Goal: Task Accomplishment & Management: Manage account settings

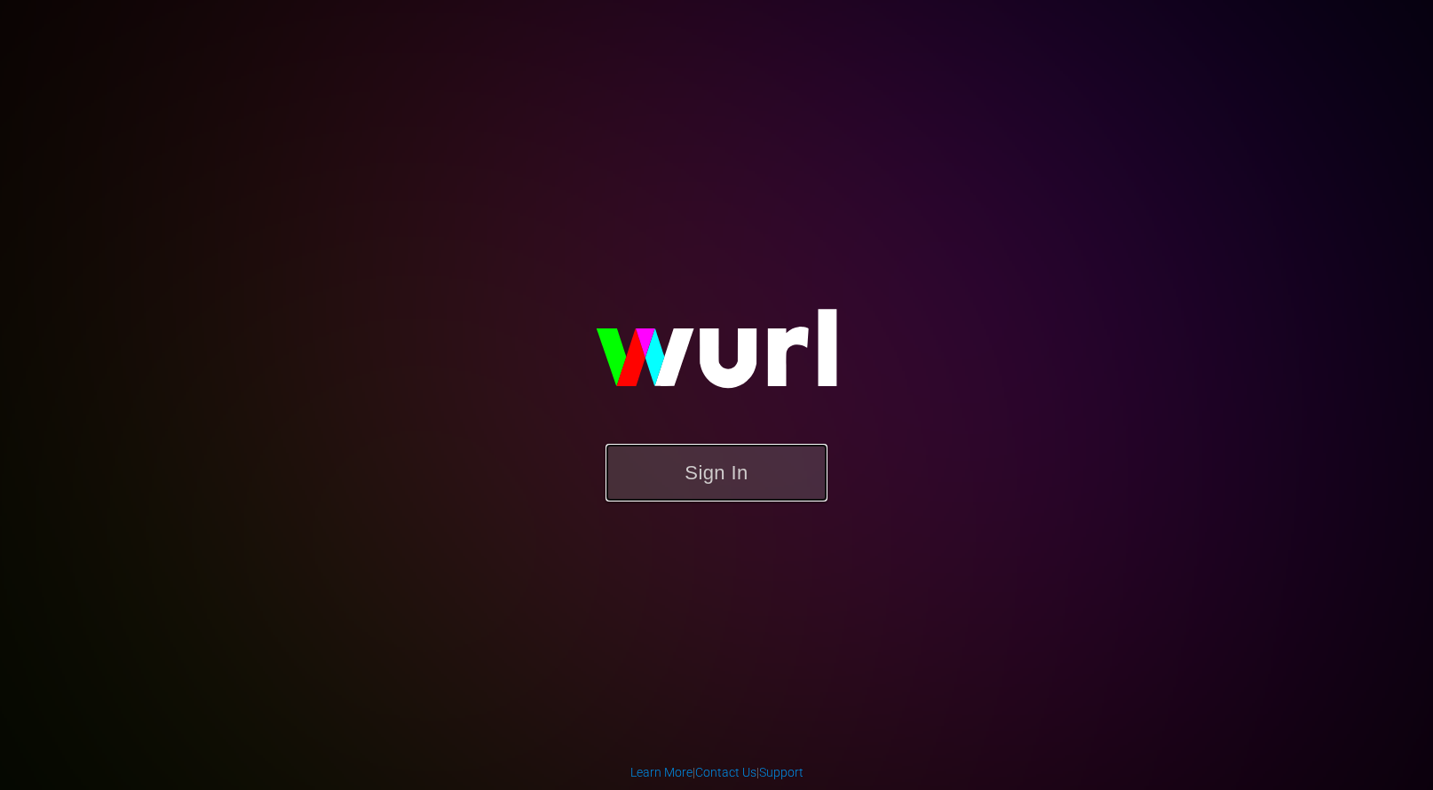
click at [660, 496] on button "Sign In" at bounding box center [717, 473] width 222 height 58
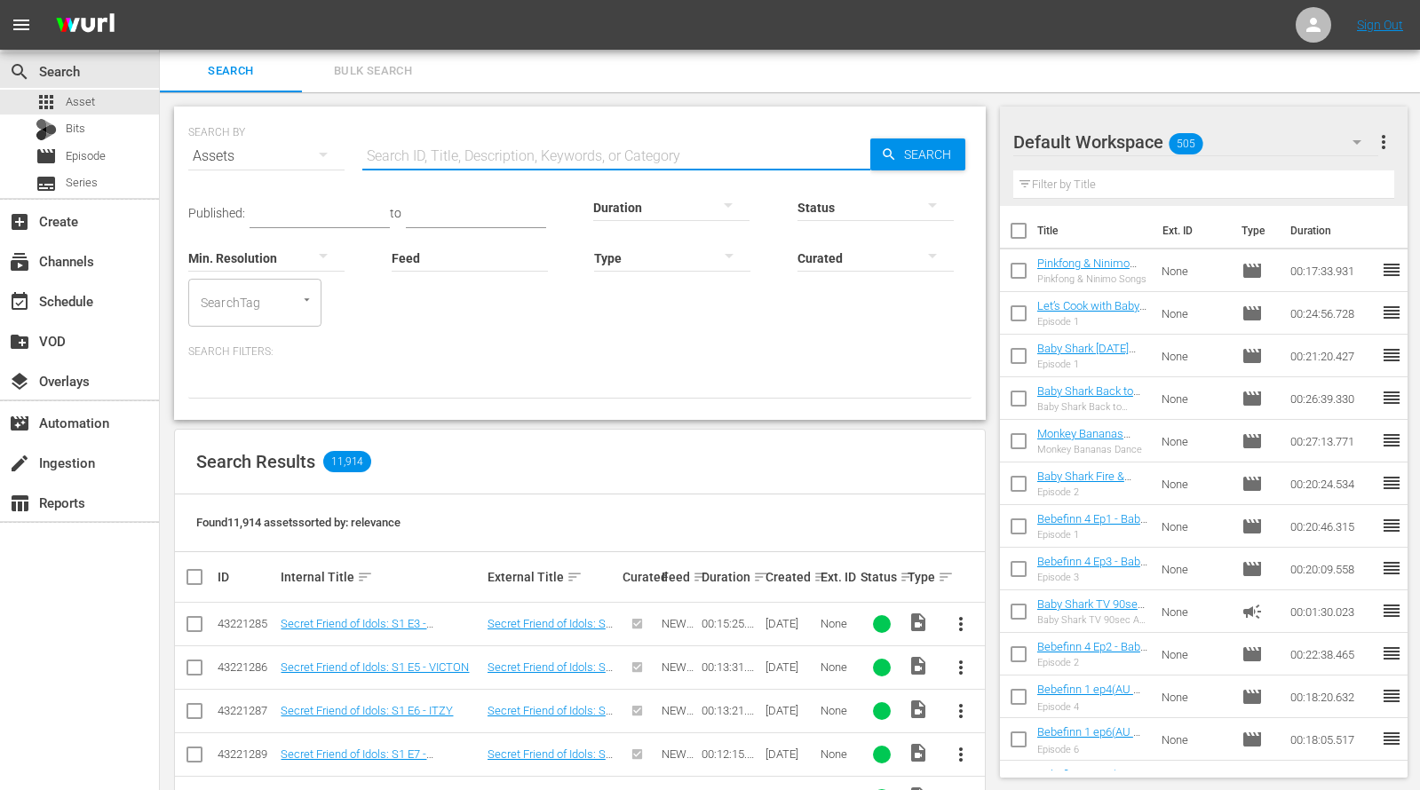
click at [424, 153] on input "text" at bounding box center [616, 156] width 508 height 43
type input "b"
type input "a"
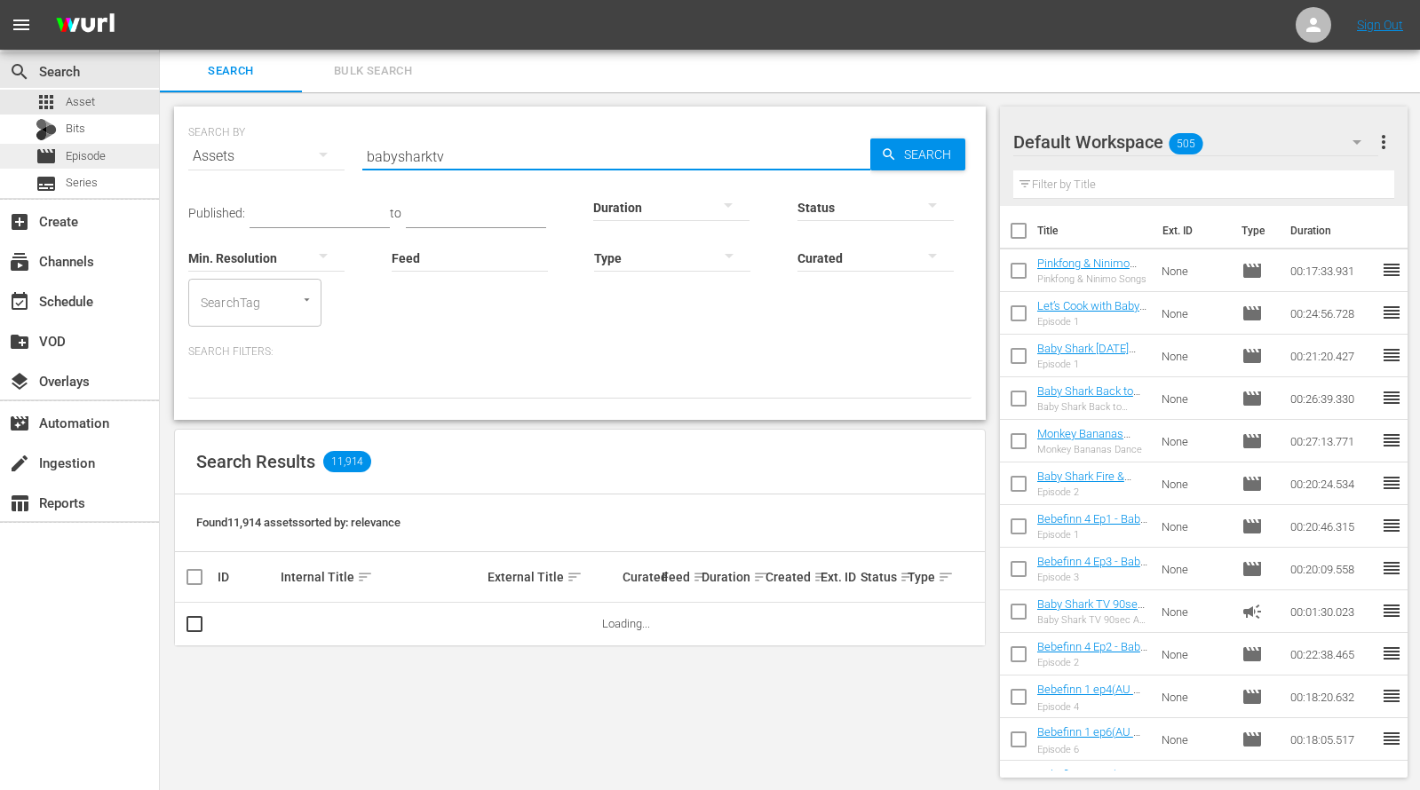
type input "babysharktv"
click at [111, 155] on div "movie Episode" at bounding box center [79, 156] width 159 height 25
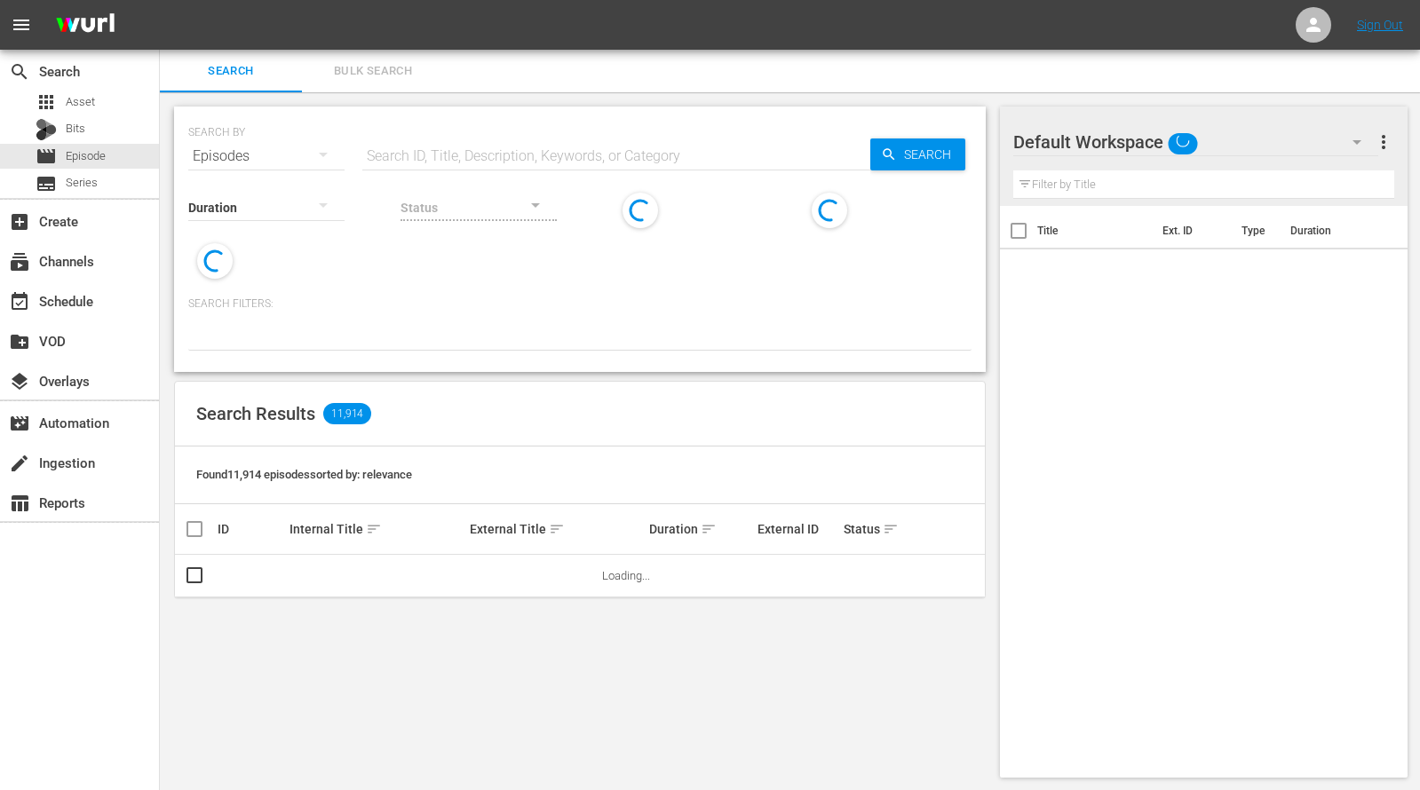
click at [532, 152] on input "text" at bounding box center [616, 156] width 508 height 43
click at [606, 142] on input "bab" at bounding box center [616, 156] width 508 height 43
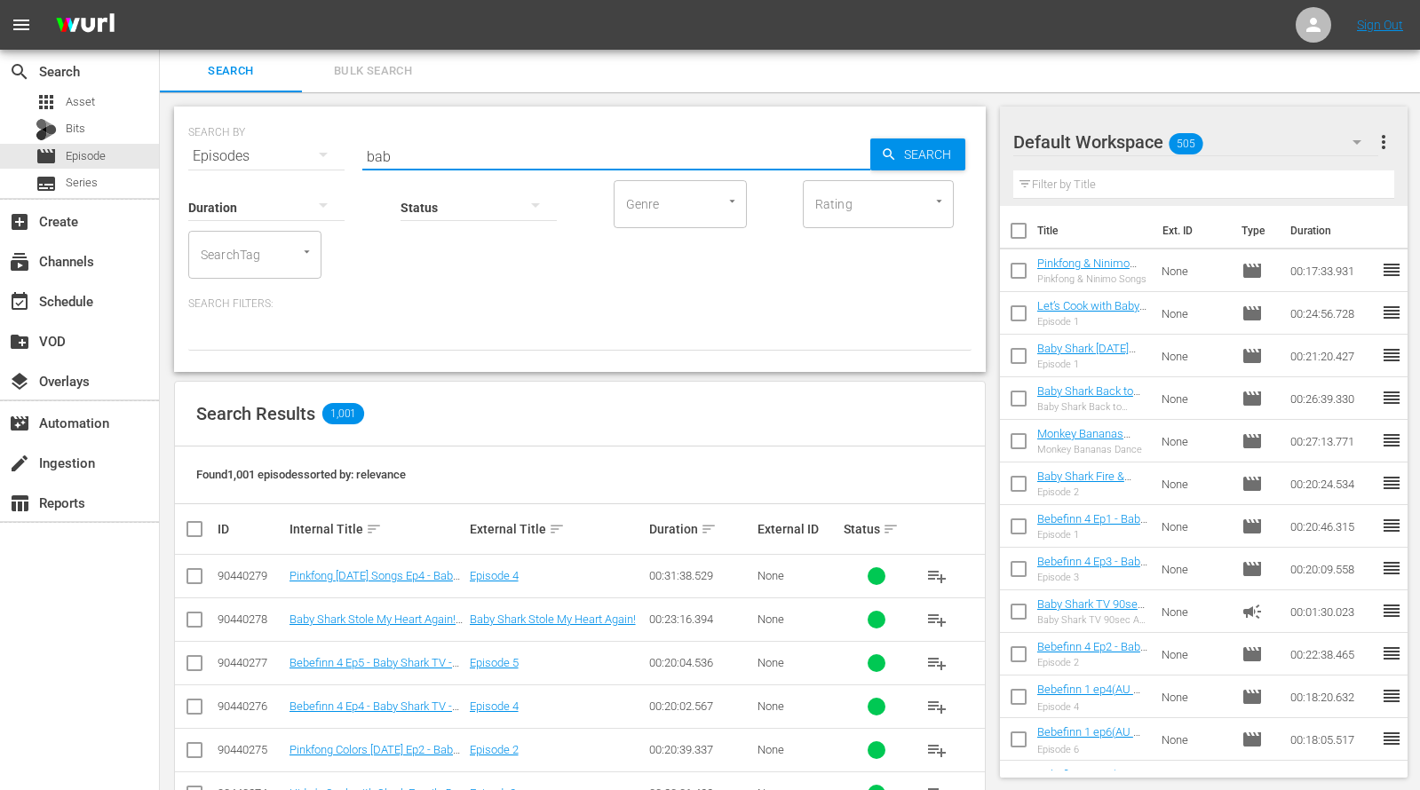
click at [561, 139] on input "bab" at bounding box center [616, 156] width 508 height 43
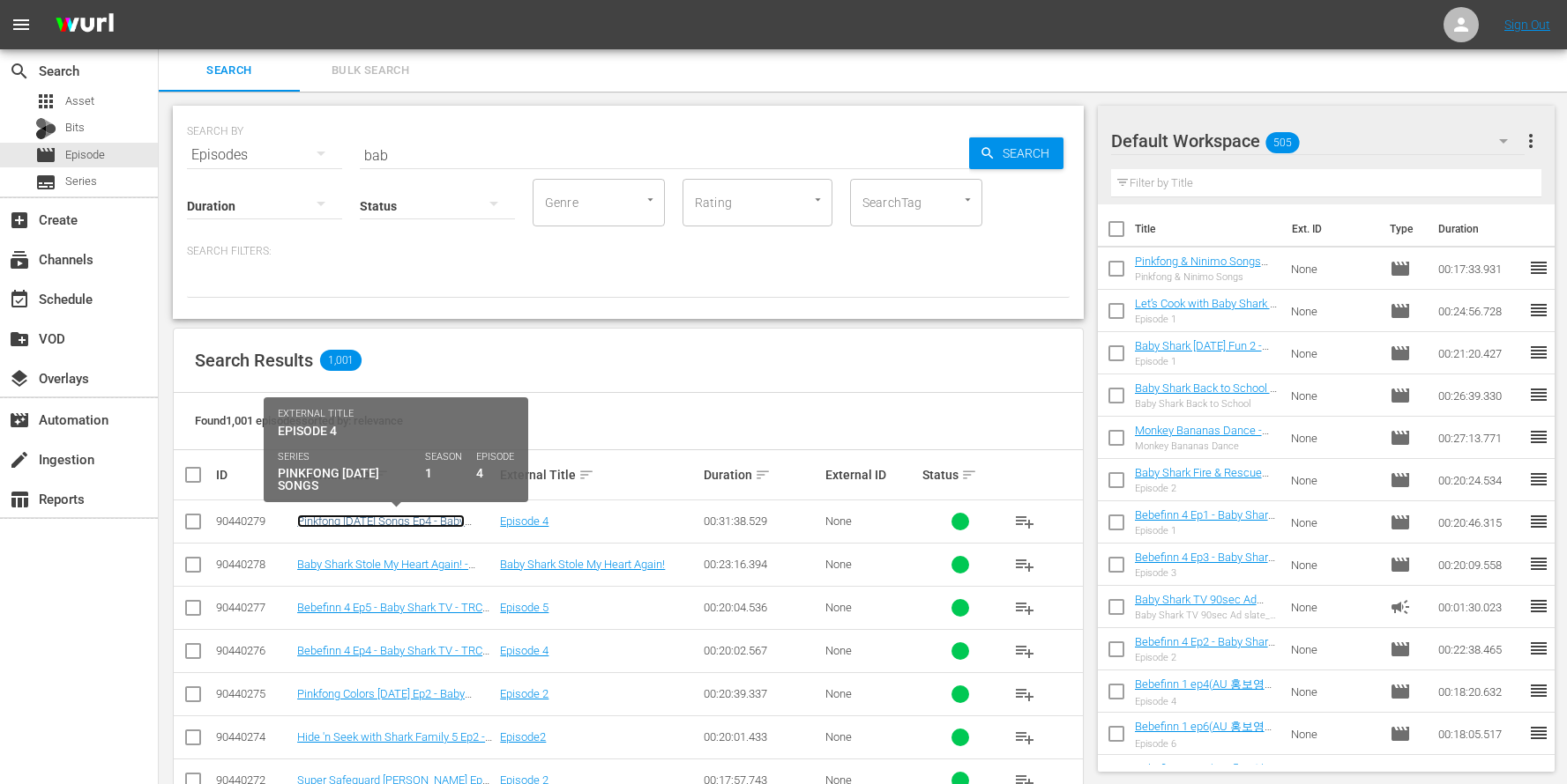
click at [461, 524] on link "Pinkfong Halloween Songs Ep4 - Baby Shark TV - TRC2 - 202509" at bounding box center [380, 528] width 168 height 27
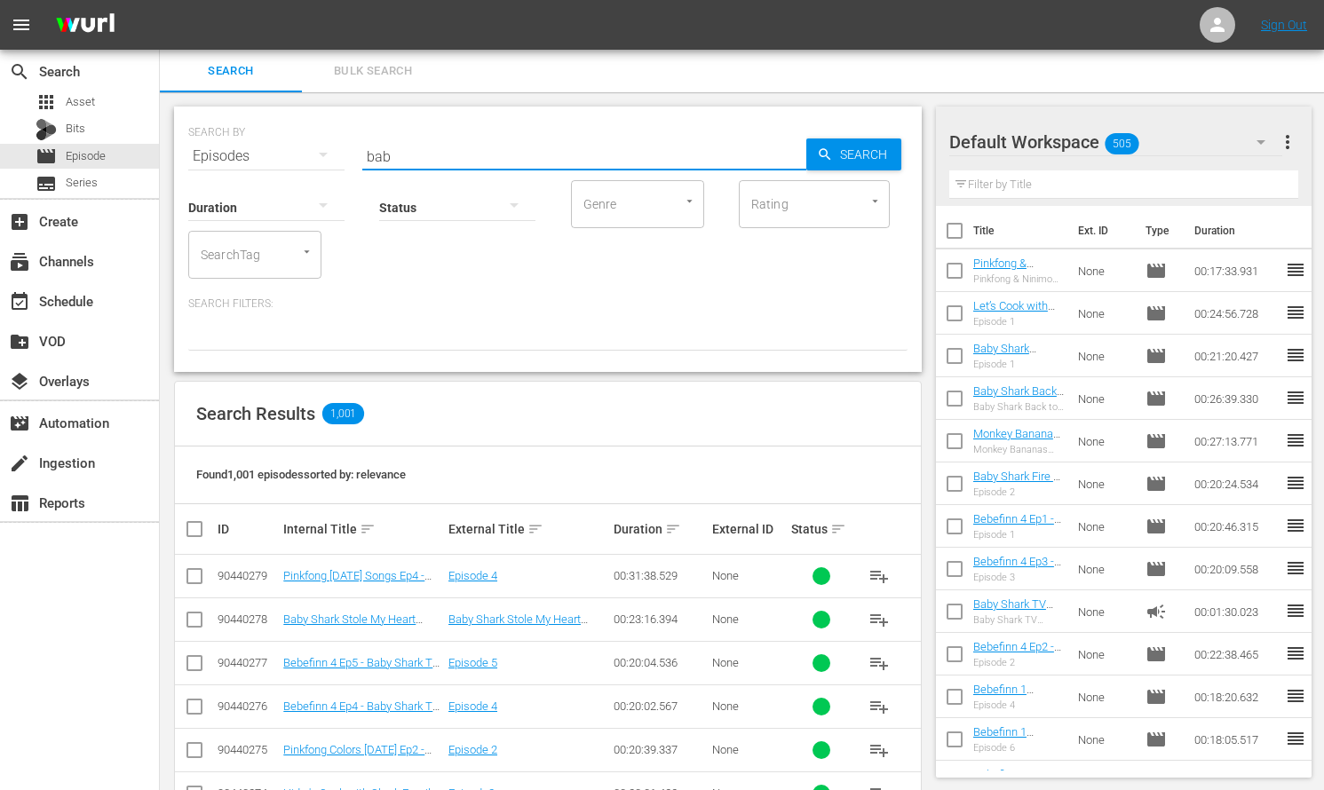
click at [570, 155] on input "bab" at bounding box center [584, 156] width 444 height 43
paste input "- Baby Shark TV - TRC2 - 202509"
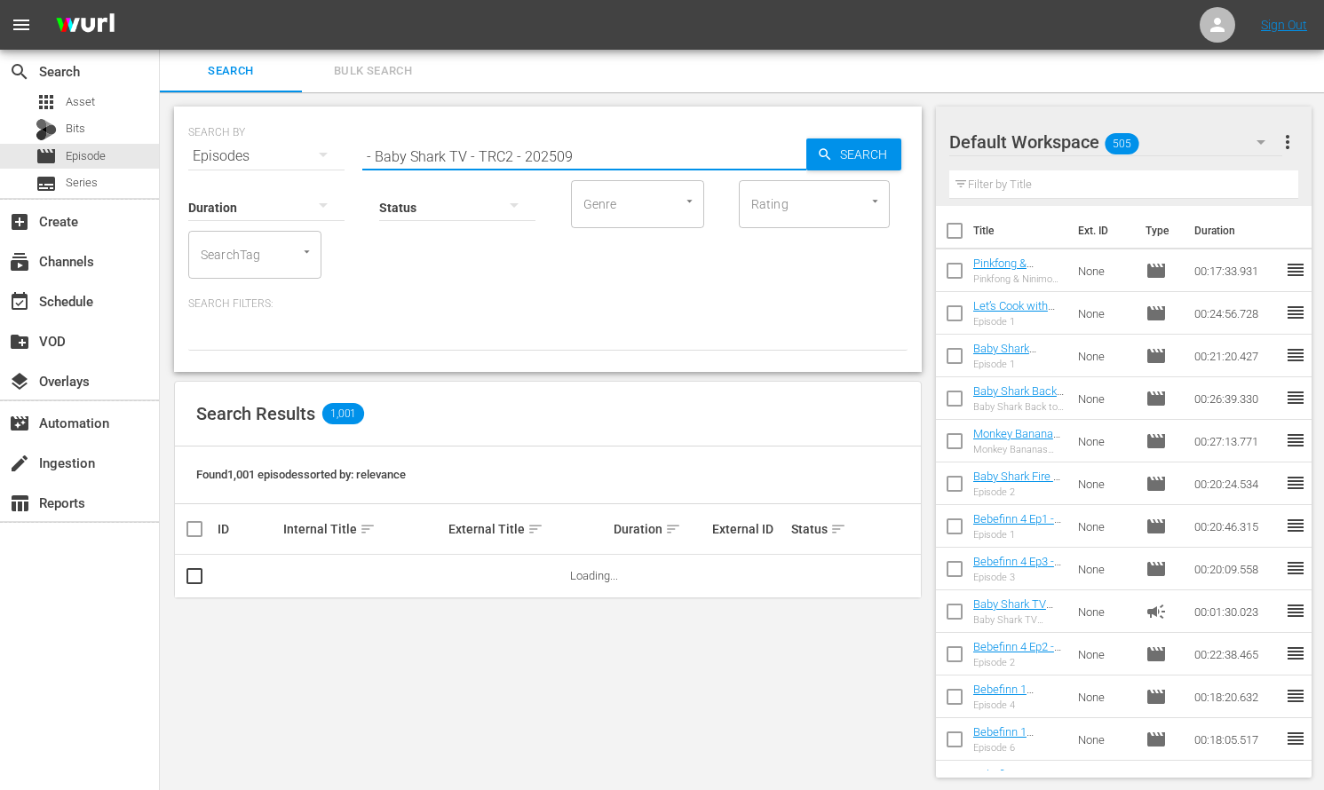
type input "- Baby Shark TV - TRC2 - 202509"
click at [819, 151] on icon "button" at bounding box center [825, 155] width 16 height 16
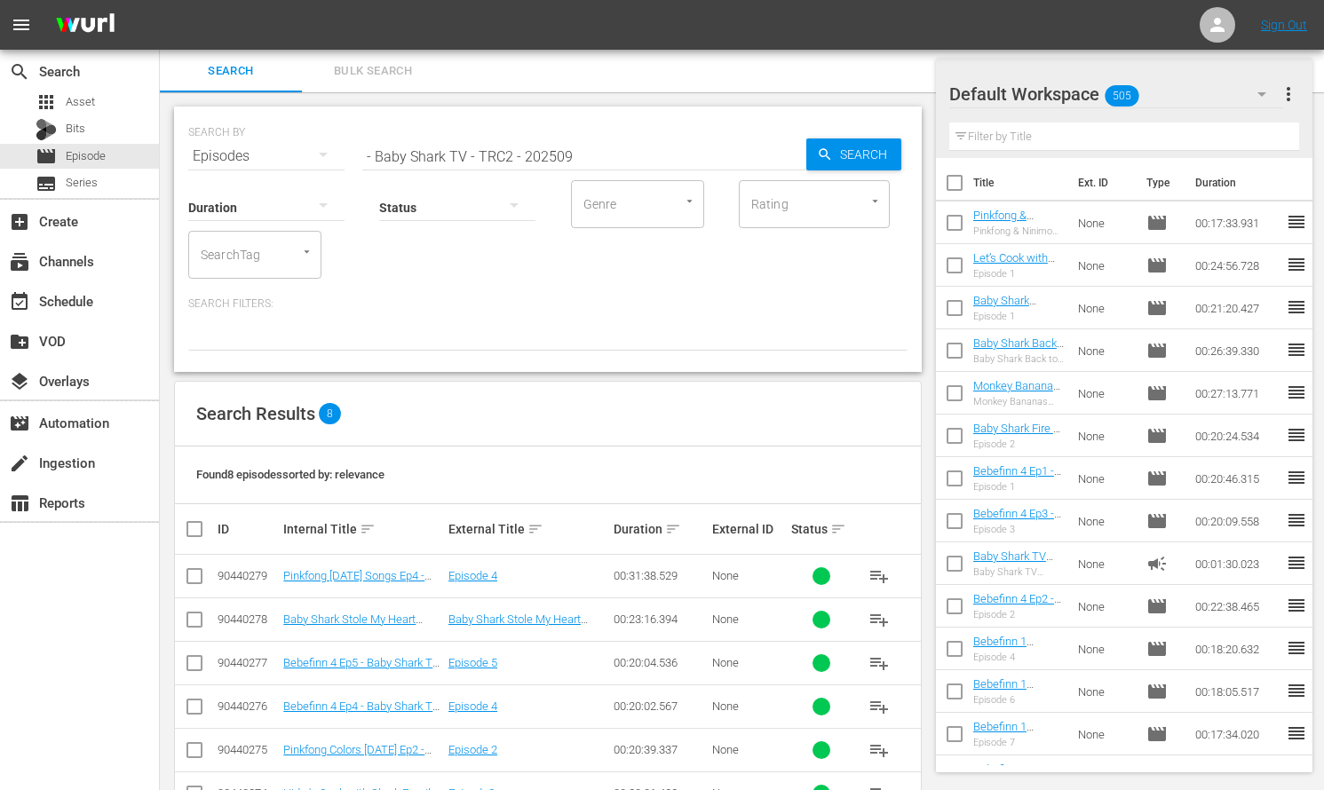
scroll to position [145, 0]
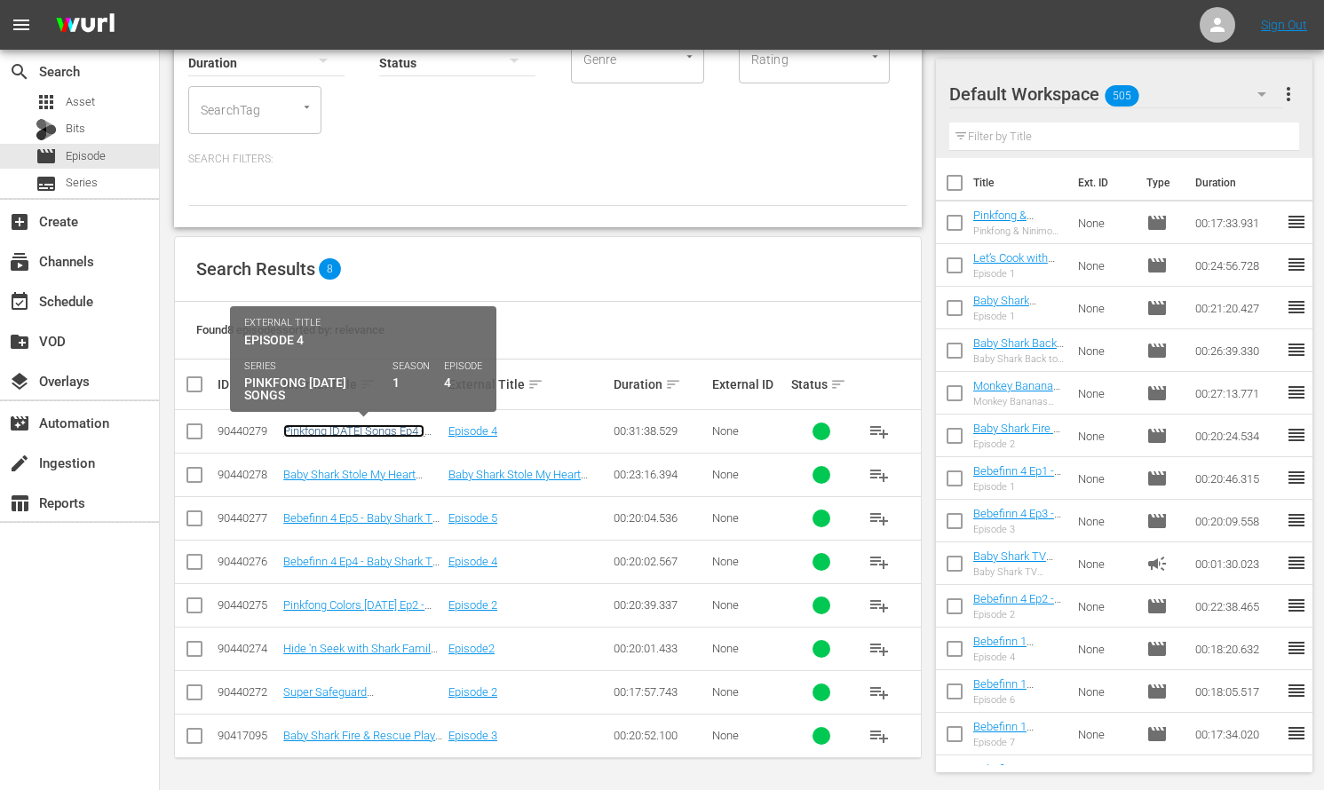
click at [392, 427] on link "Pinkfong Halloween Songs Ep4 - Baby Shark TV - TRC2 - 202509" at bounding box center [360, 437] width 155 height 27
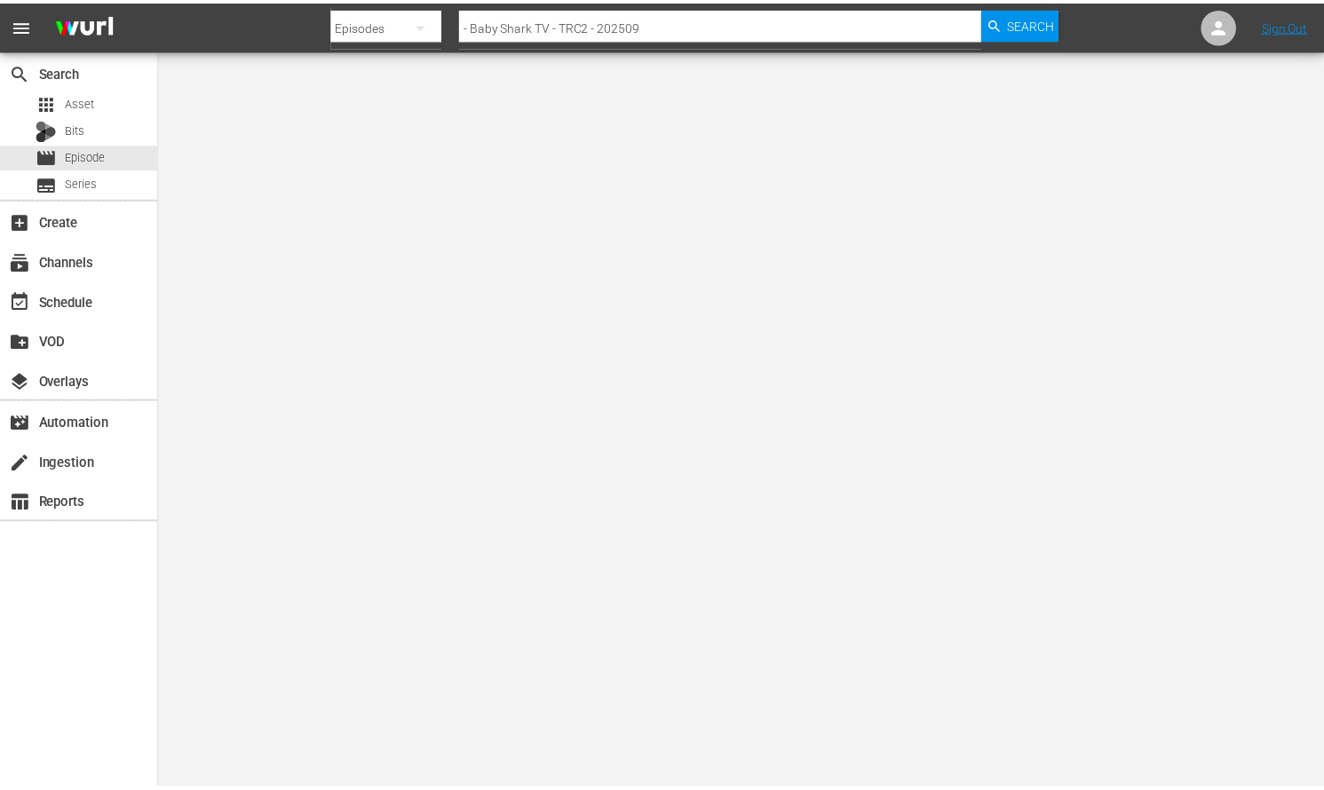
scroll to position [2, 0]
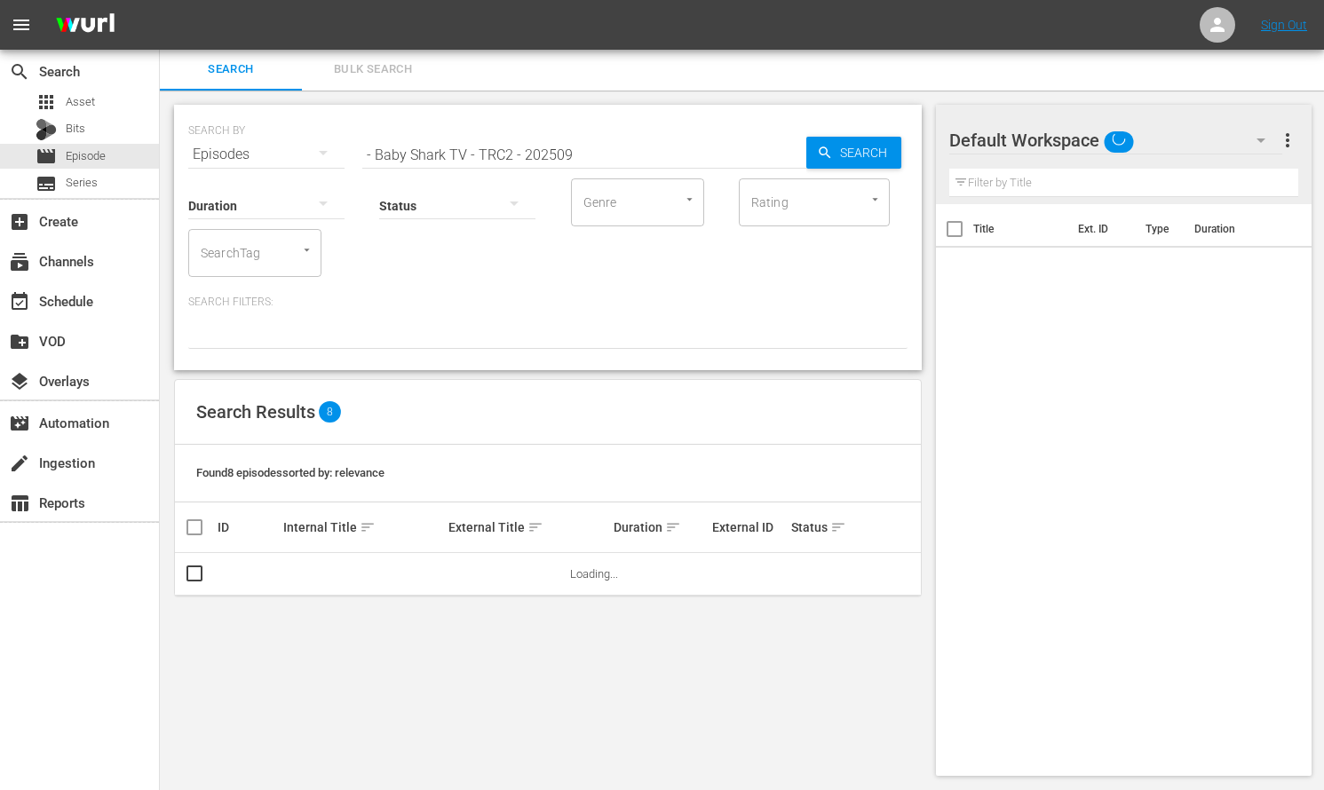
click at [598, 148] on input "- Baby Shark TV - TRC2 - 202509" at bounding box center [584, 154] width 444 height 43
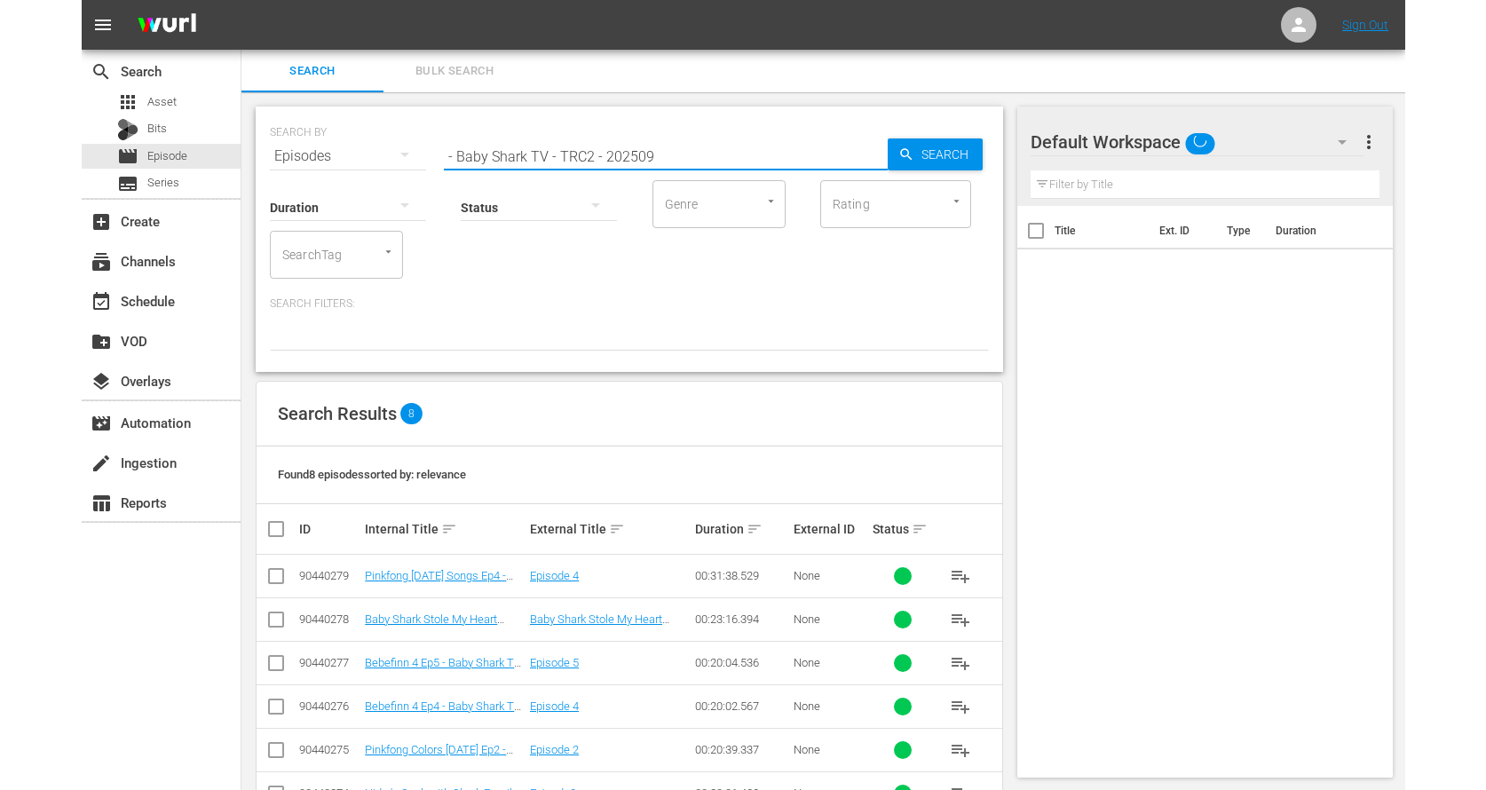
scroll to position [145, 0]
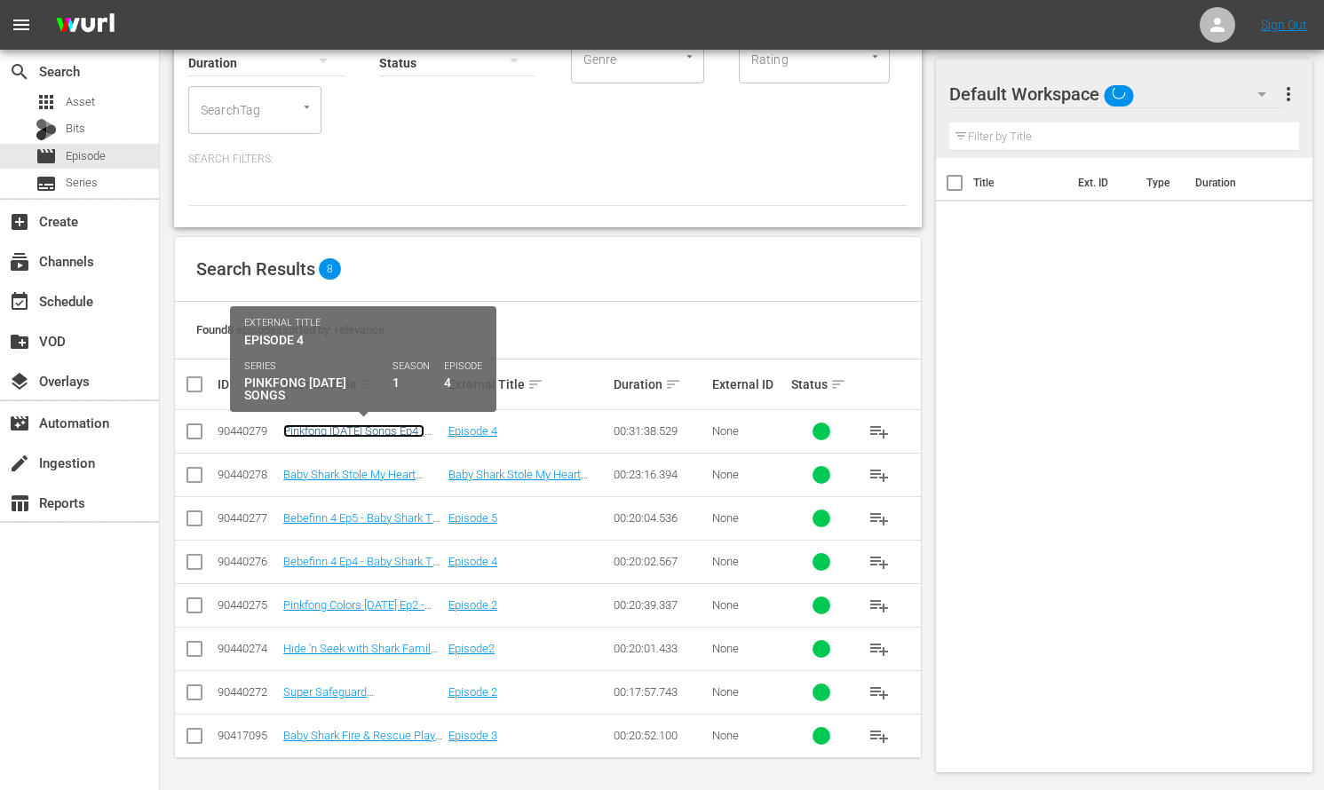
click at [369, 432] on link "Pinkfong Halloween Songs Ep4 - Baby Shark TV - TRC2 - 202509" at bounding box center [360, 437] width 155 height 27
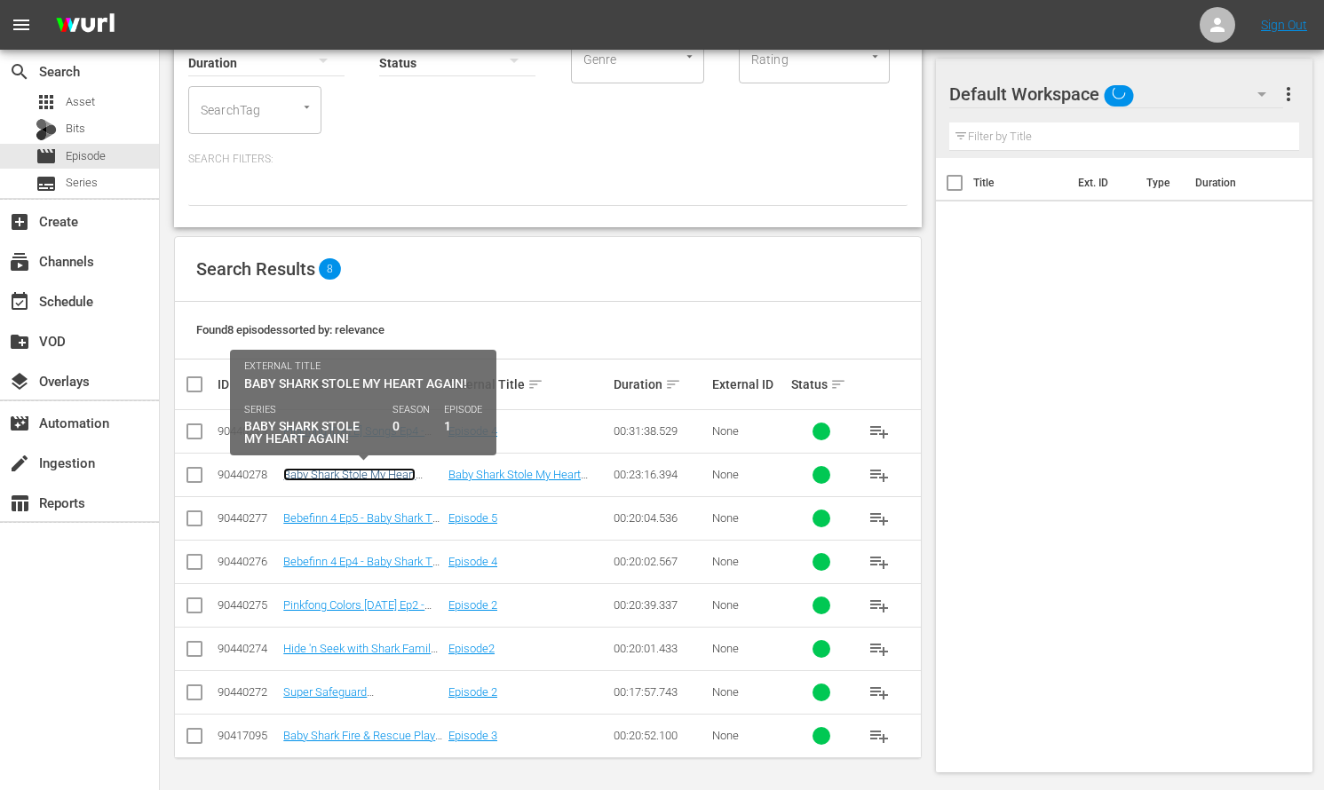
click at [382, 473] on link "Baby Shark Stole My Heart Again! - Baby Shark TV - TRC2 - 202509" at bounding box center [360, 488] width 155 height 40
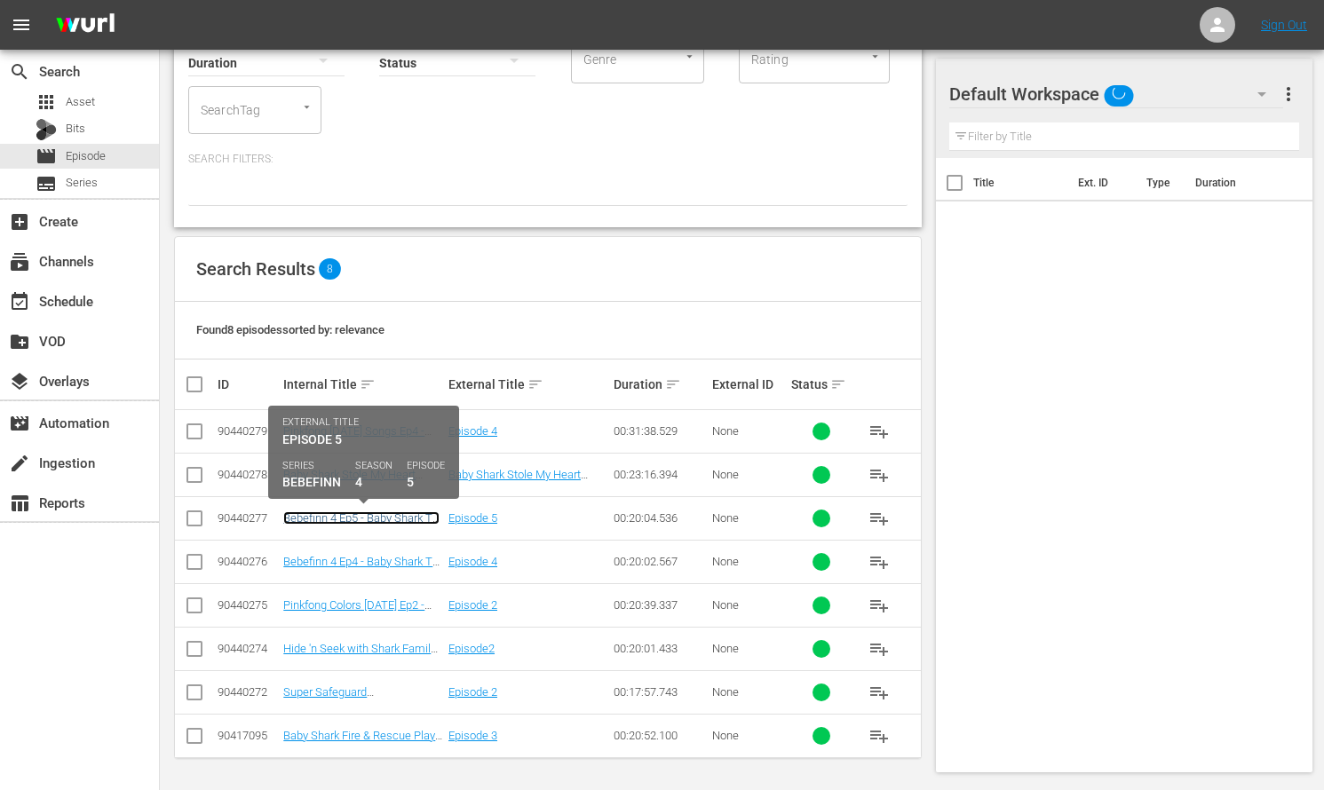
click at [382, 516] on link "Bebefinn 4 Ep5 - Baby Shark TV - TRC2 - 202509" at bounding box center [361, 524] width 156 height 27
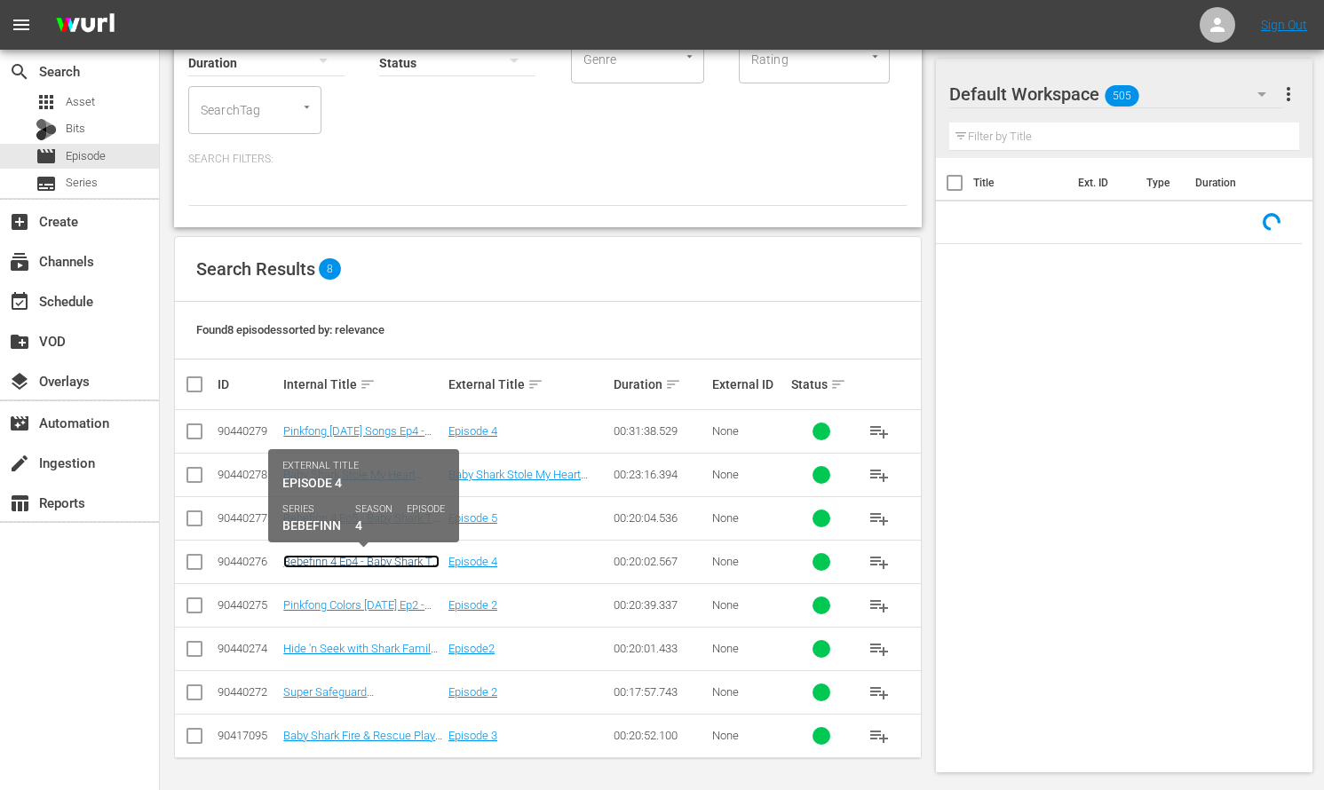
click at [378, 559] on link "Bebefinn 4 Ep4 - Baby Shark TV - TRC2 - 202509" at bounding box center [361, 568] width 156 height 27
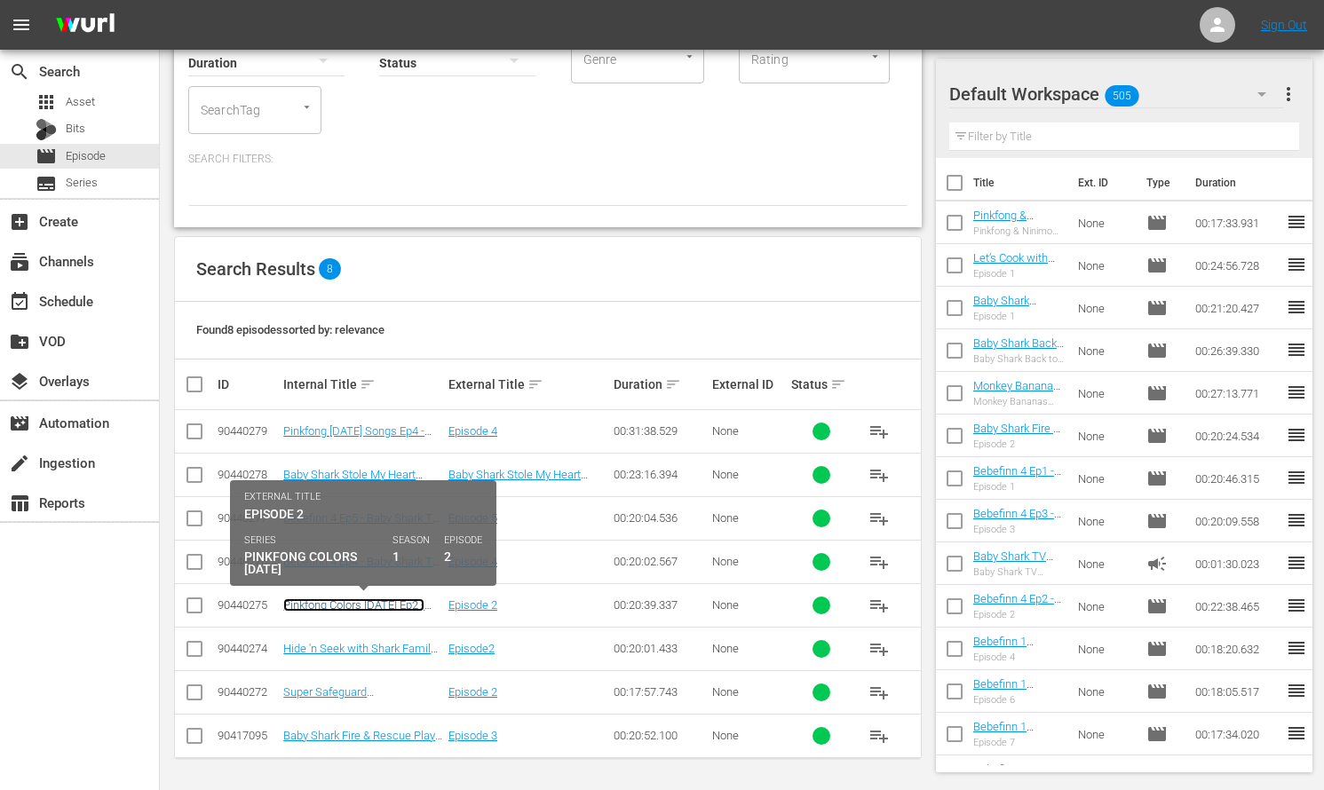
click at [375, 605] on link "Pinkfong Colors Halloween Ep2 - Baby Shark TV - TRC2 - 202509" at bounding box center [360, 612] width 155 height 27
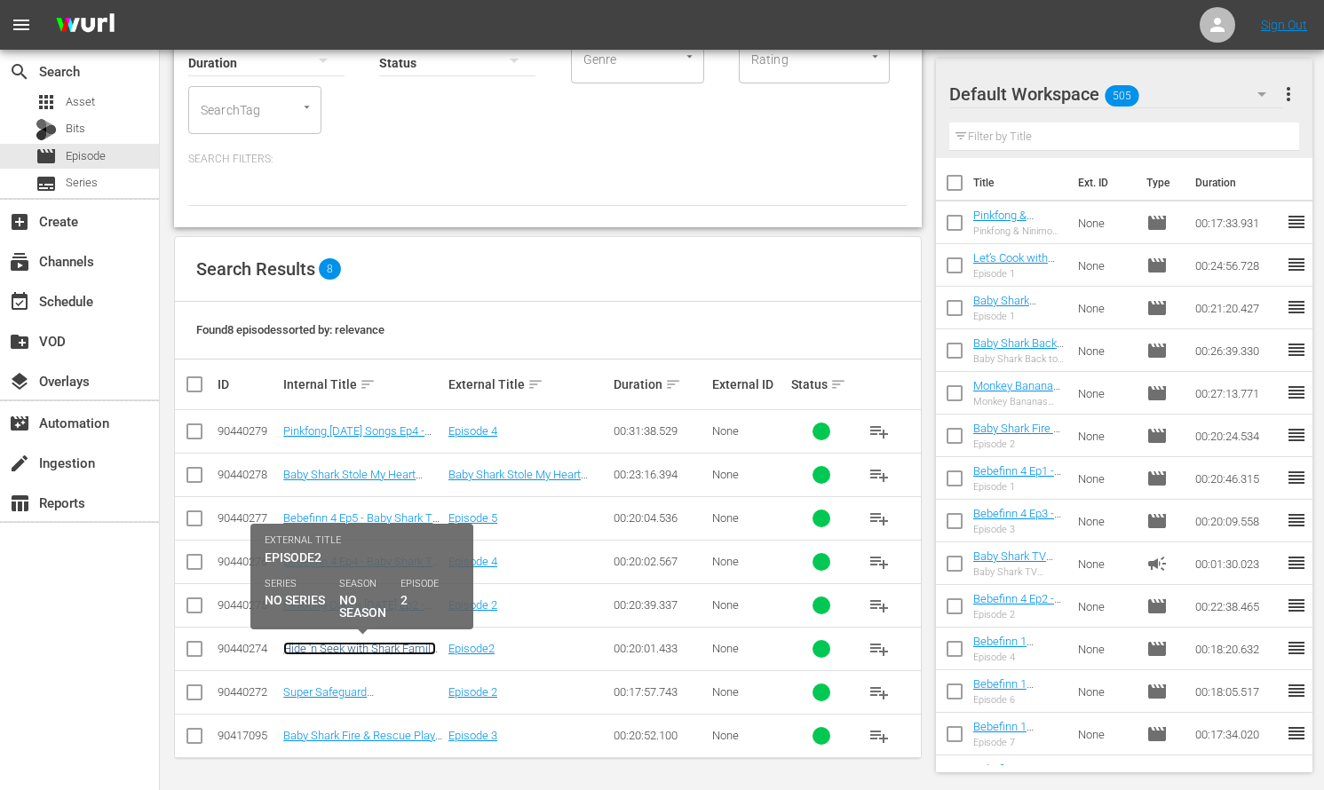
click at [376, 648] on link "Hide 'n Seek with Shark Family 5 Ep2 - Baby Shark TV - TRC2 - 202509" at bounding box center [359, 662] width 153 height 40
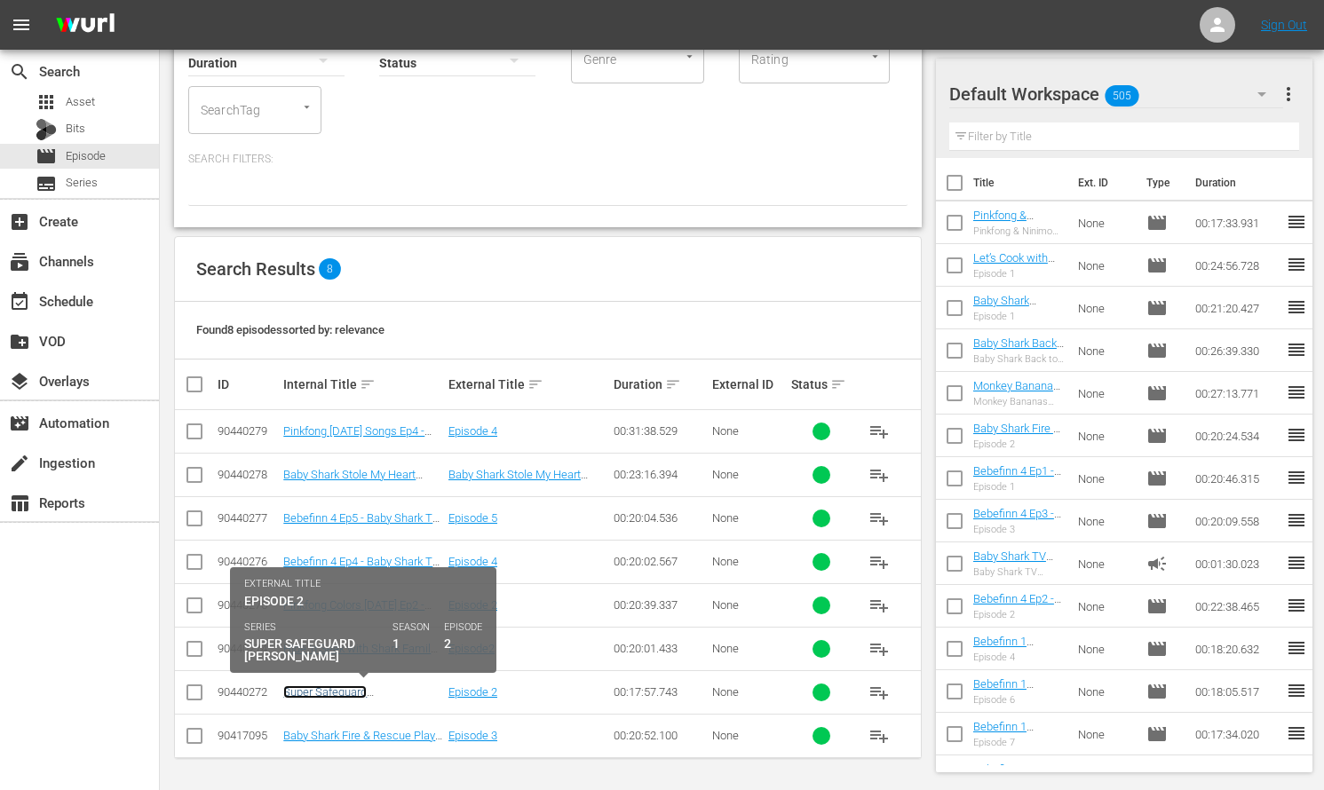
click at [373, 689] on link "Super Safeguard SAMMY Ep2 - Baby Shark TV - TRC2 - 202509" at bounding box center [353, 706] width 140 height 40
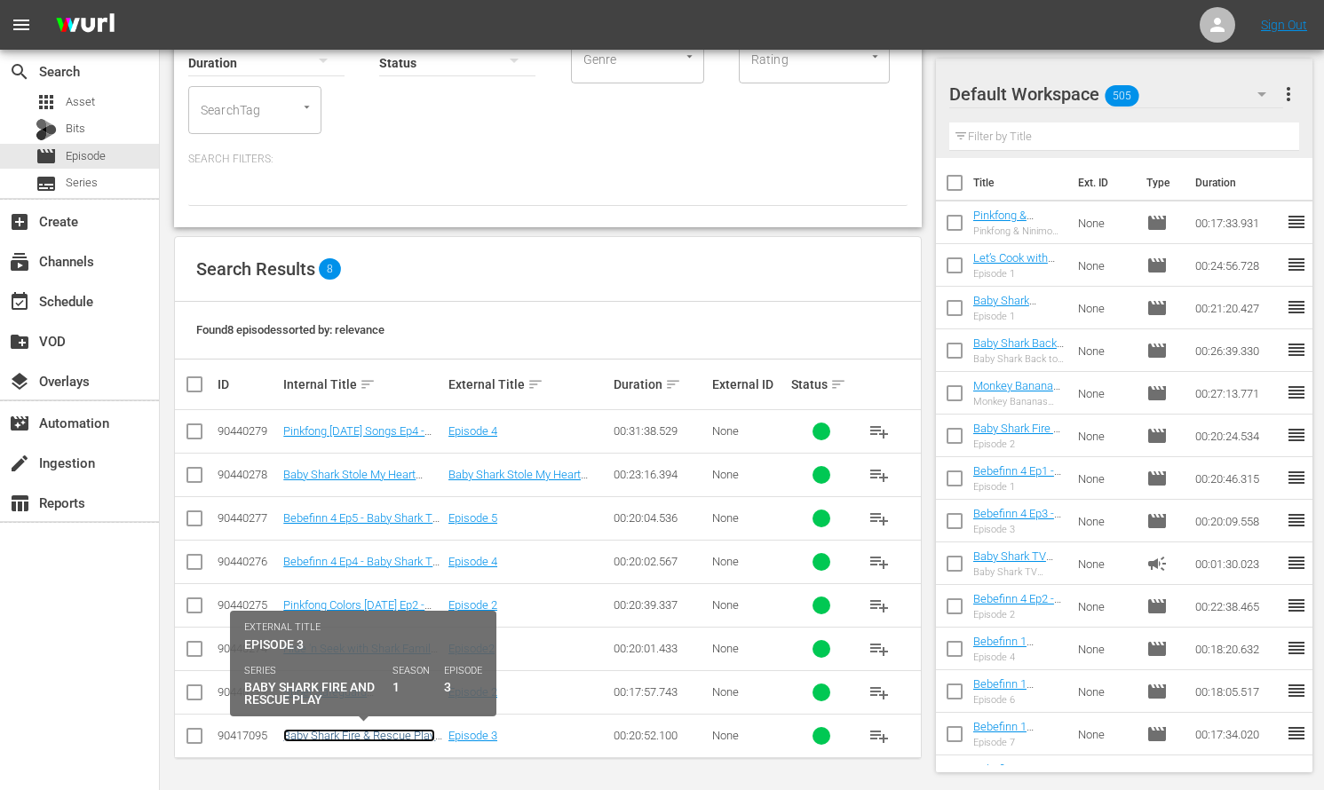
click at [368, 735] on link "Baby Shark Fire & Rescue Play Ep3 - Baby Shark TV - TRC2 - 202509" at bounding box center [359, 749] width 152 height 40
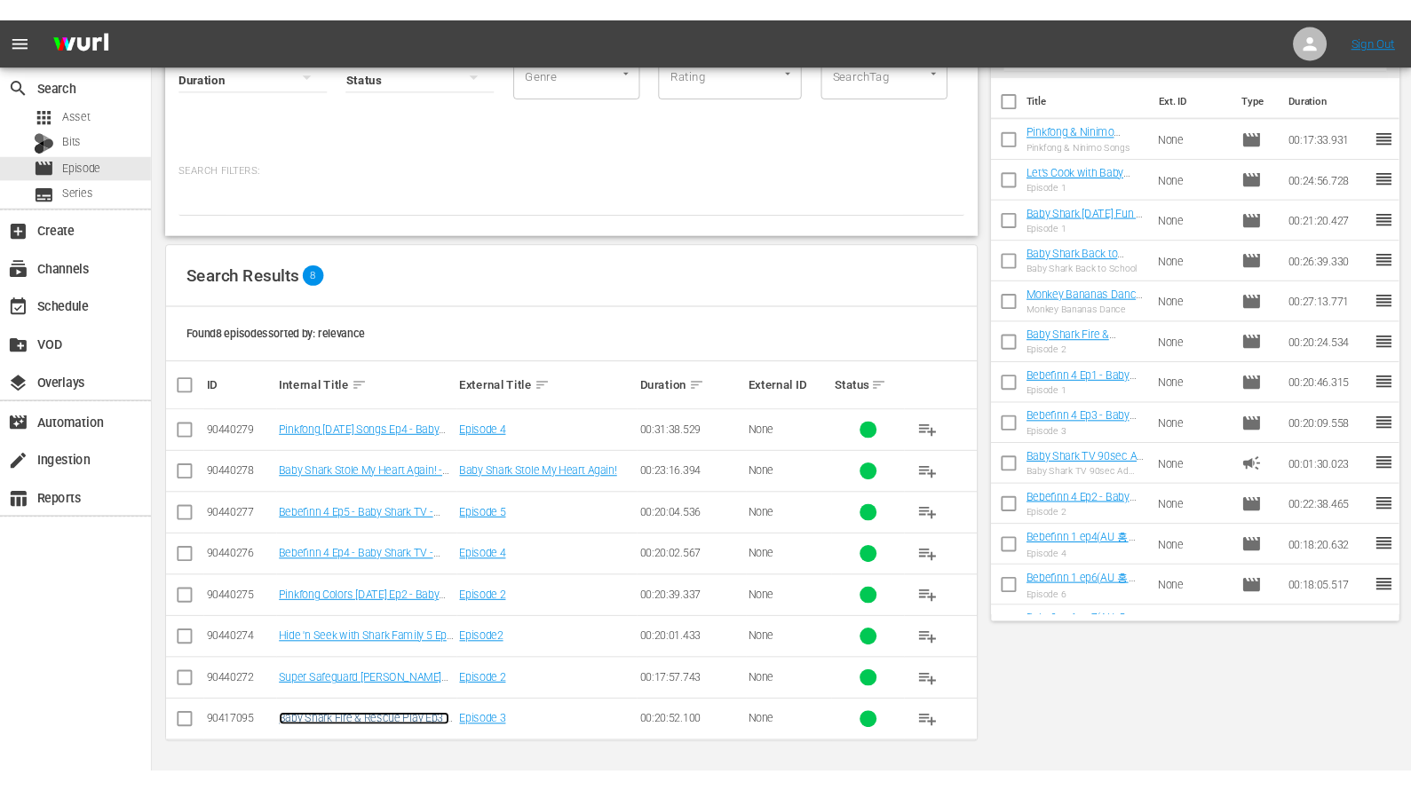
scroll to position [0, 0]
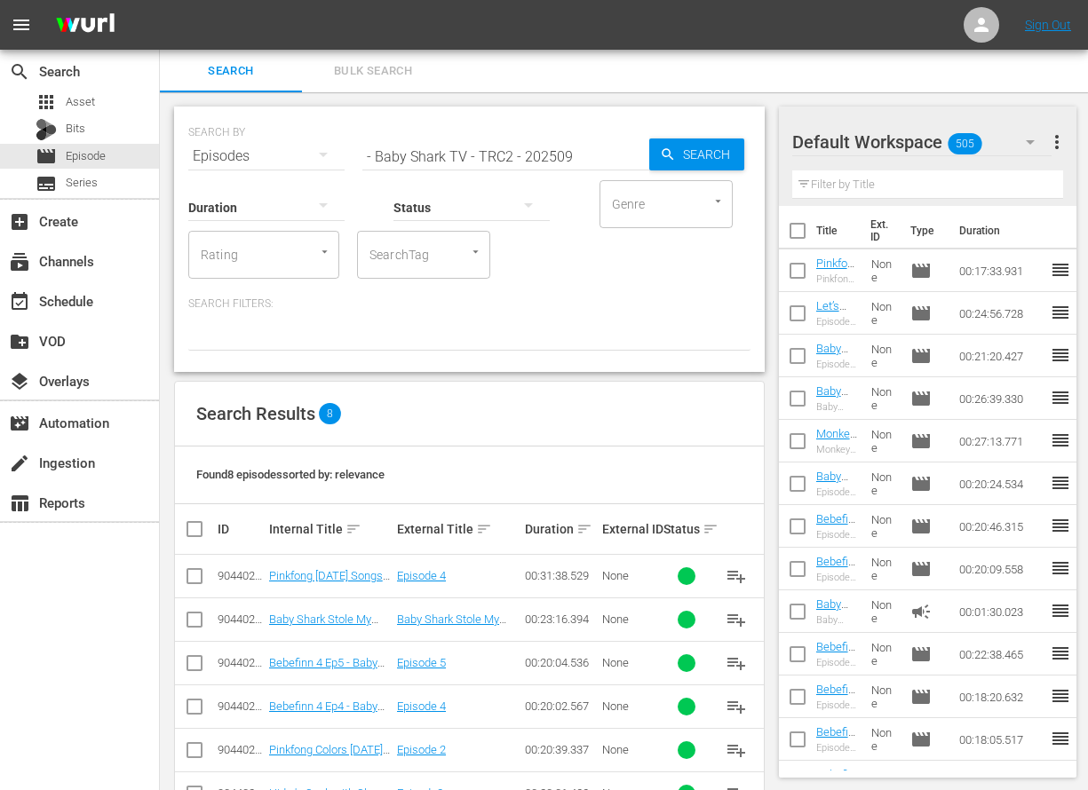
click at [618, 157] on input "- Baby Shark TV - TRC2 - 202509" at bounding box center [505, 156] width 287 height 43
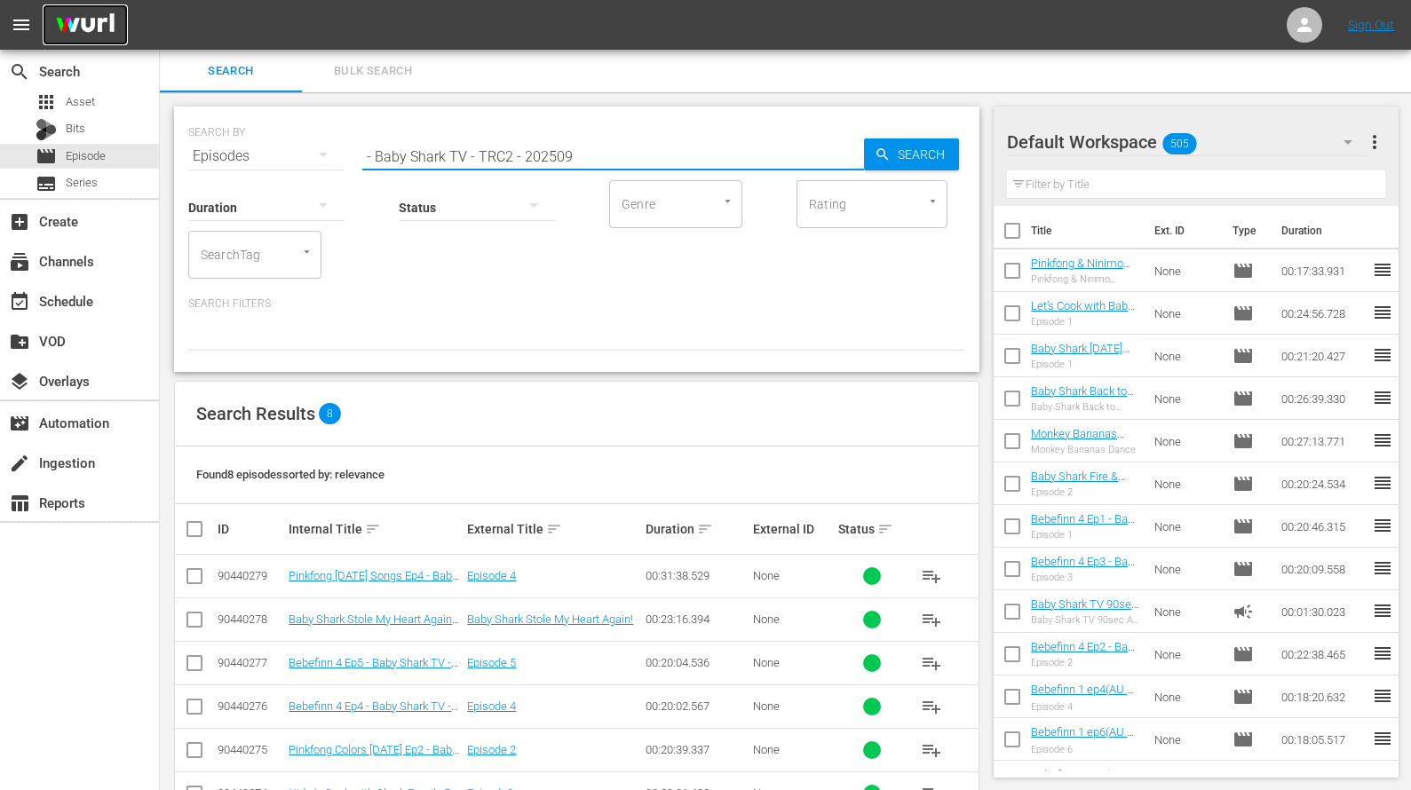
click at [89, 26] on img at bounding box center [85, 25] width 85 height 42
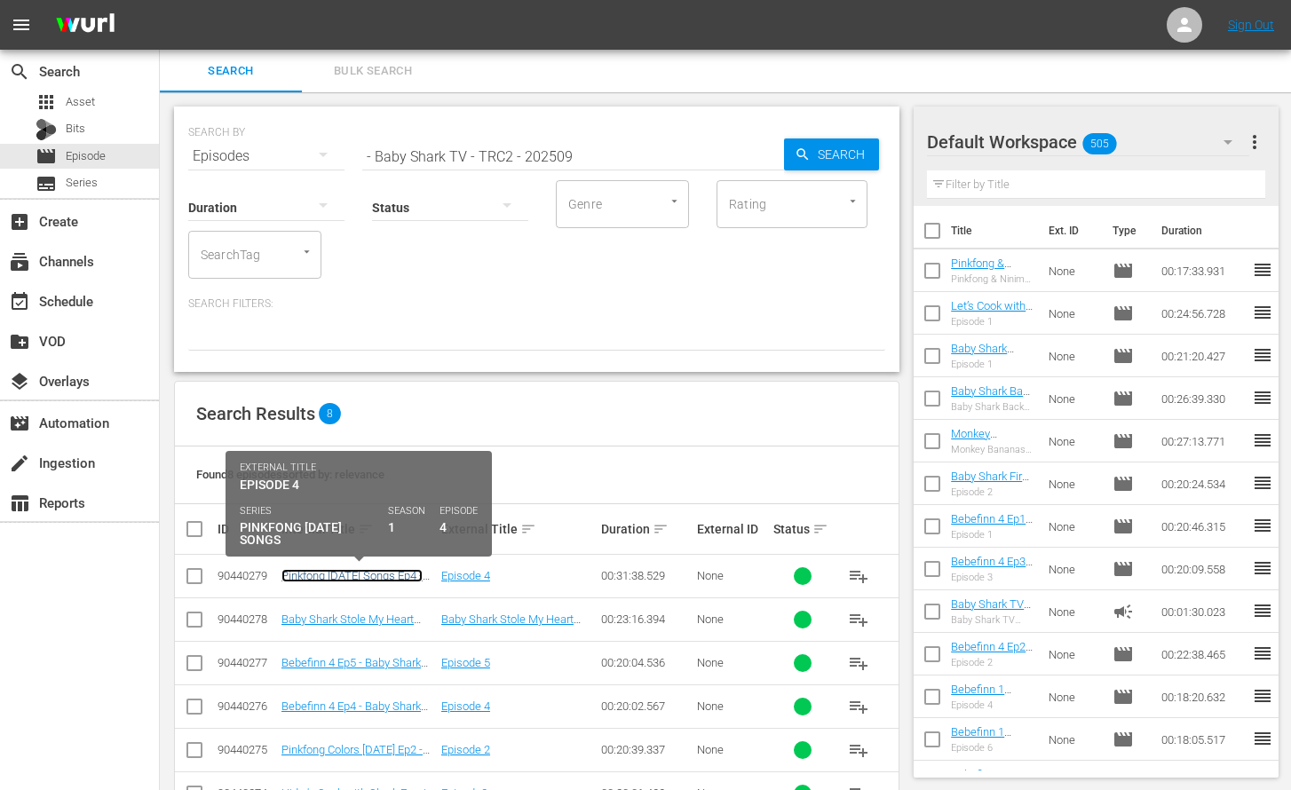
click at [376, 572] on link "Pinkfong Halloween Songs Ep4 - Baby Shark TV - TRC2 - 202509" at bounding box center [351, 589] width 141 height 40
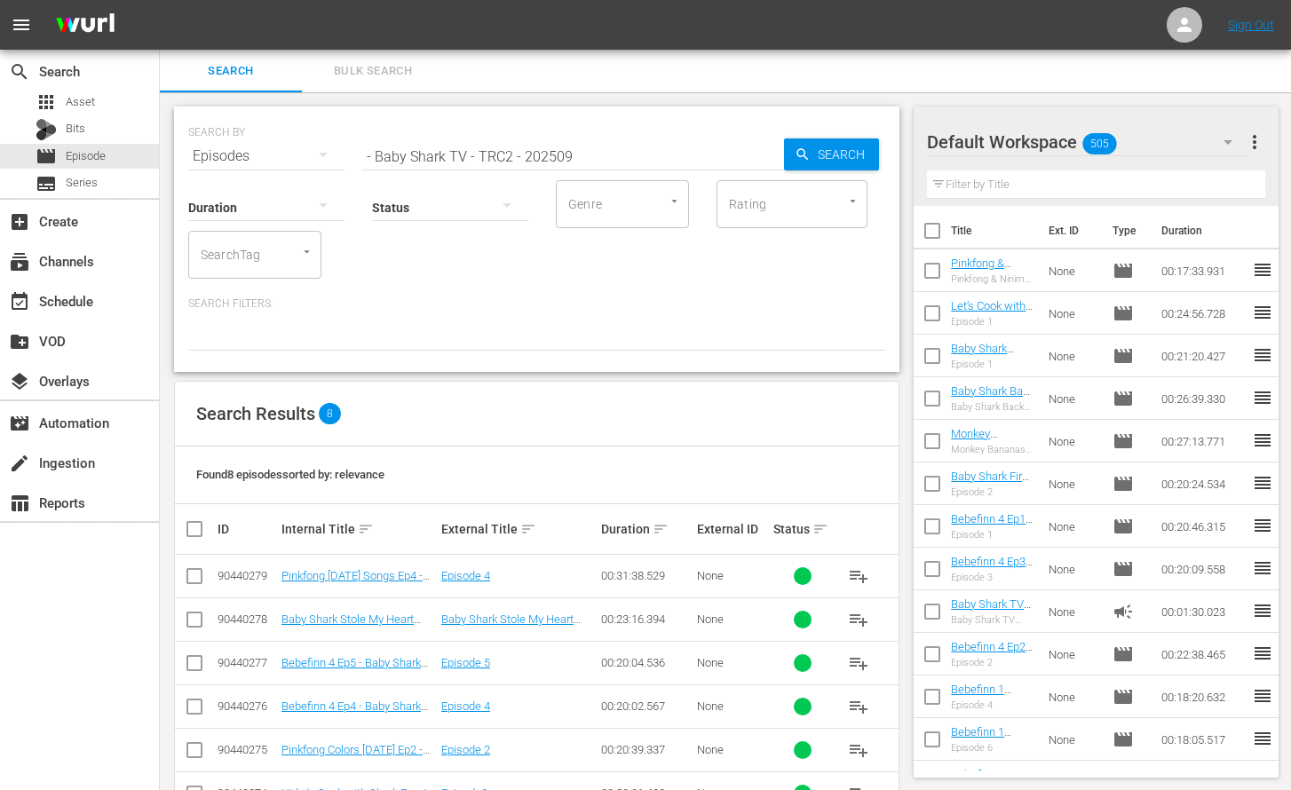
click at [545, 156] on input "- Baby Shark TV - TRC2 - 202509" at bounding box center [573, 156] width 422 height 43
click at [575, 155] on input "- Baby Shark TV - TRC2 - 202509" at bounding box center [573, 156] width 422 height 43
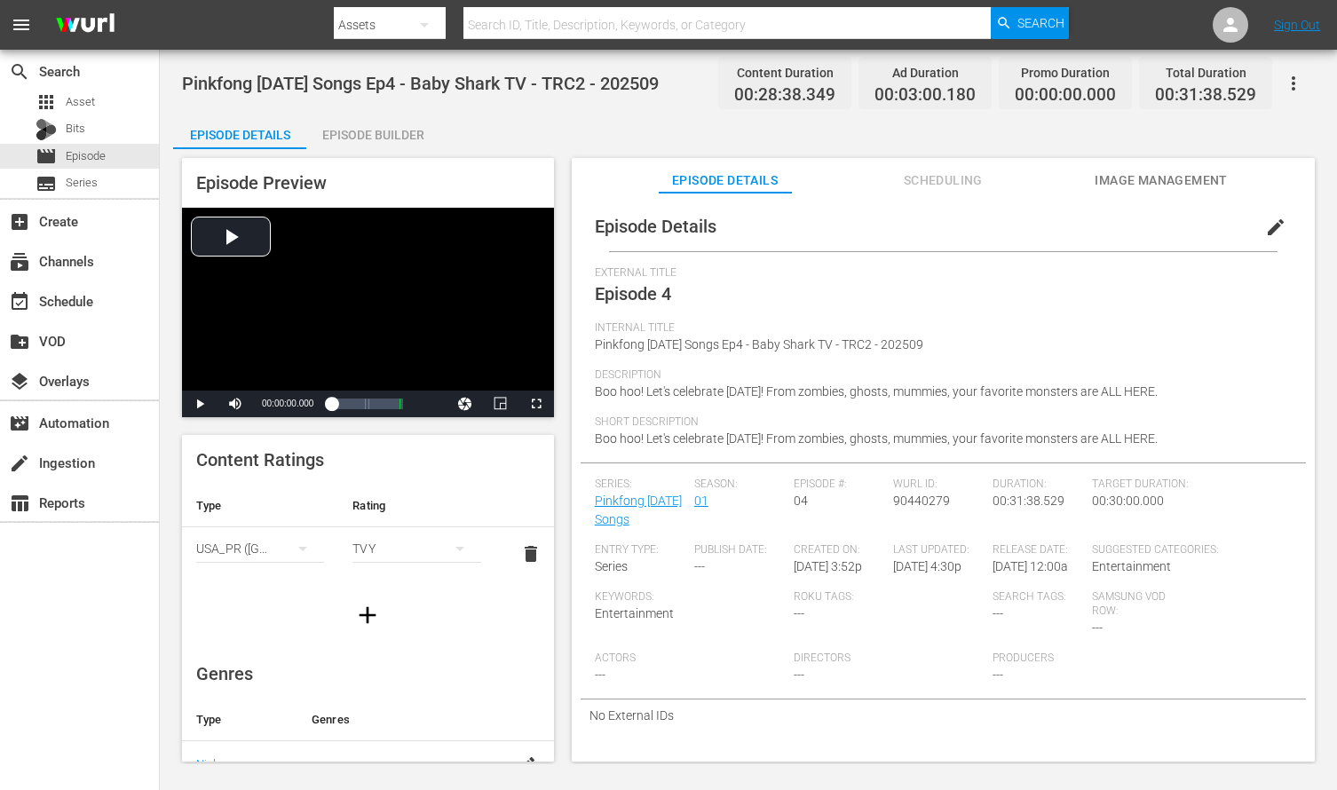
drag, startPoint x: 435, startPoint y: 86, endPoint x: 694, endPoint y: 81, distance: 259.3
click at [694, 81] on div "Pinkfong Halloween Songs Ep4 - Baby Shark TV - TRC2 - 202509 Content Duration 0…" at bounding box center [748, 83] width 1133 height 40
copy span "- Baby Shark TV - TRC2 - 202509"
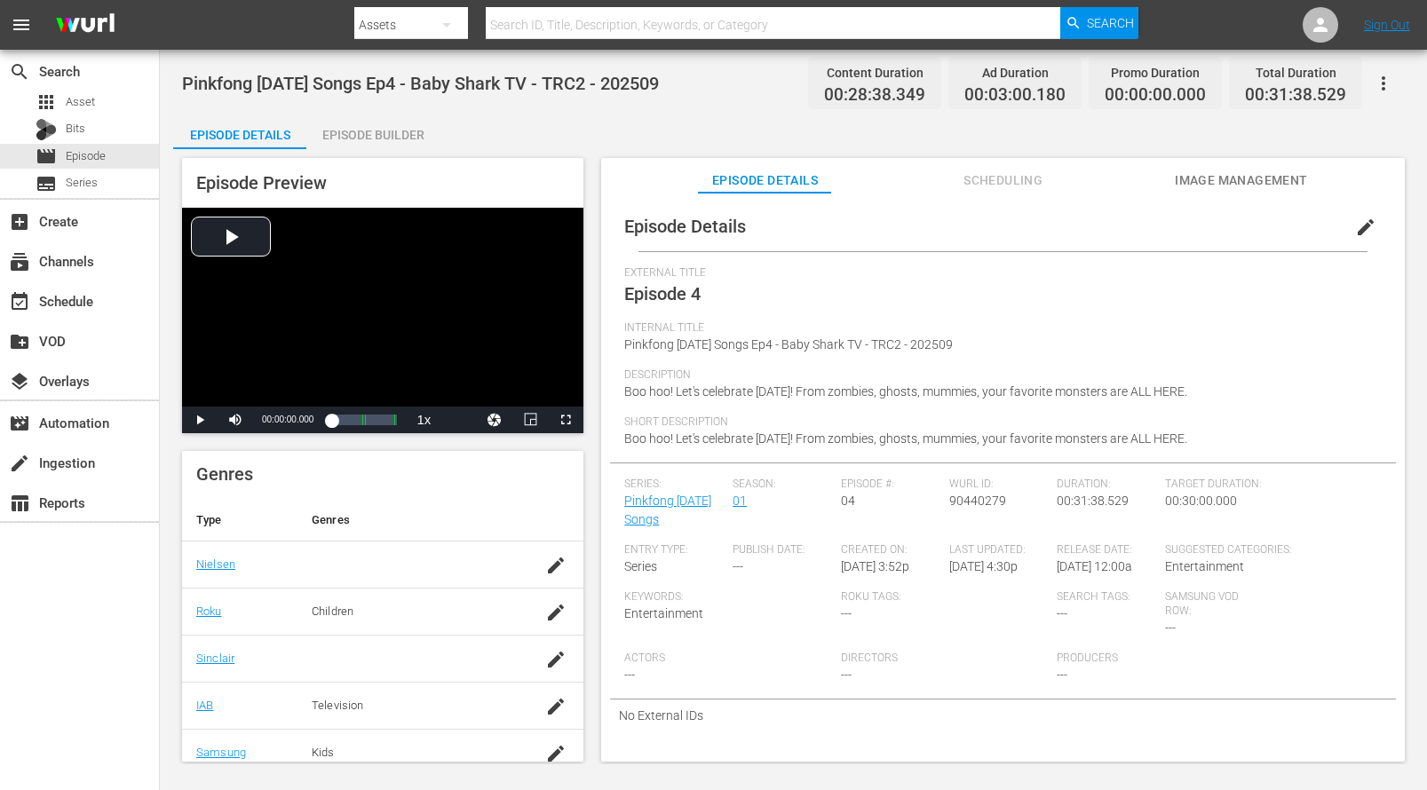
scroll to position [242, 0]
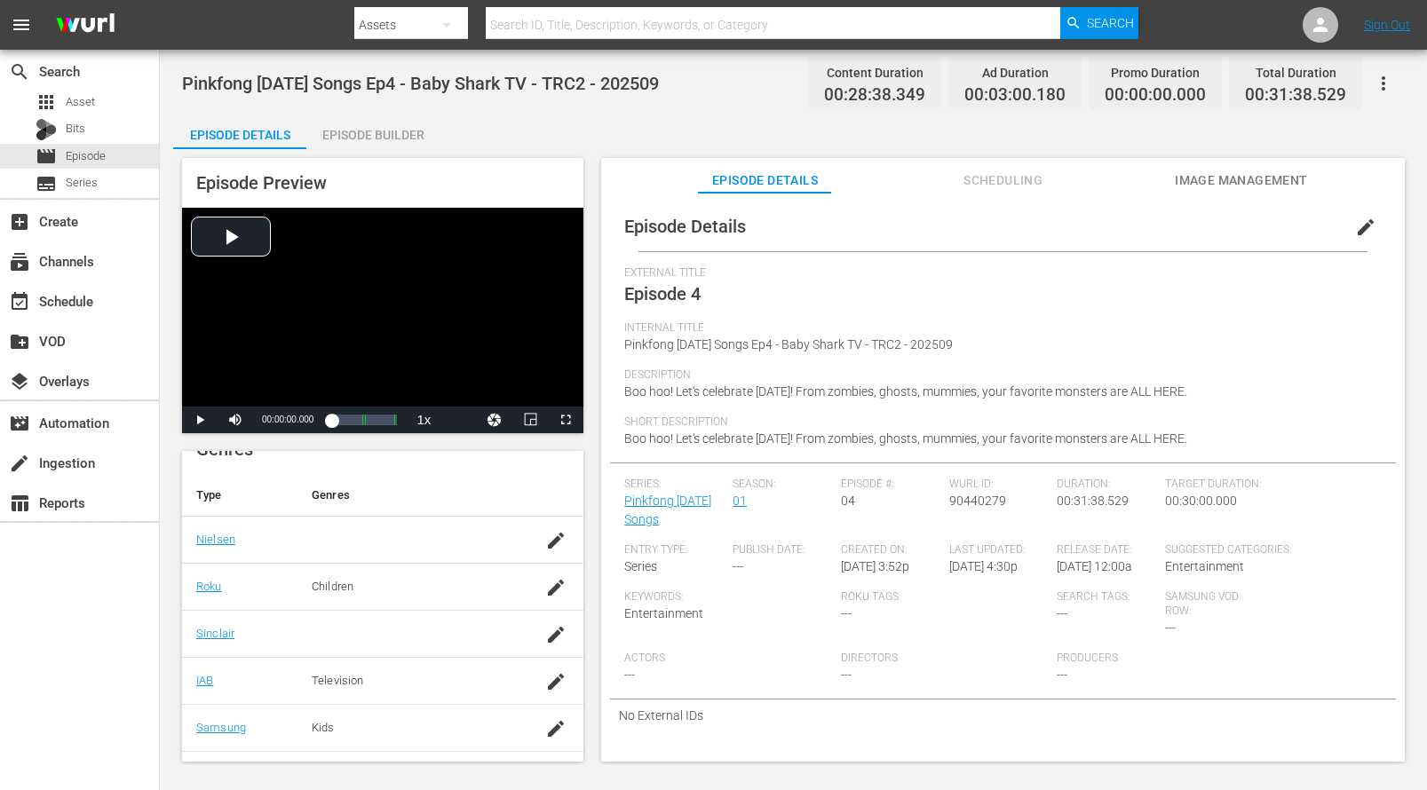
click at [448, 106] on div "Pinkfong Halloween Songs Ep4 - Baby Shark TV - TRC2 - 202509 Content Duration 0…" at bounding box center [793, 407] width 1267 height 715
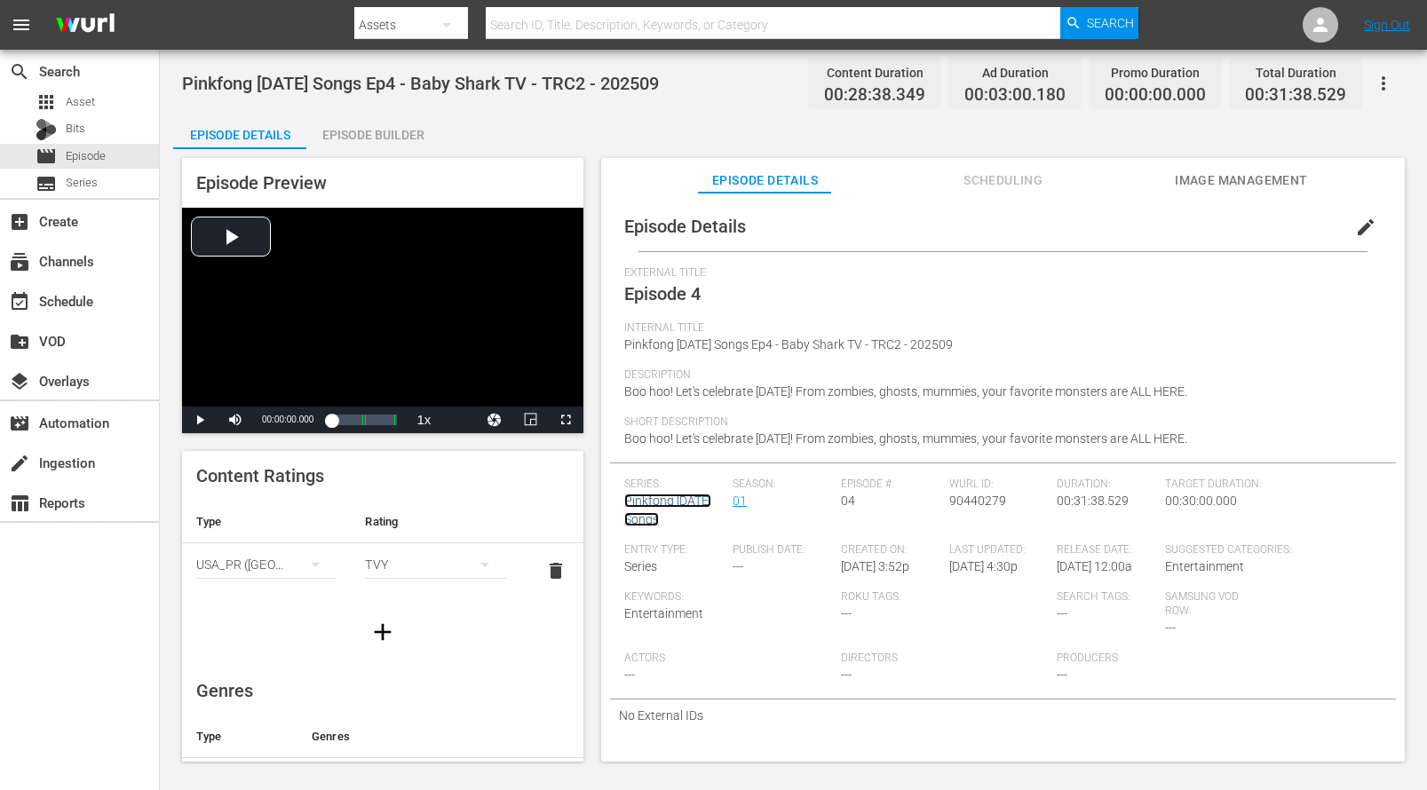
click at [664, 516] on link "Pinkfong Halloween Songs" at bounding box center [667, 510] width 87 height 33
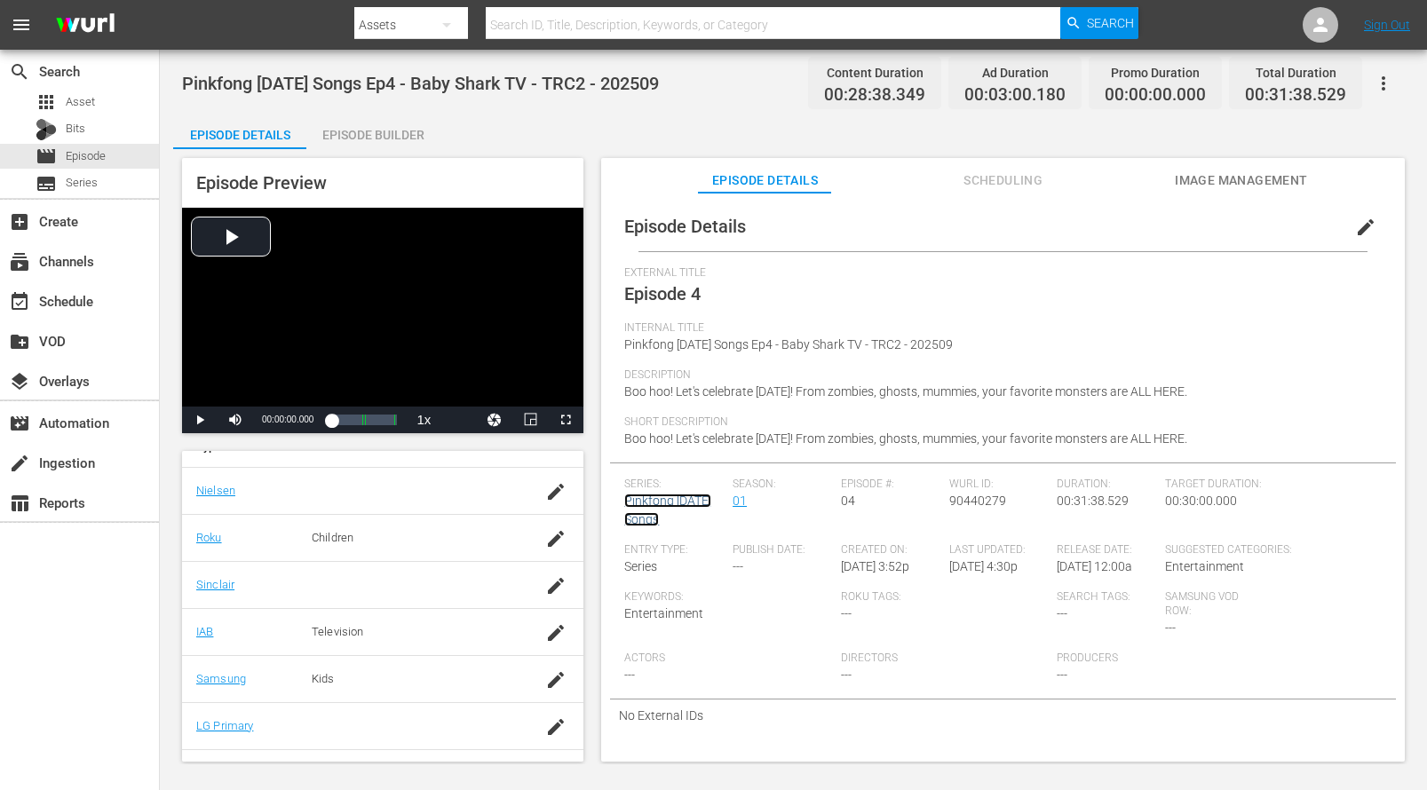
scroll to position [284, 0]
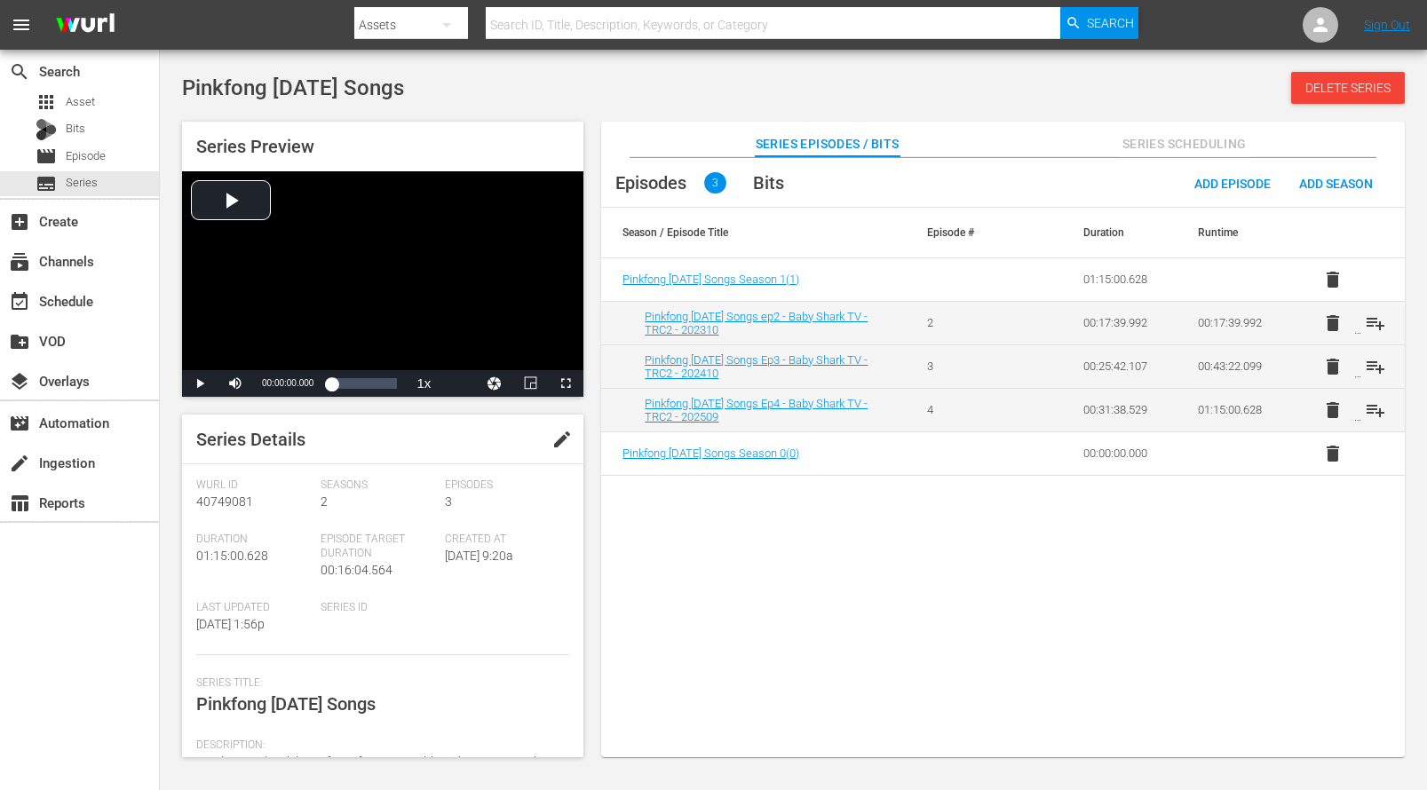
scroll to position [251, 0]
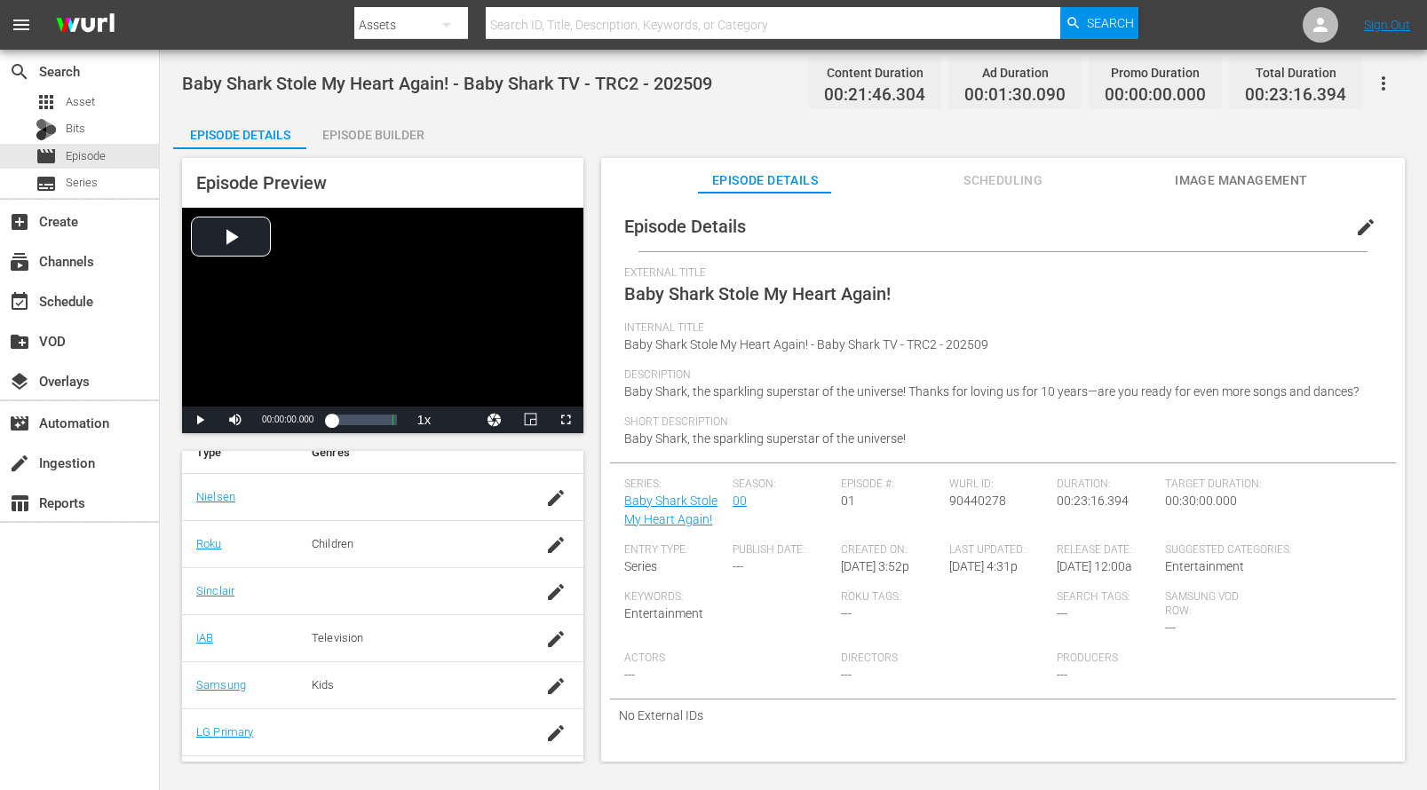
scroll to position [311, 0]
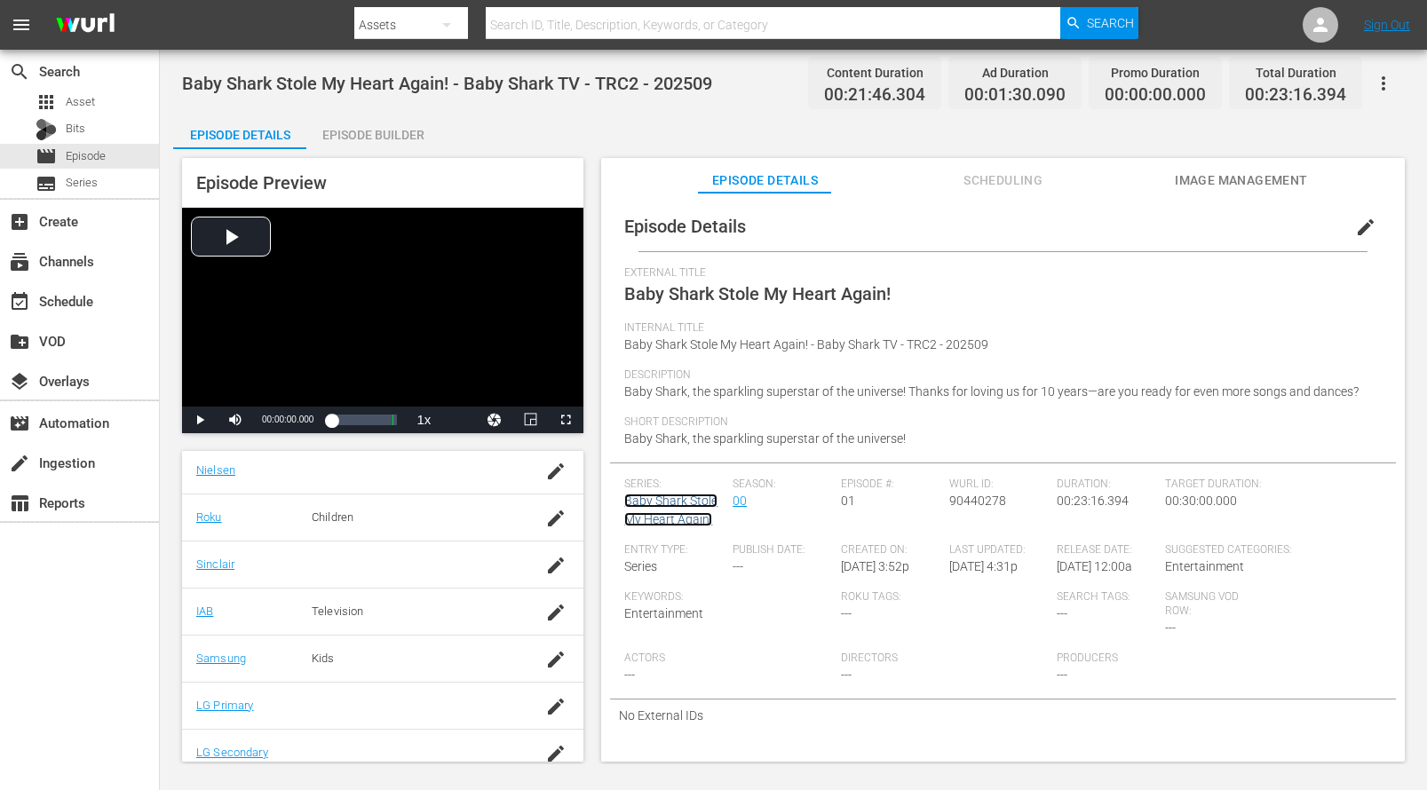
click at [663, 501] on link "Baby Shark Stole My Heart Again!" at bounding box center [670, 510] width 93 height 33
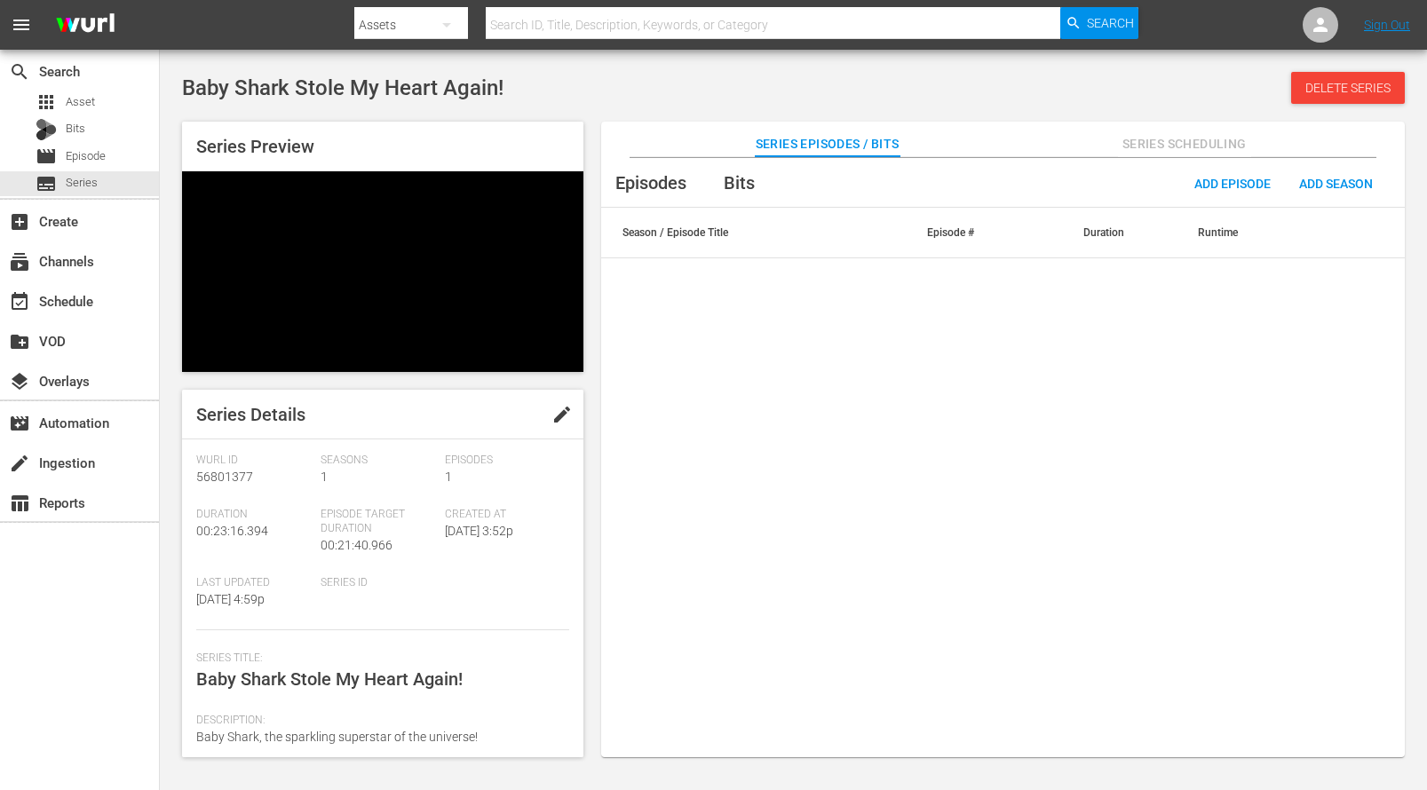
click at [564, 39] on div at bounding box center [746, 42] width 785 height 7
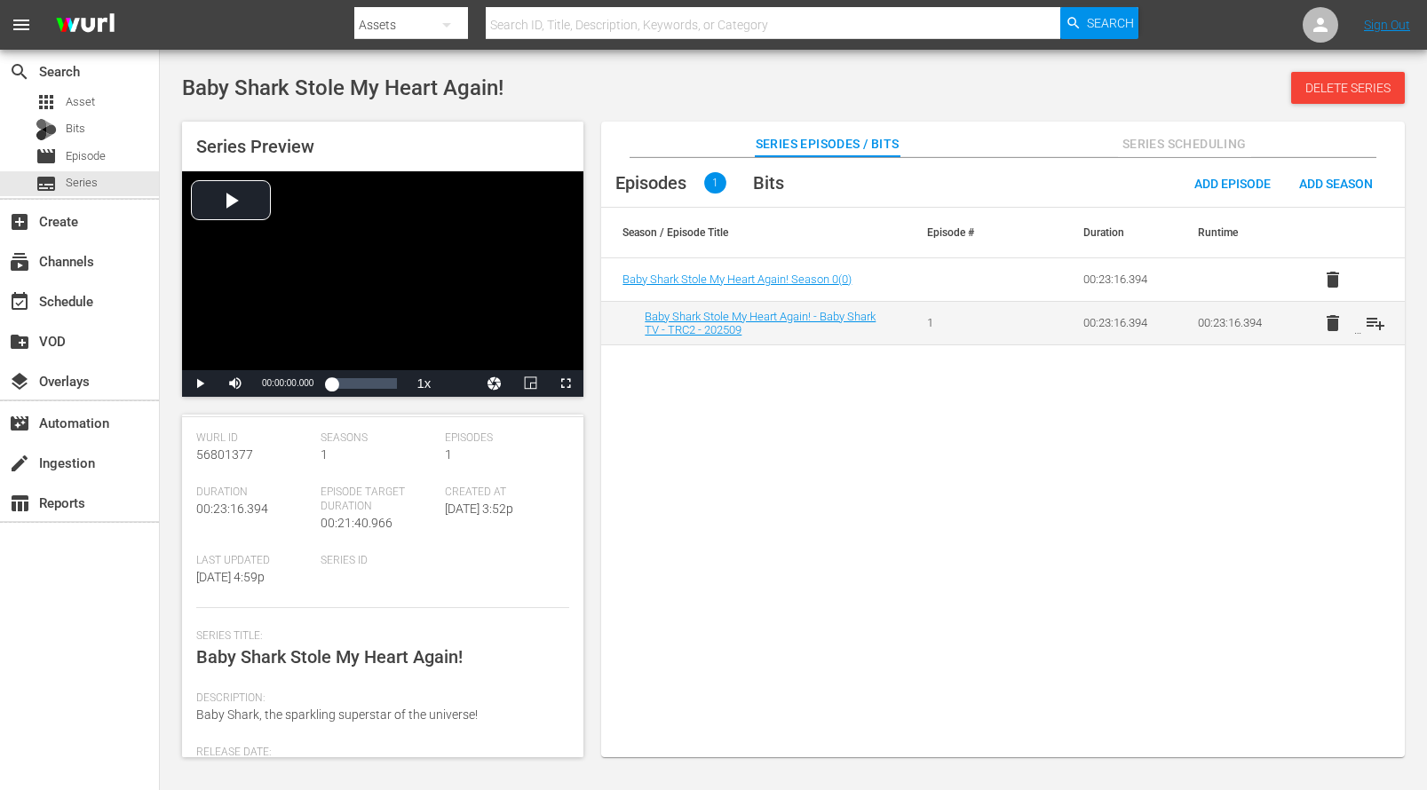
scroll to position [61, 0]
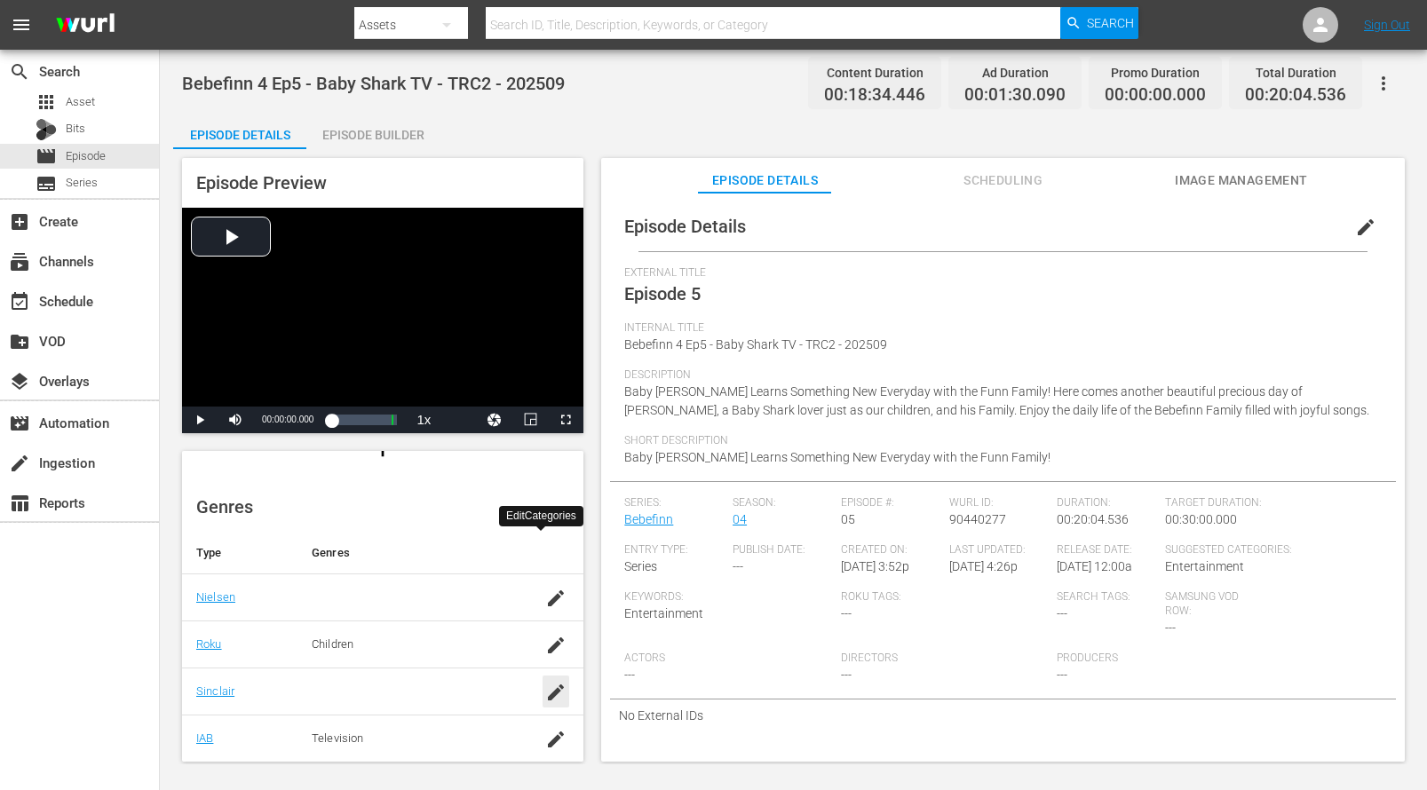
scroll to position [325, 0]
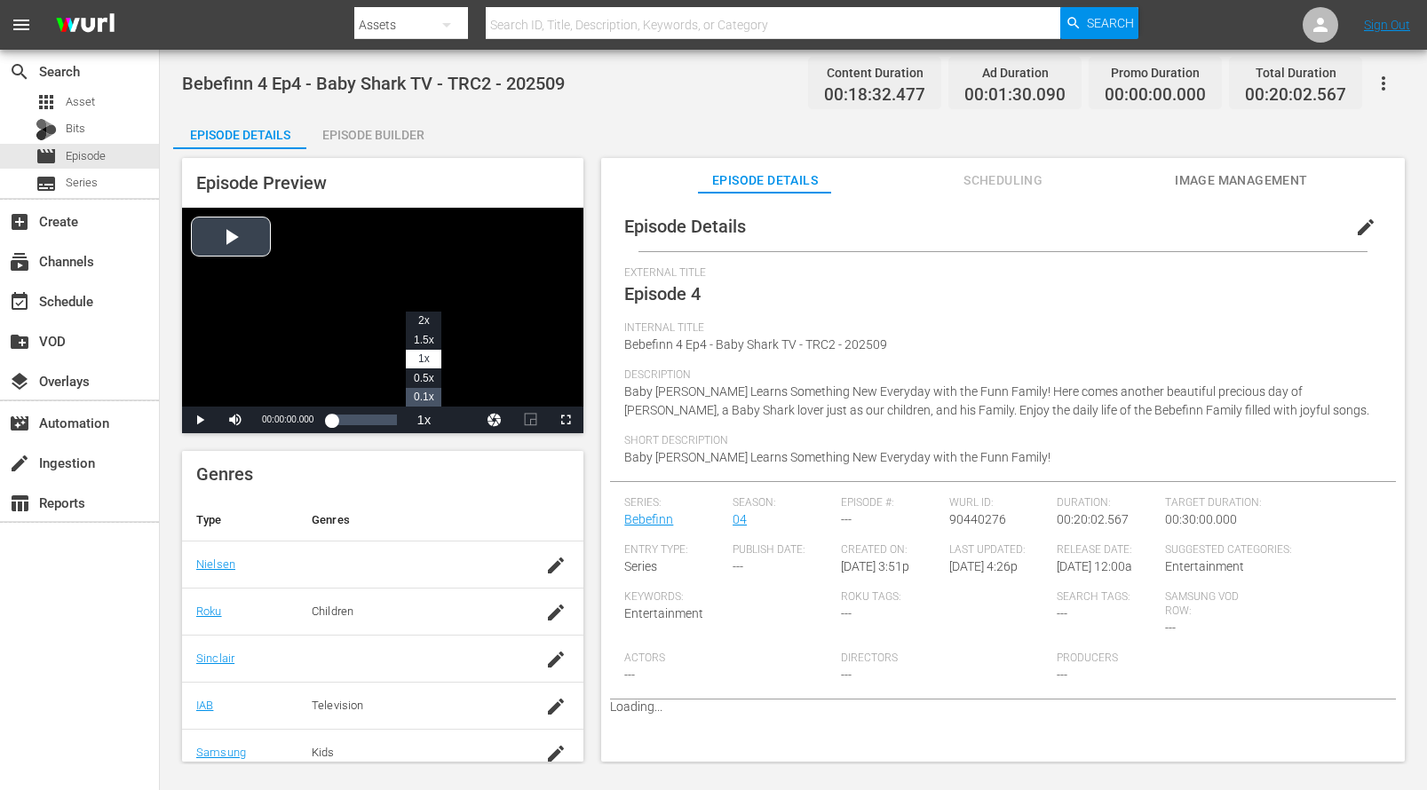
scroll to position [206, 0]
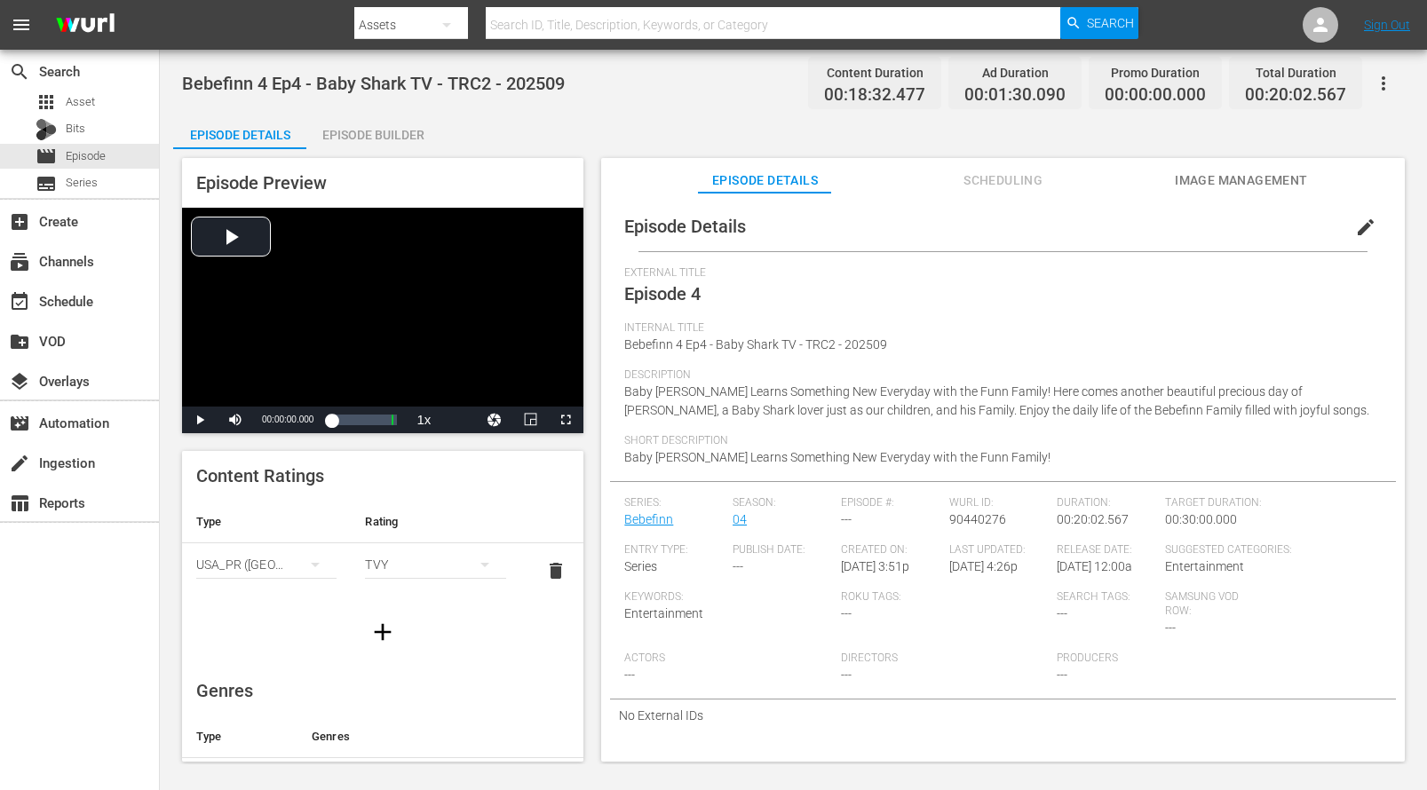
click at [1365, 233] on span "edit" at bounding box center [1365, 227] width 21 height 21
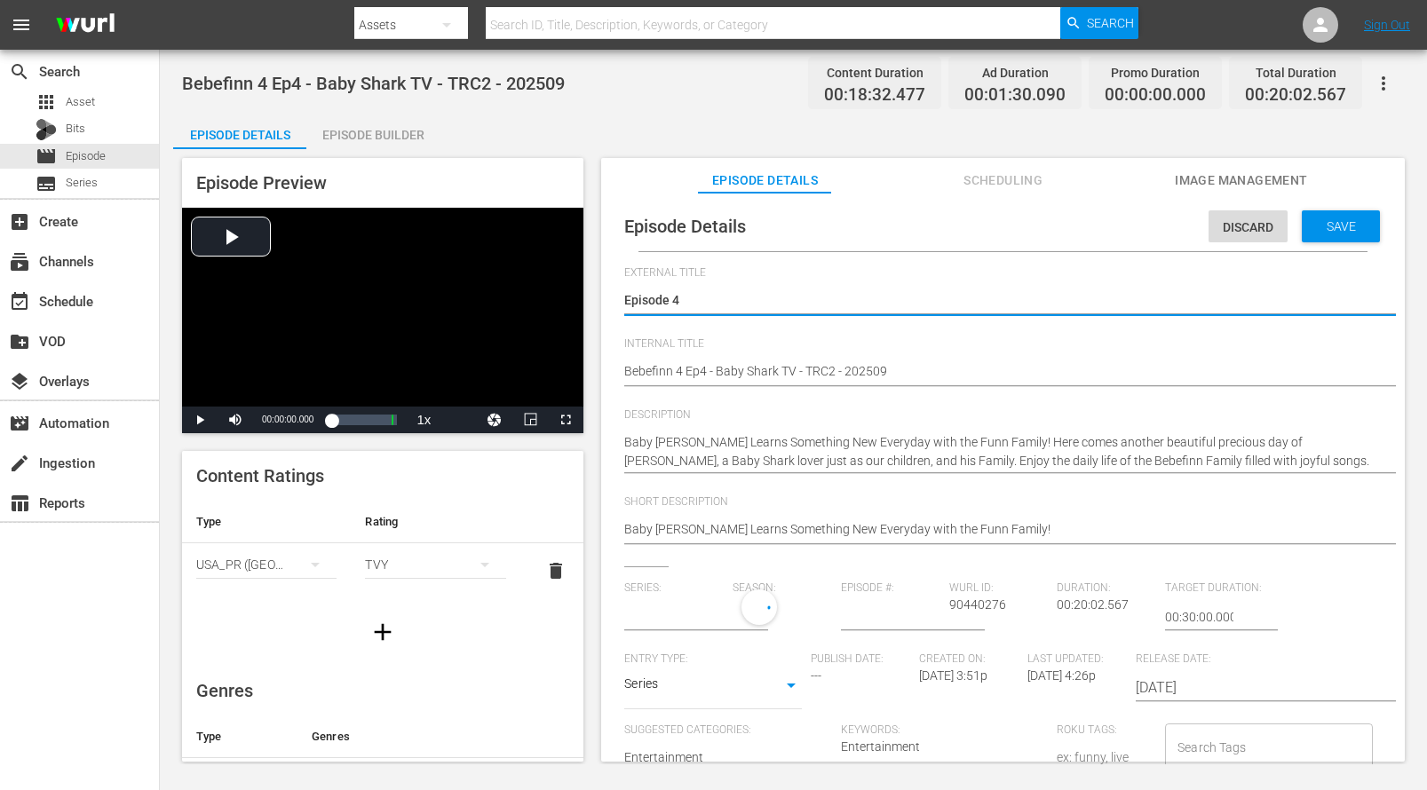
click at [880, 618] on input "number" at bounding box center [890, 617] width 99 height 43
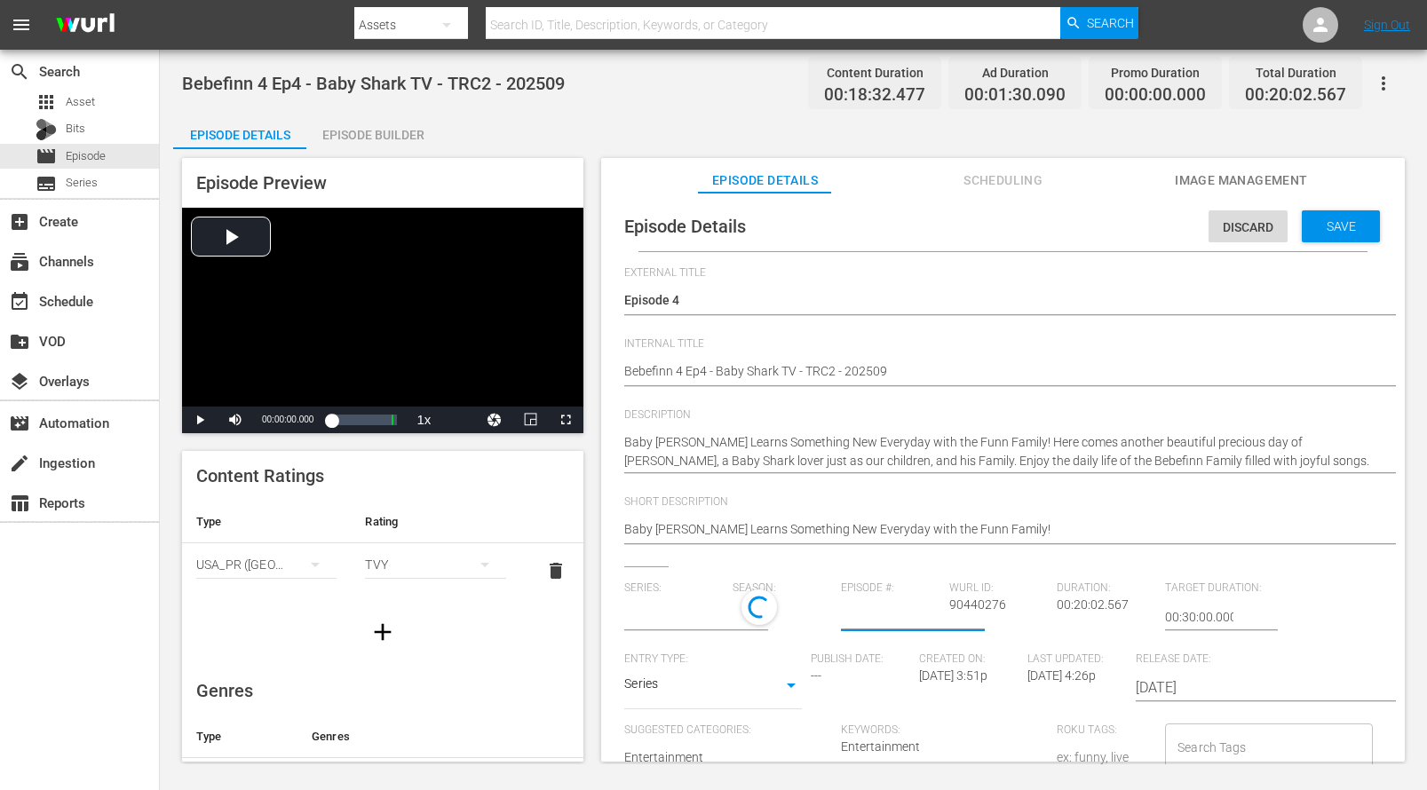
type input "4"
type input "Bebefinn"
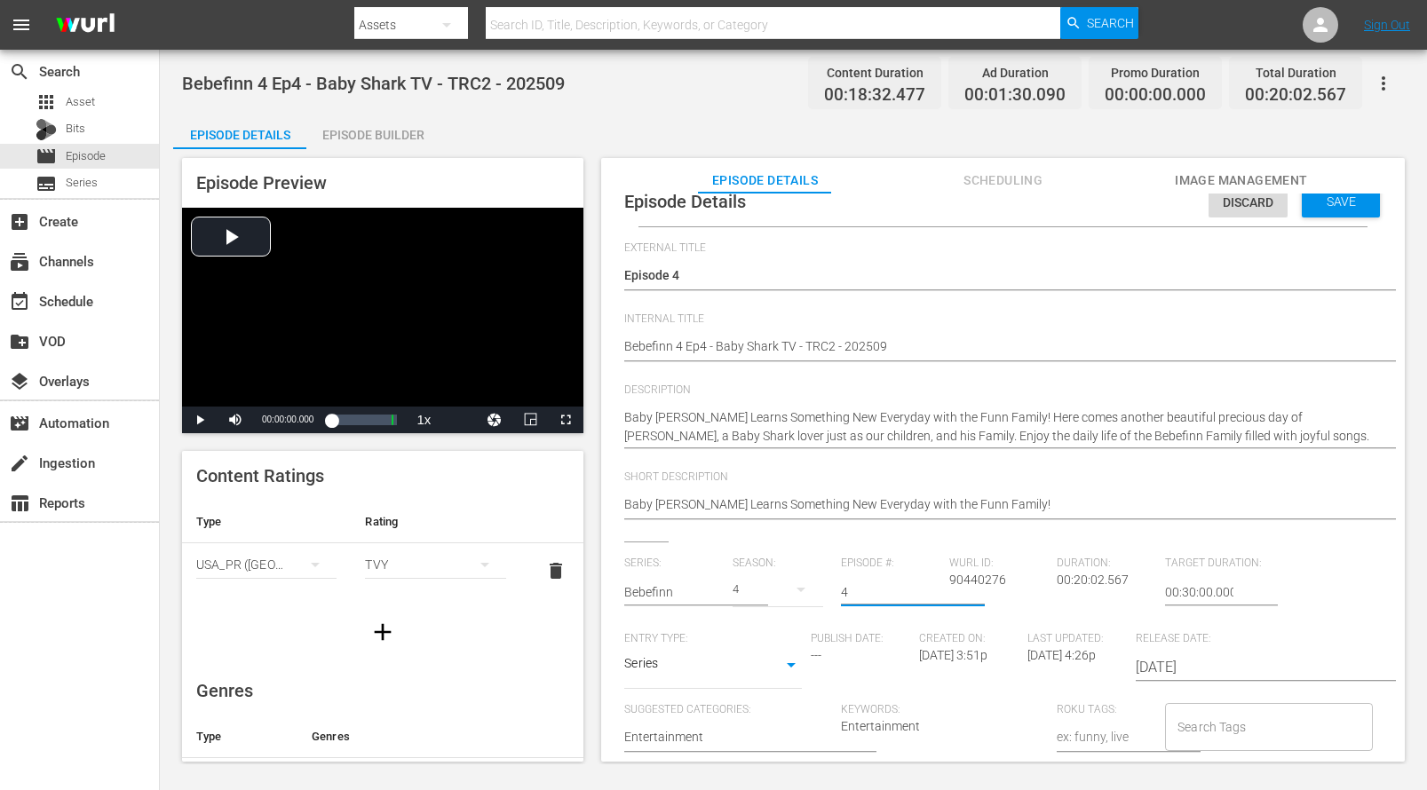
scroll to position [12, 0]
click at [865, 587] on input "4" at bounding box center [890, 588] width 99 height 43
type input "4"
click at [885, 619] on div "Episode #: 4" at bounding box center [895, 590] width 108 height 75
click at [1324, 201] on span "Save" at bounding box center [1341, 198] width 58 height 14
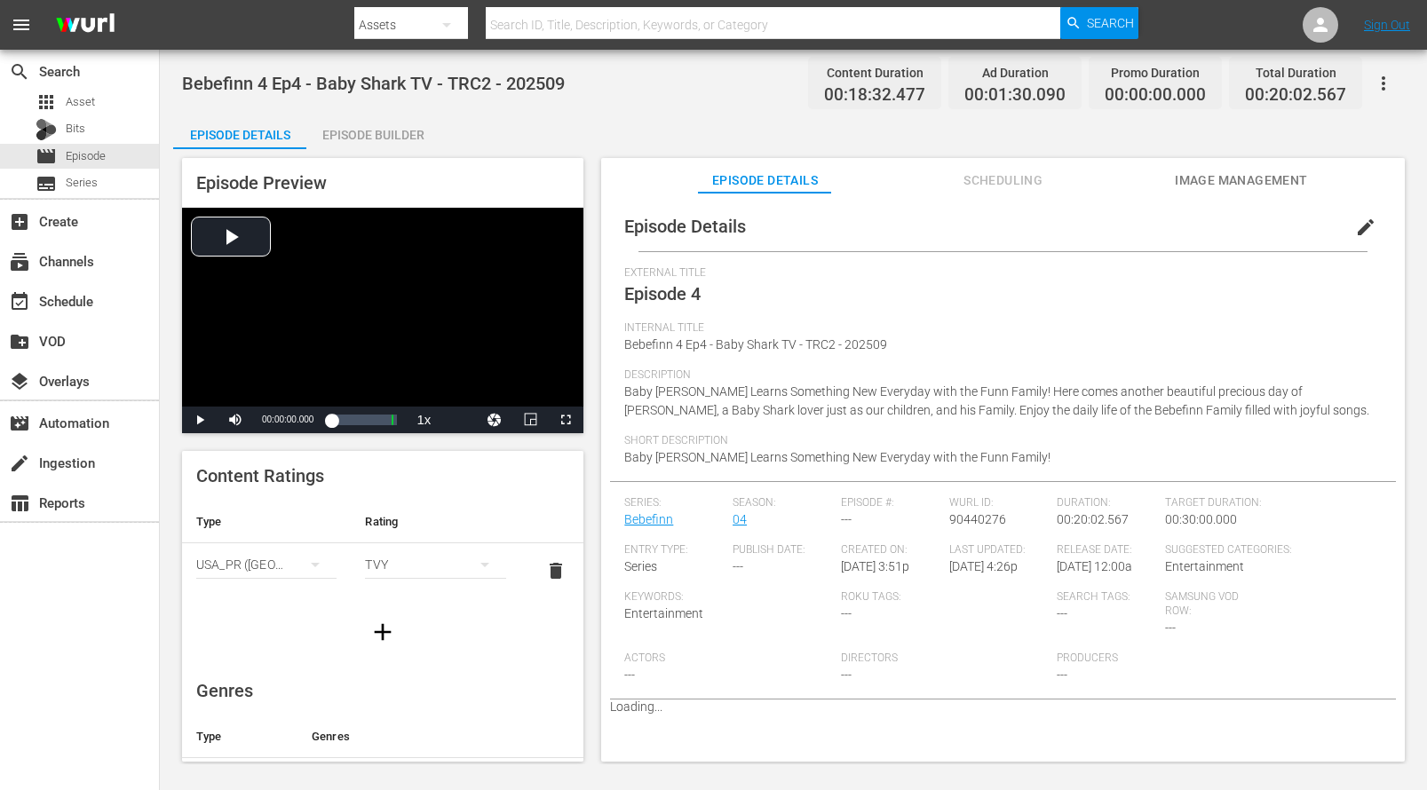
scroll to position [325, 0]
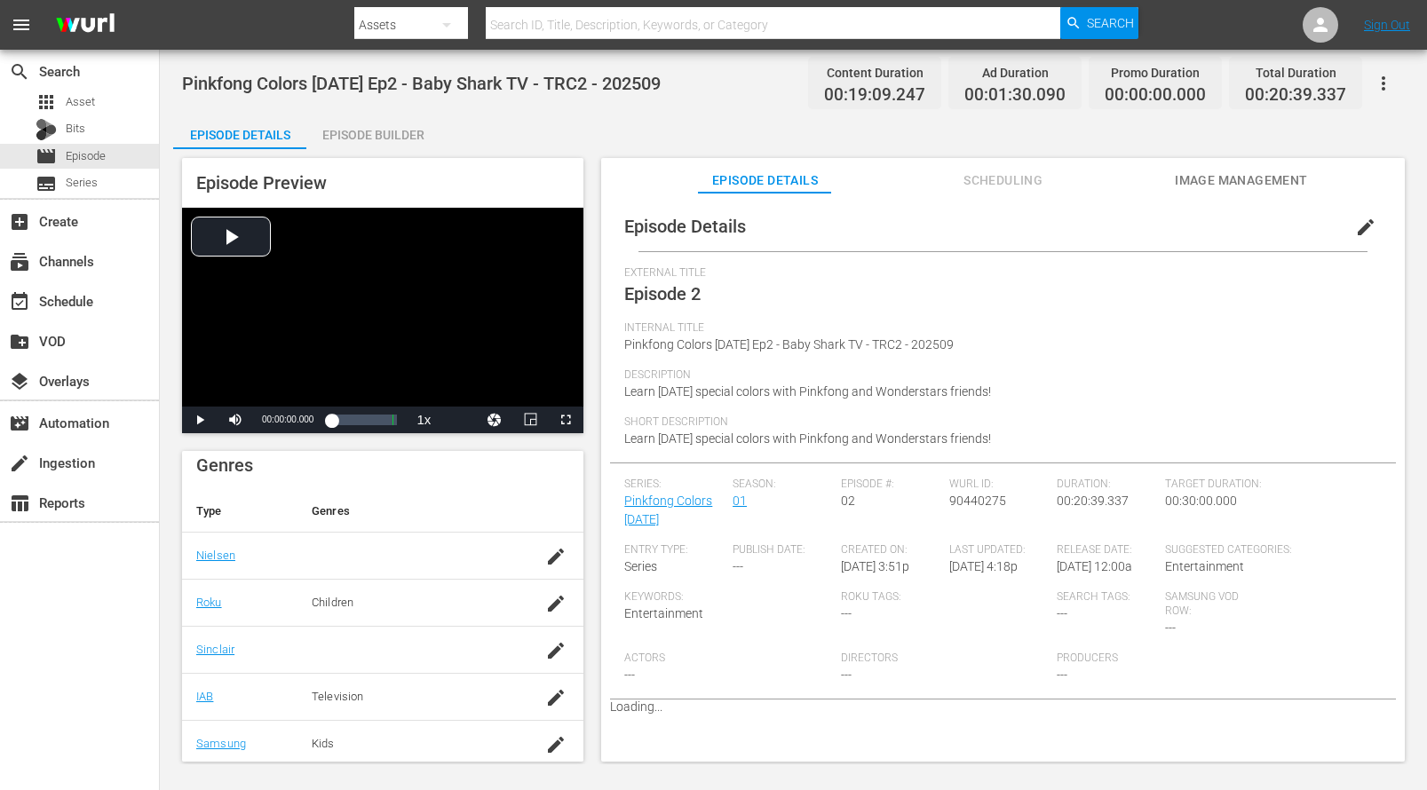
scroll to position [325, 0]
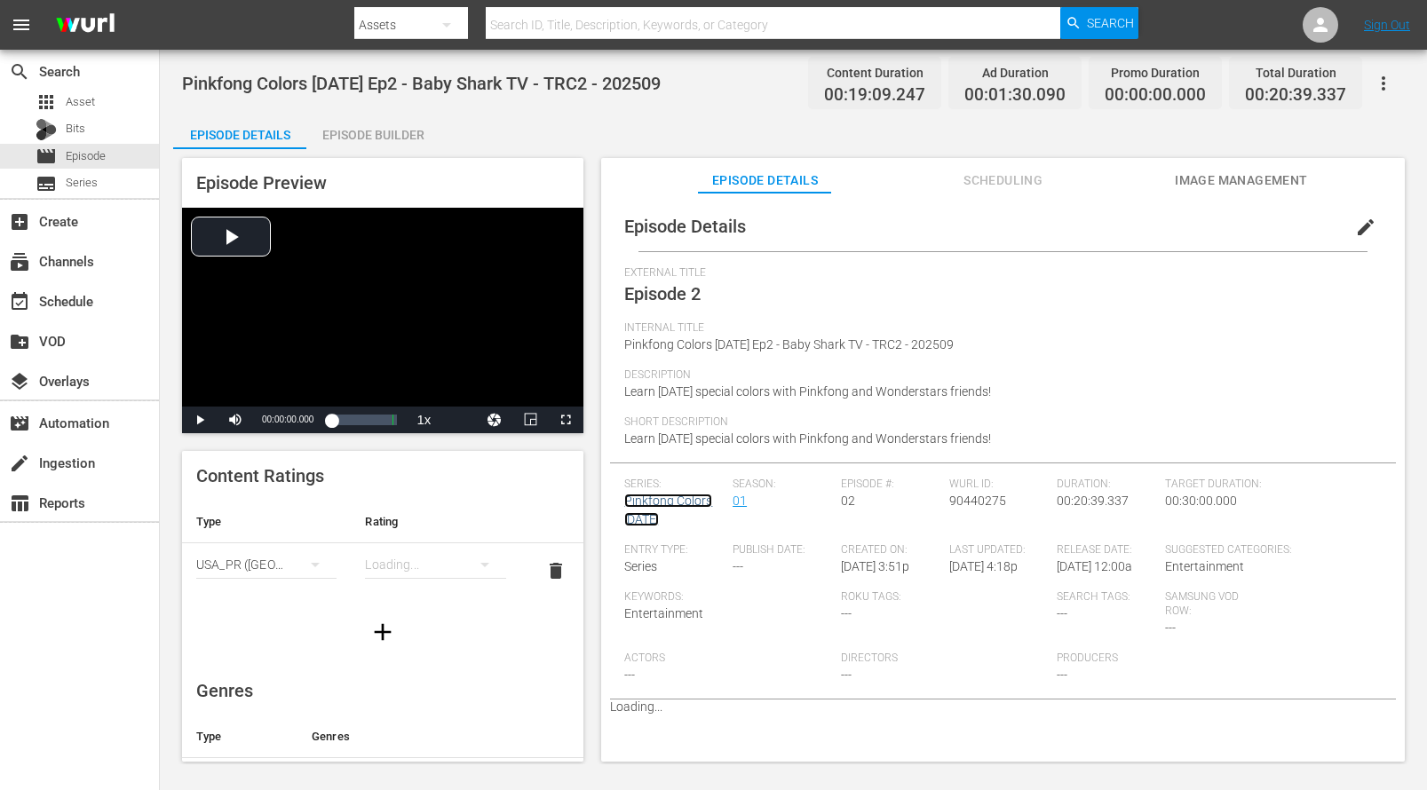
click at [666, 506] on link "Pinkfong Colors [DATE]" at bounding box center [668, 510] width 88 height 33
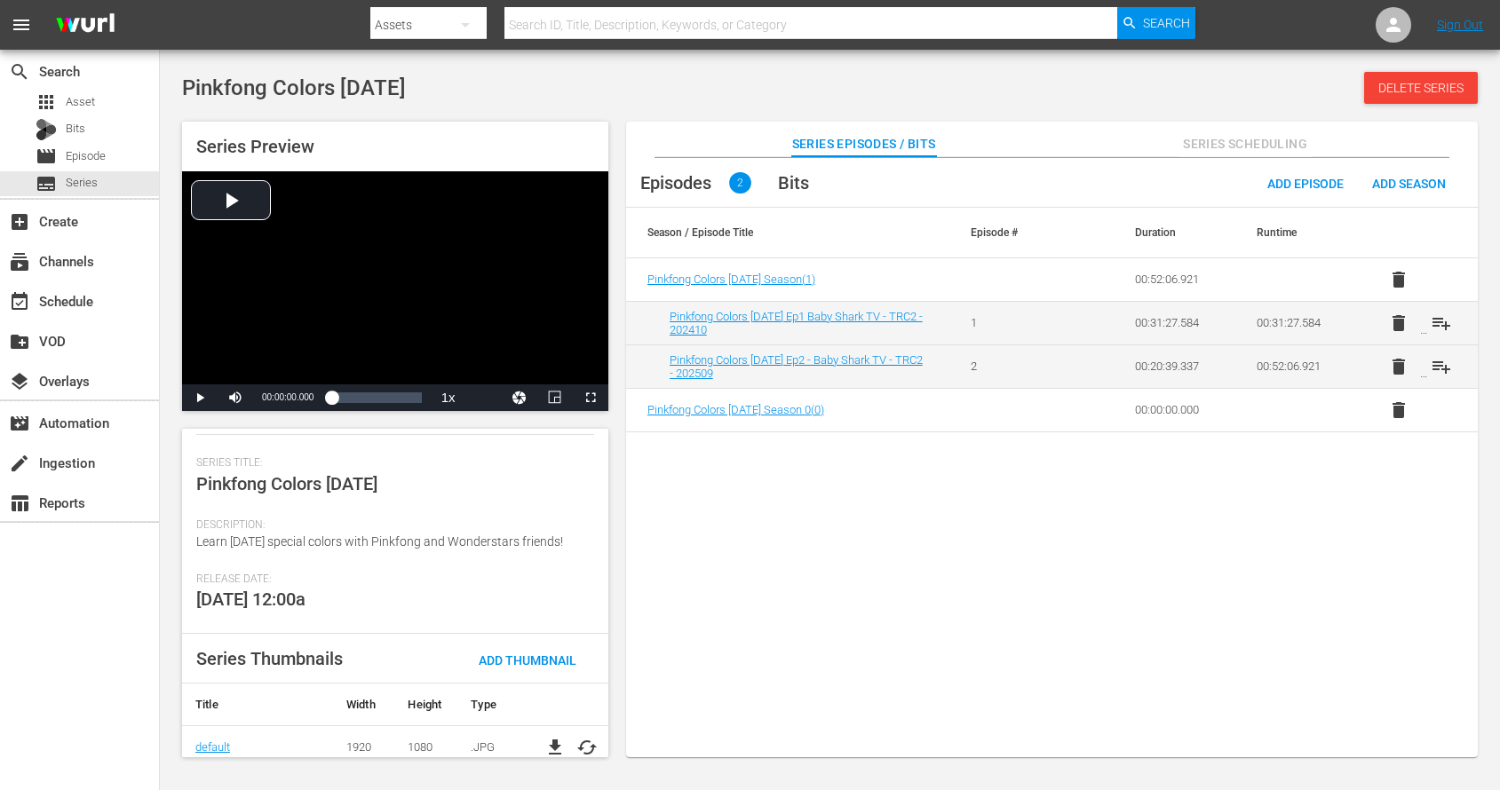
scroll to position [265, 0]
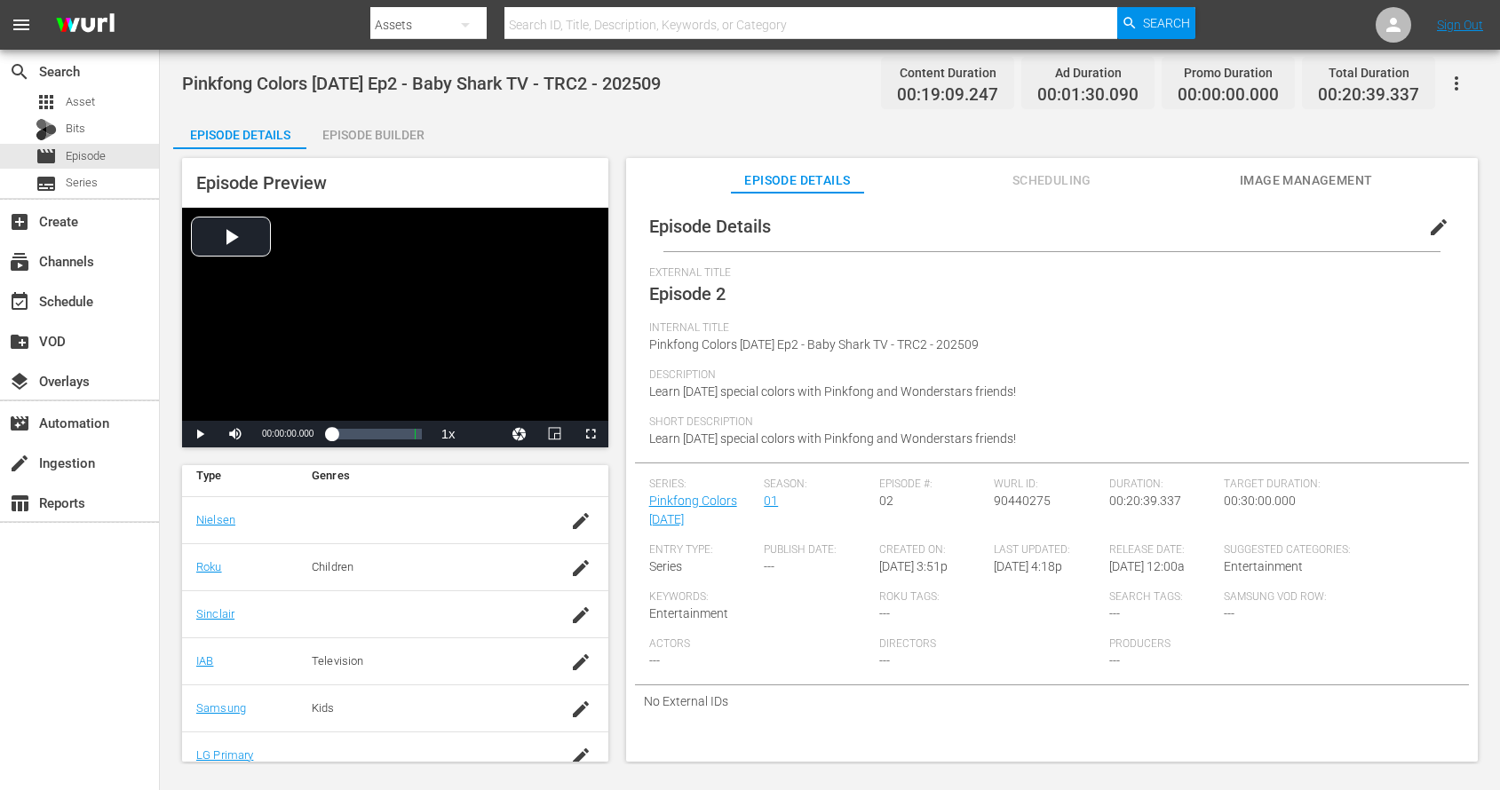
scroll to position [275, 0]
click at [820, 131] on div "Episode Details Episode Builder Episode Preview Video Player is loading. Play V…" at bounding box center [829, 445] width 1313 height 662
click at [686, 503] on link "Pinkfong Colors [DATE]" at bounding box center [693, 510] width 88 height 33
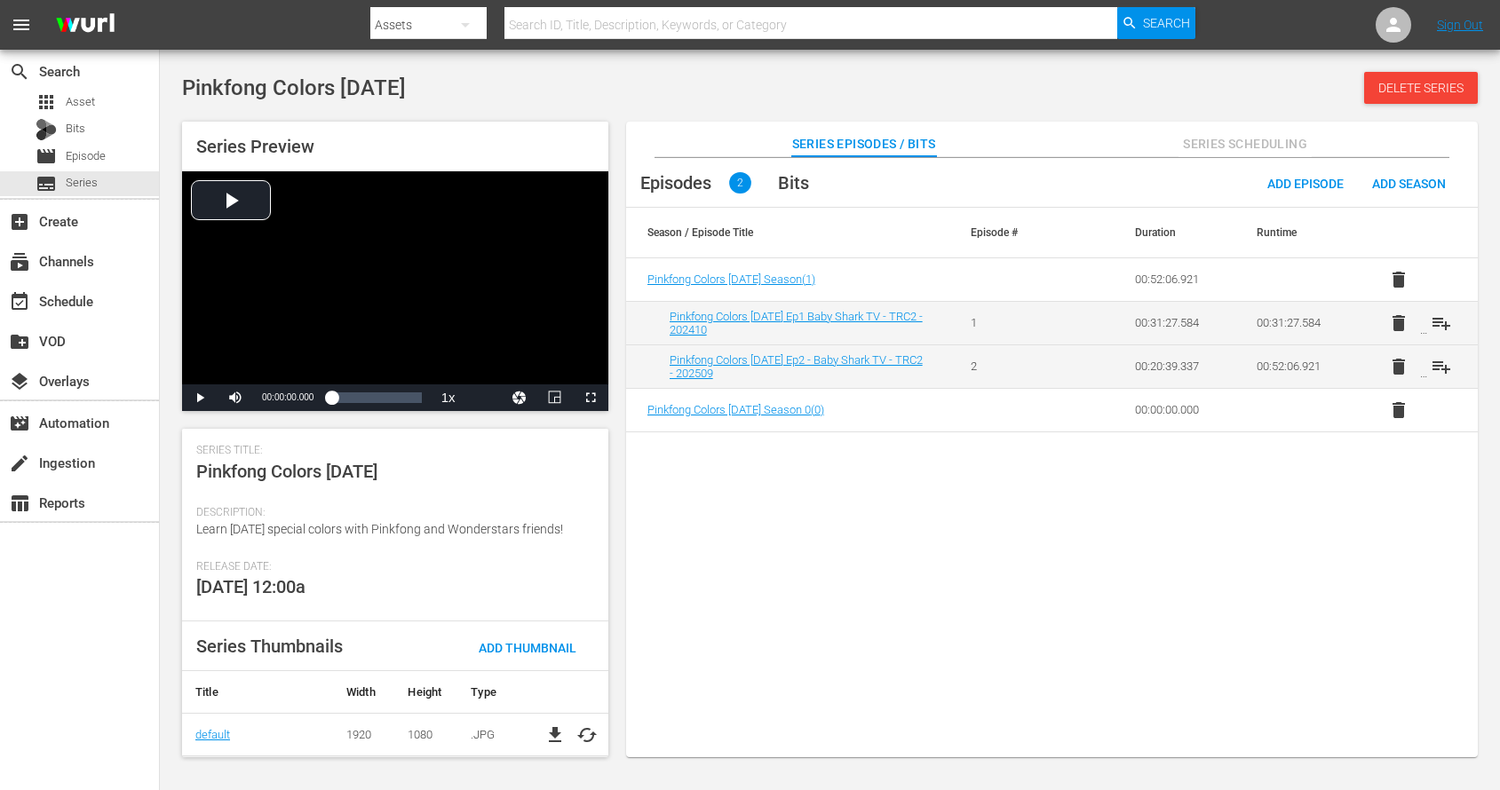
scroll to position [265, 0]
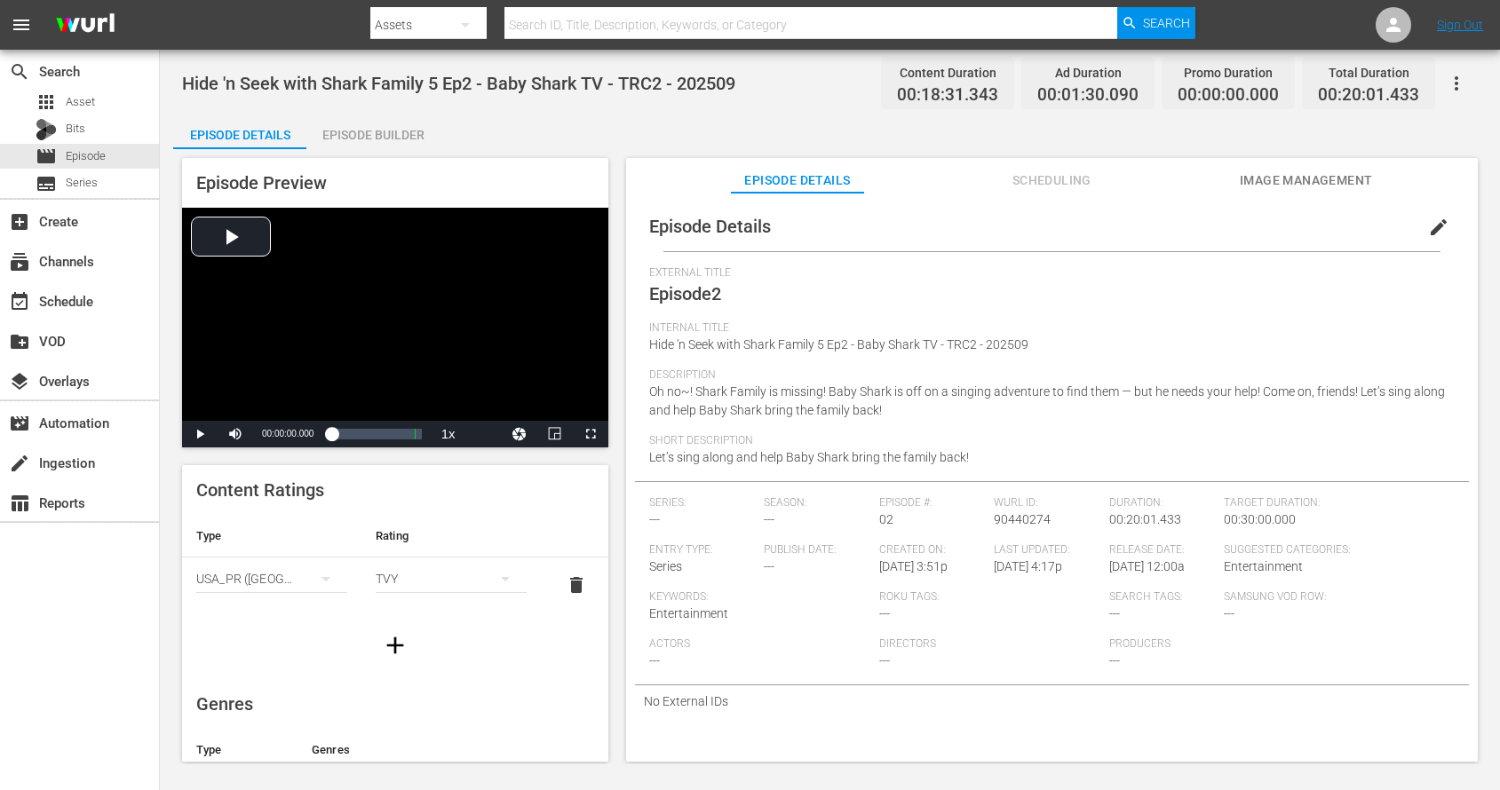
scroll to position [339, 0]
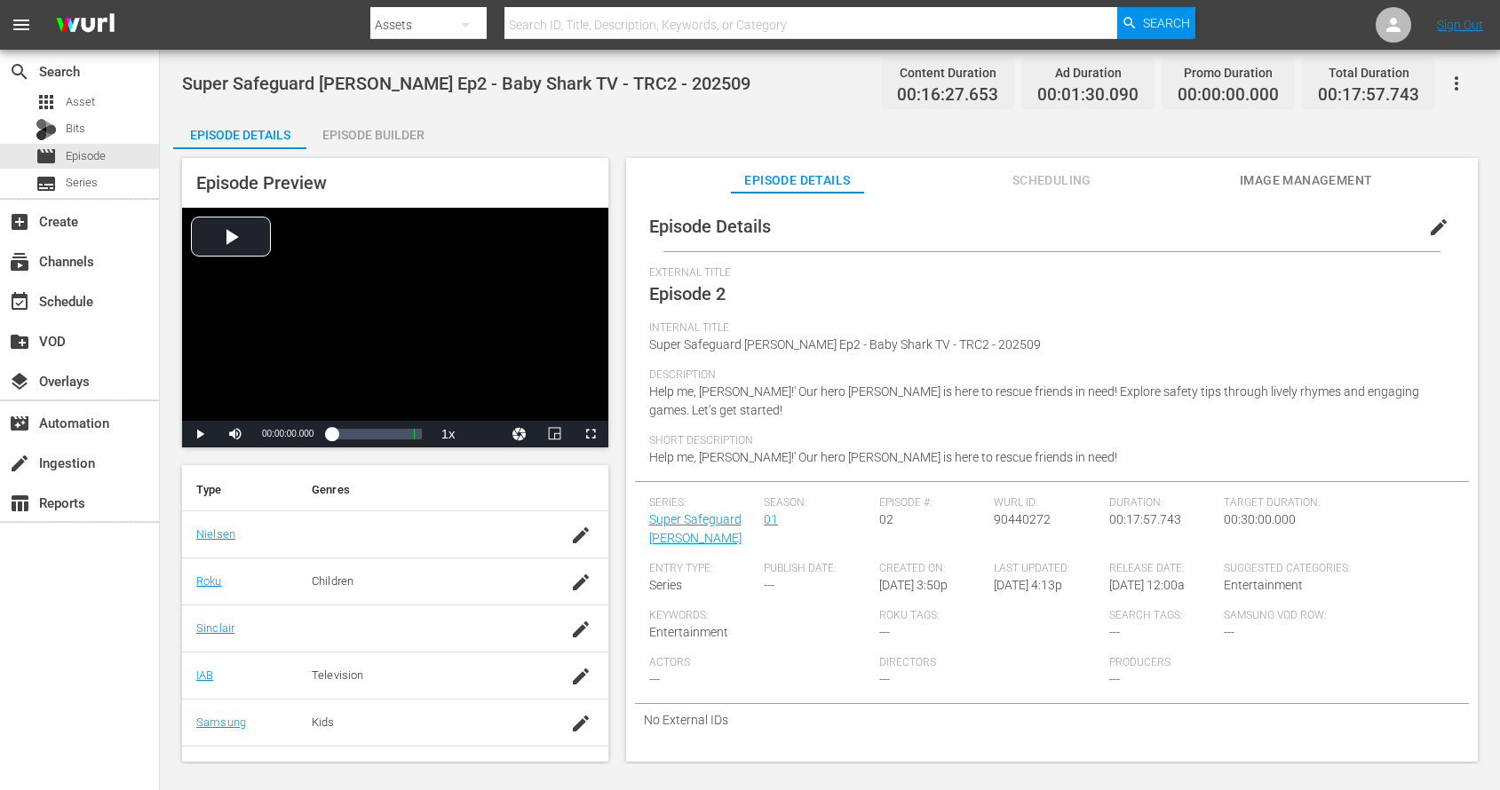
scroll to position [278, 0]
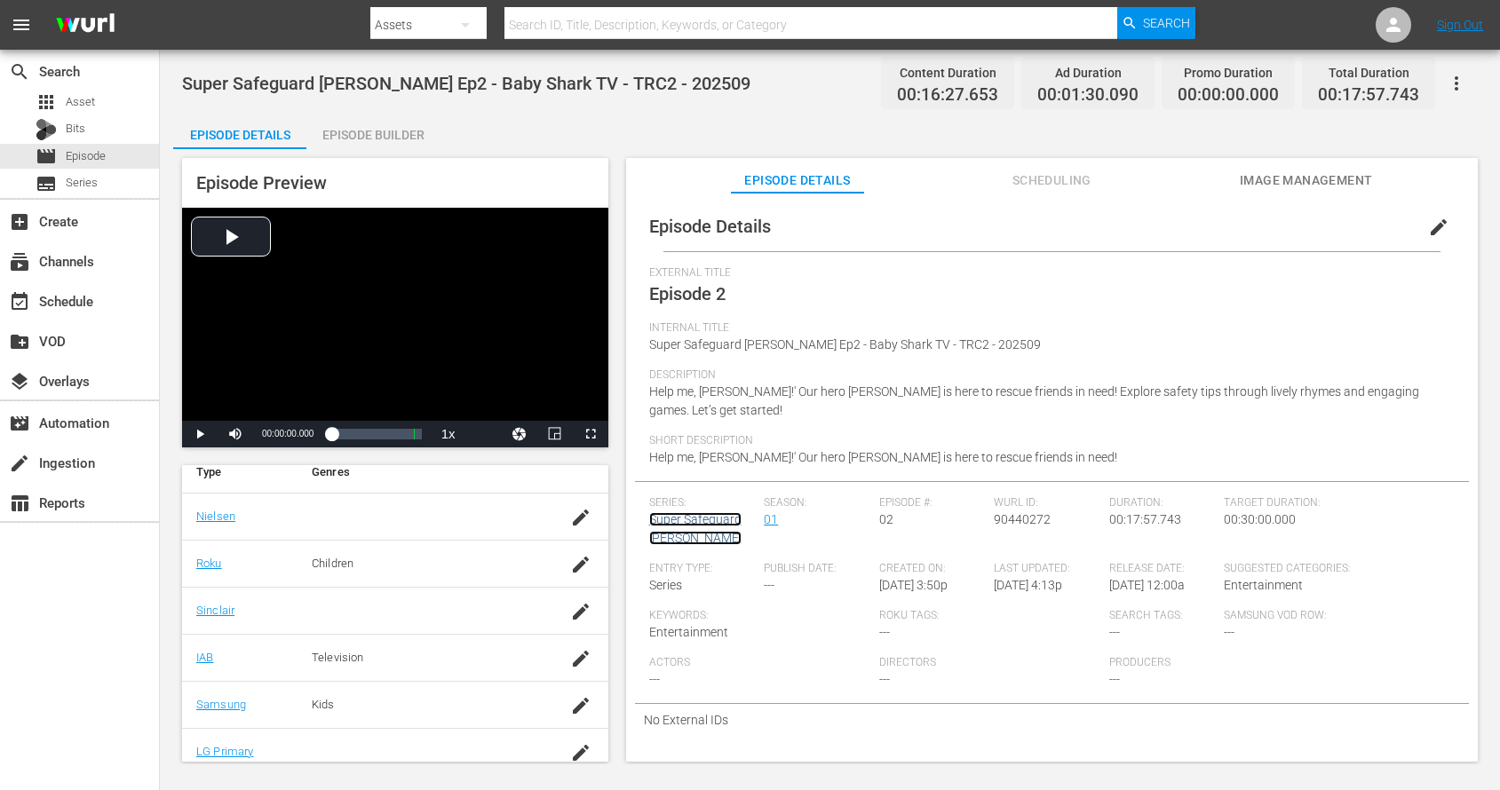
click at [681, 524] on link "Super Safeguard [PERSON_NAME]" at bounding box center [695, 528] width 92 height 33
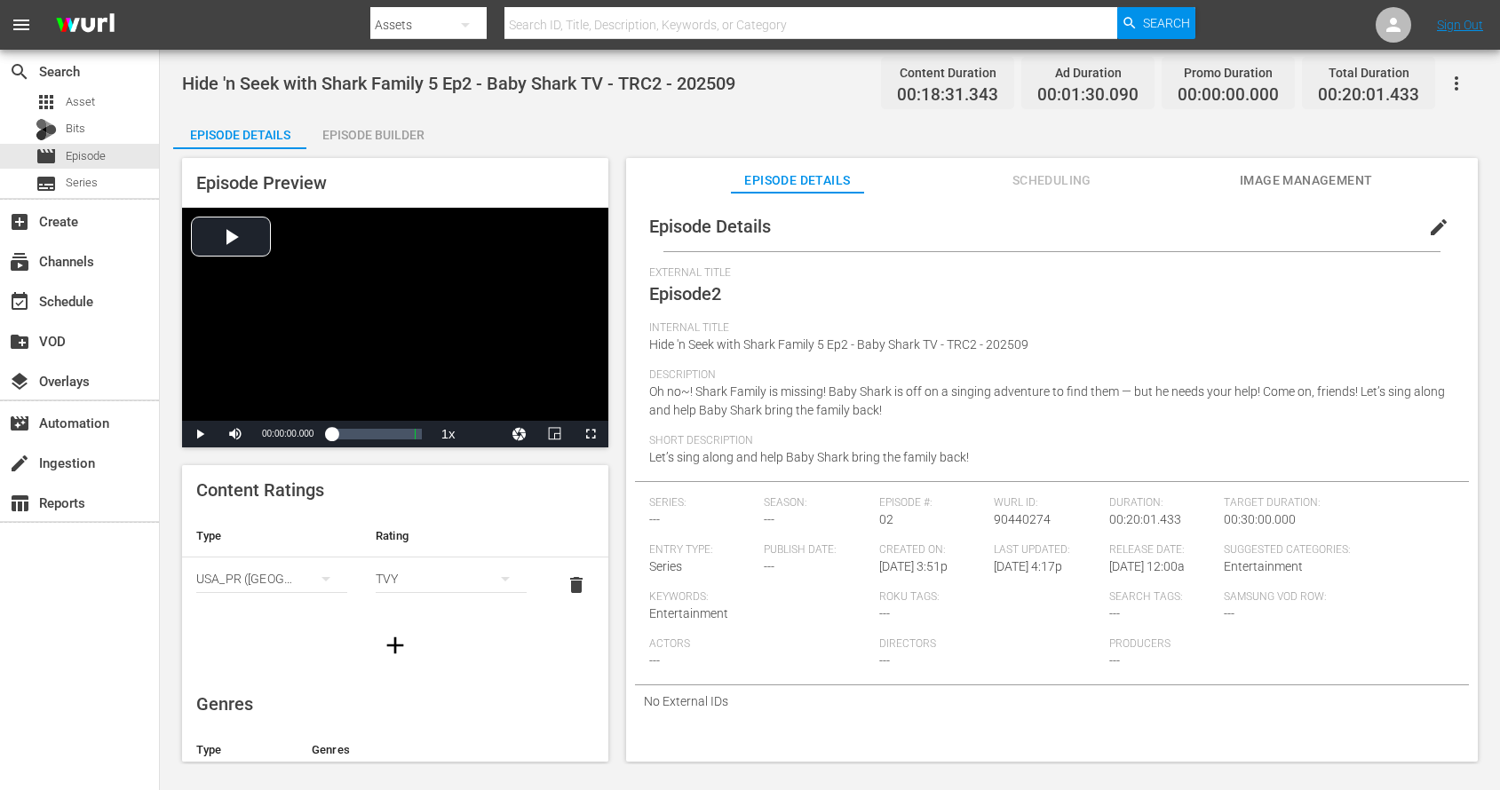
click at [1428, 241] on button "edit" at bounding box center [1438, 227] width 43 height 43
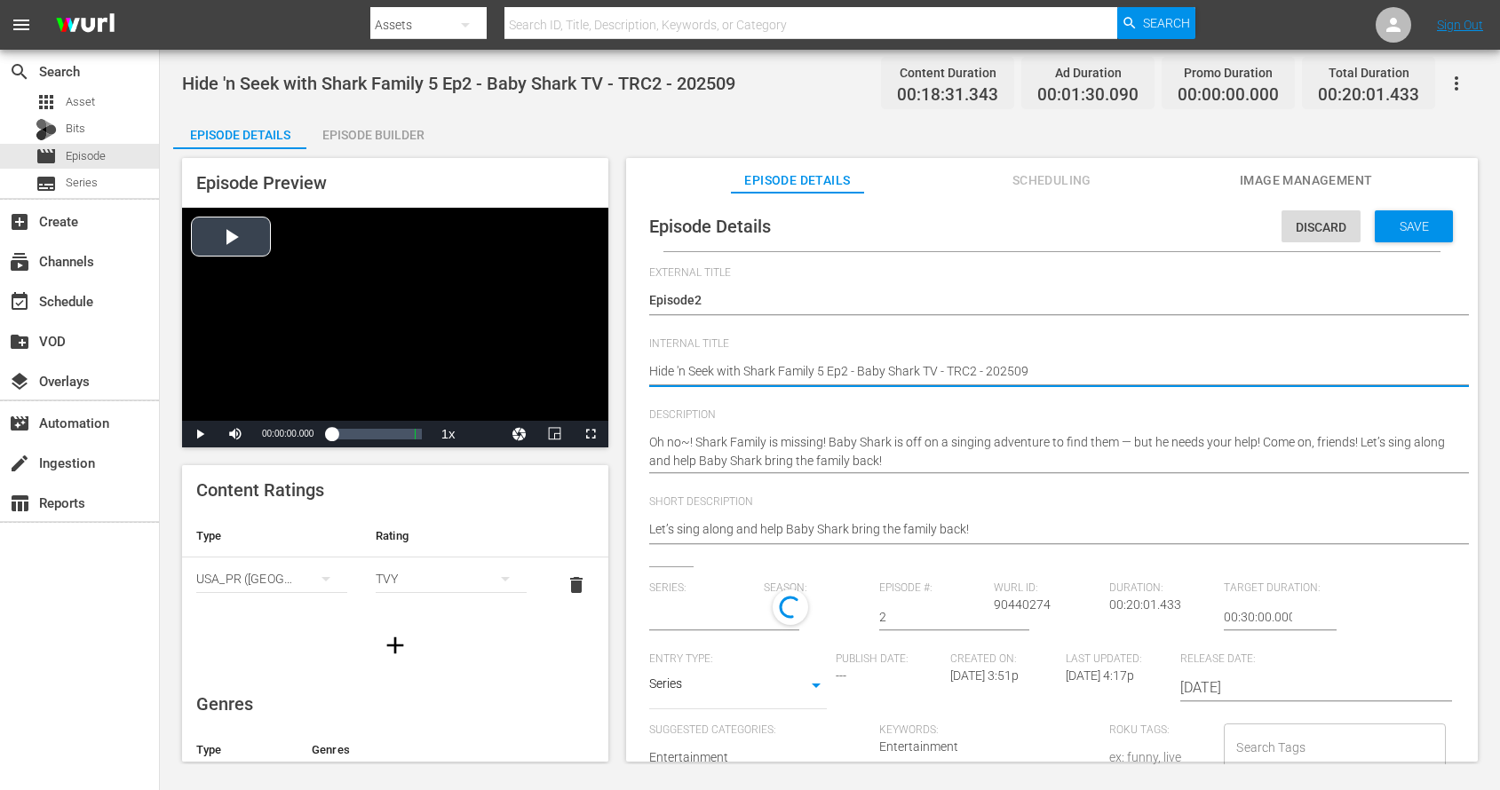
drag, startPoint x: 812, startPoint y: 369, endPoint x: 461, endPoint y: 354, distance: 351.1
click at [461, 354] on div "Episode Preview Video Player is loading. Play Video Play Mute Current Time 00:0…" at bounding box center [829, 462] width 1313 height 627
click at [678, 623] on input "text" at bounding box center [702, 617] width 107 height 43
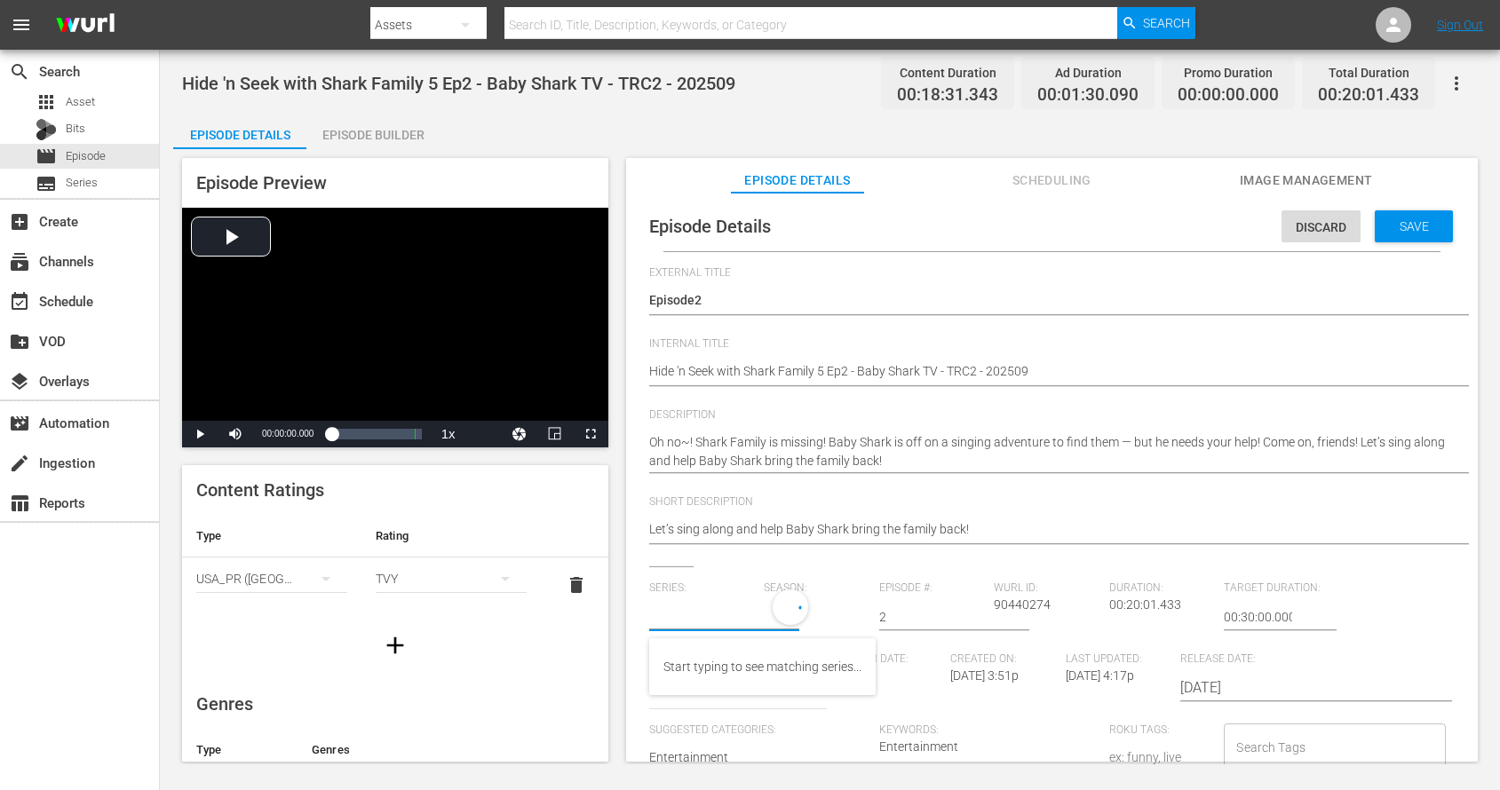
paste input "Hide 'n Seek with Shark Family"
click at [697, 617] on input "No Series" at bounding box center [702, 617] width 107 height 43
paste input "Hide 'n Seek with Shark Family"
click at [659, 614] on input "Hide 'n Seek with Shark Family" at bounding box center [702, 617] width 107 height 43
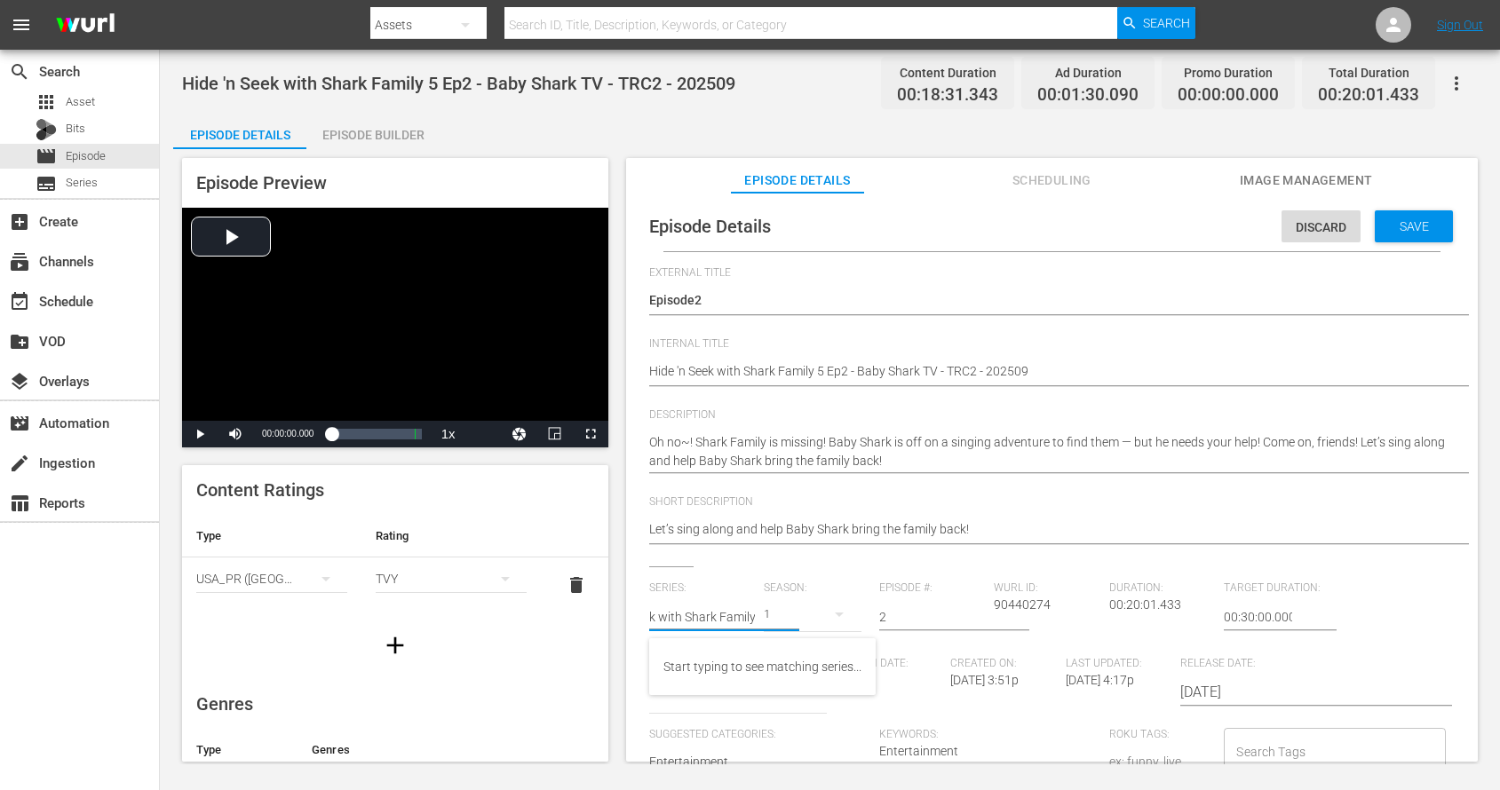
scroll to position [0, 8]
click at [757, 666] on div "Hide 'n Seek with Shark Family" at bounding box center [750, 667] width 175 height 43
type input "Hide 'n Seek with Shark Family"
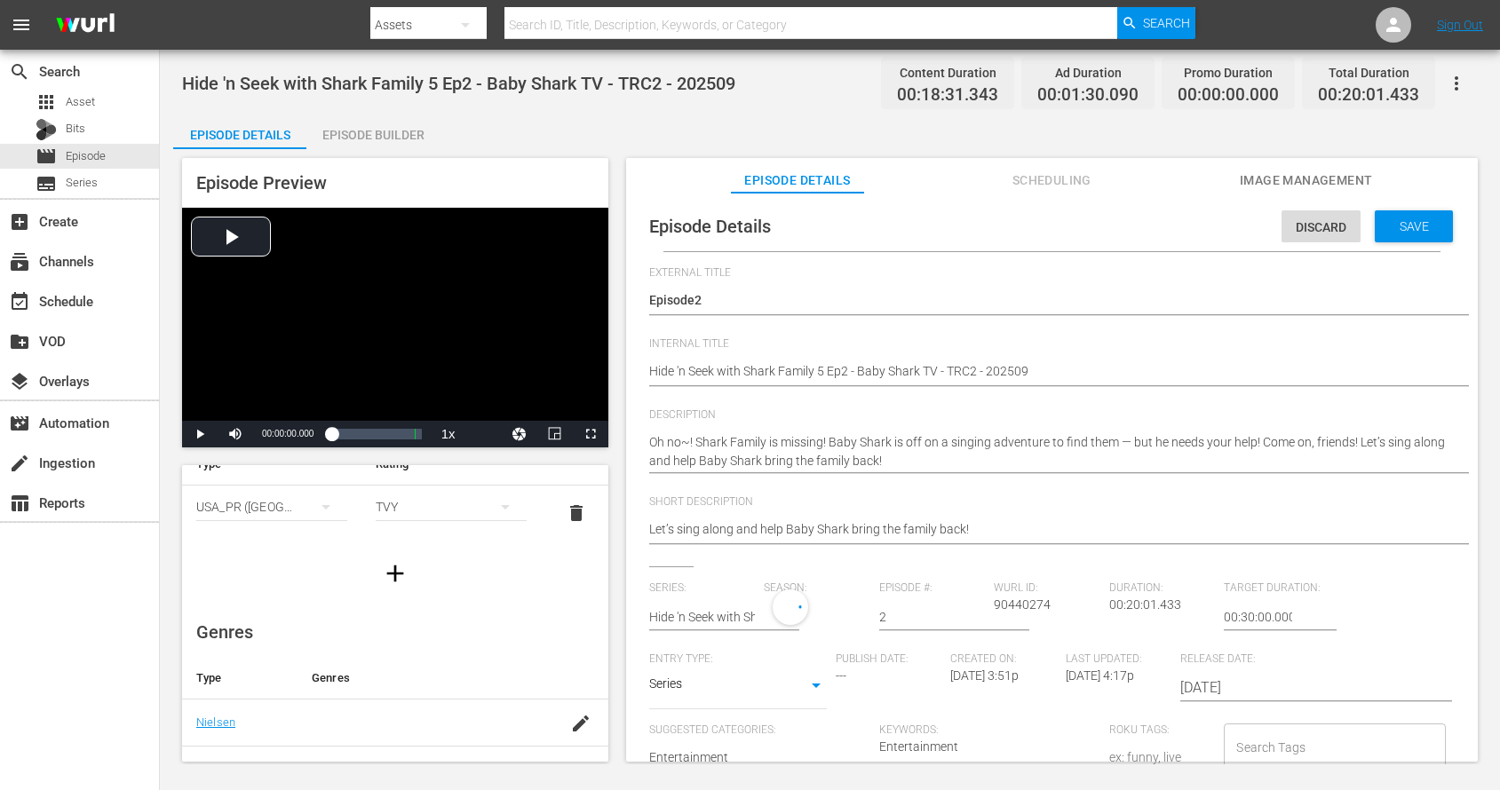
scroll to position [0, 0]
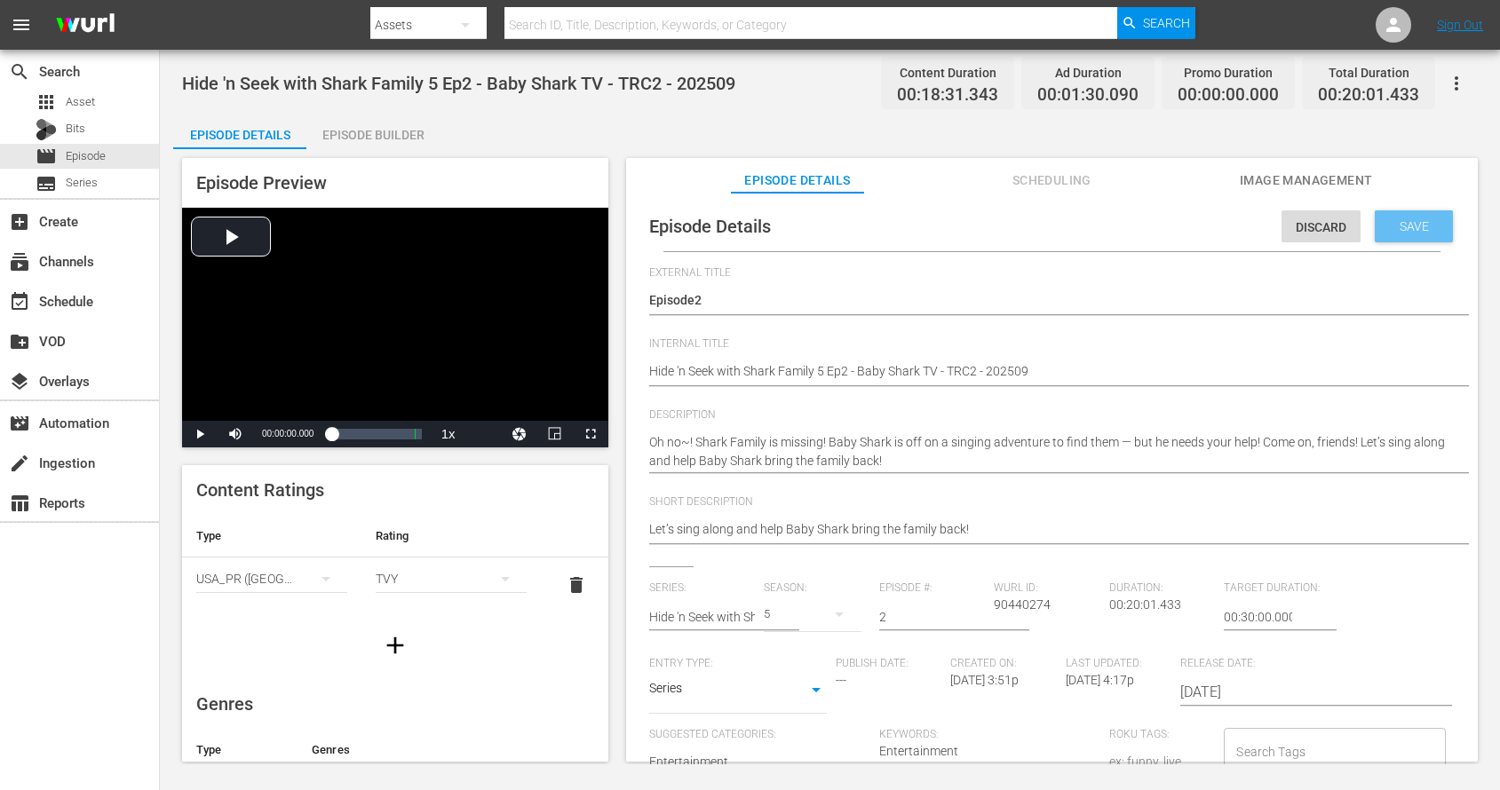
click at [1411, 226] on span "Save" at bounding box center [1414, 226] width 58 height 14
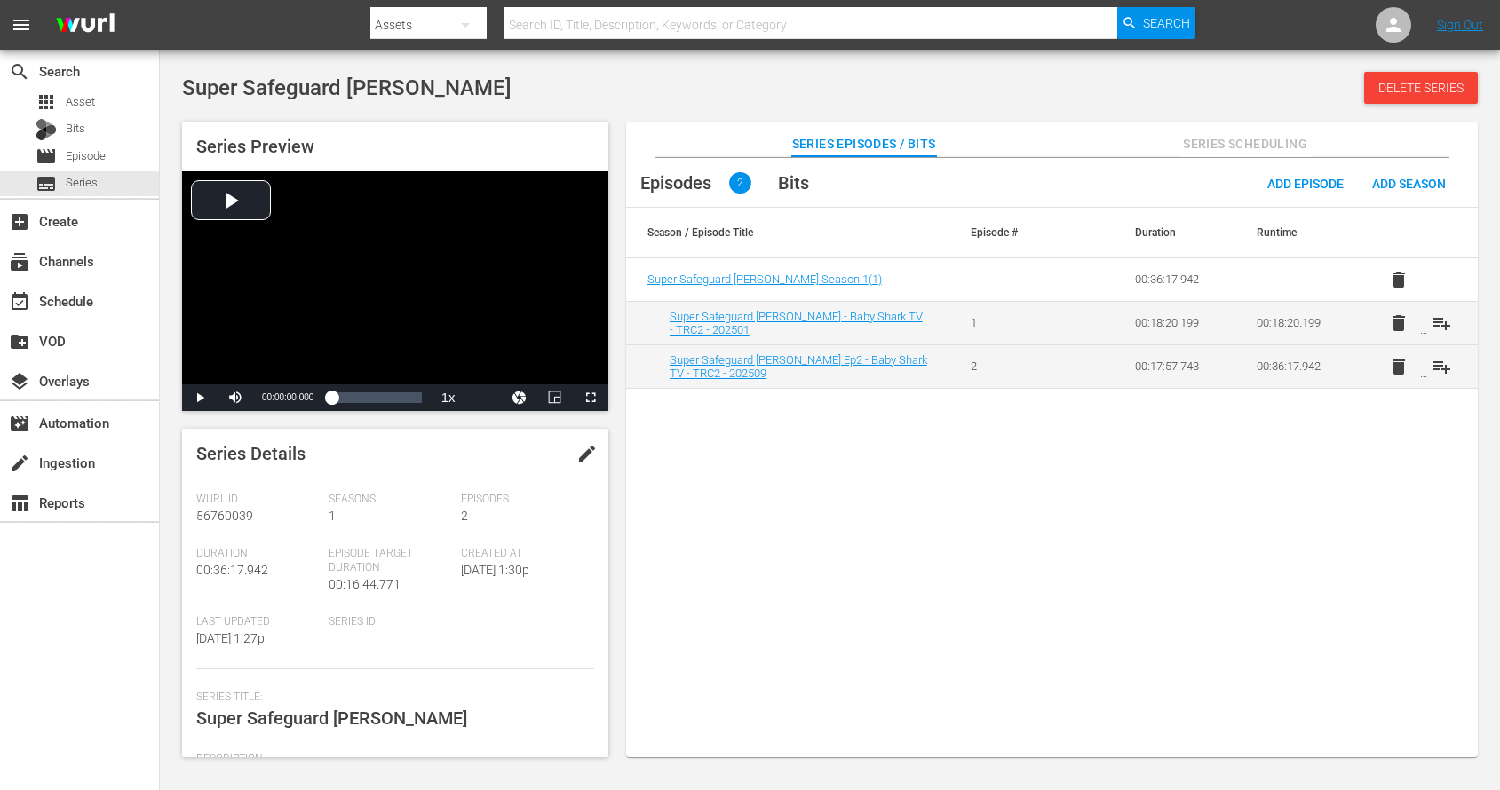
scroll to position [36, 0]
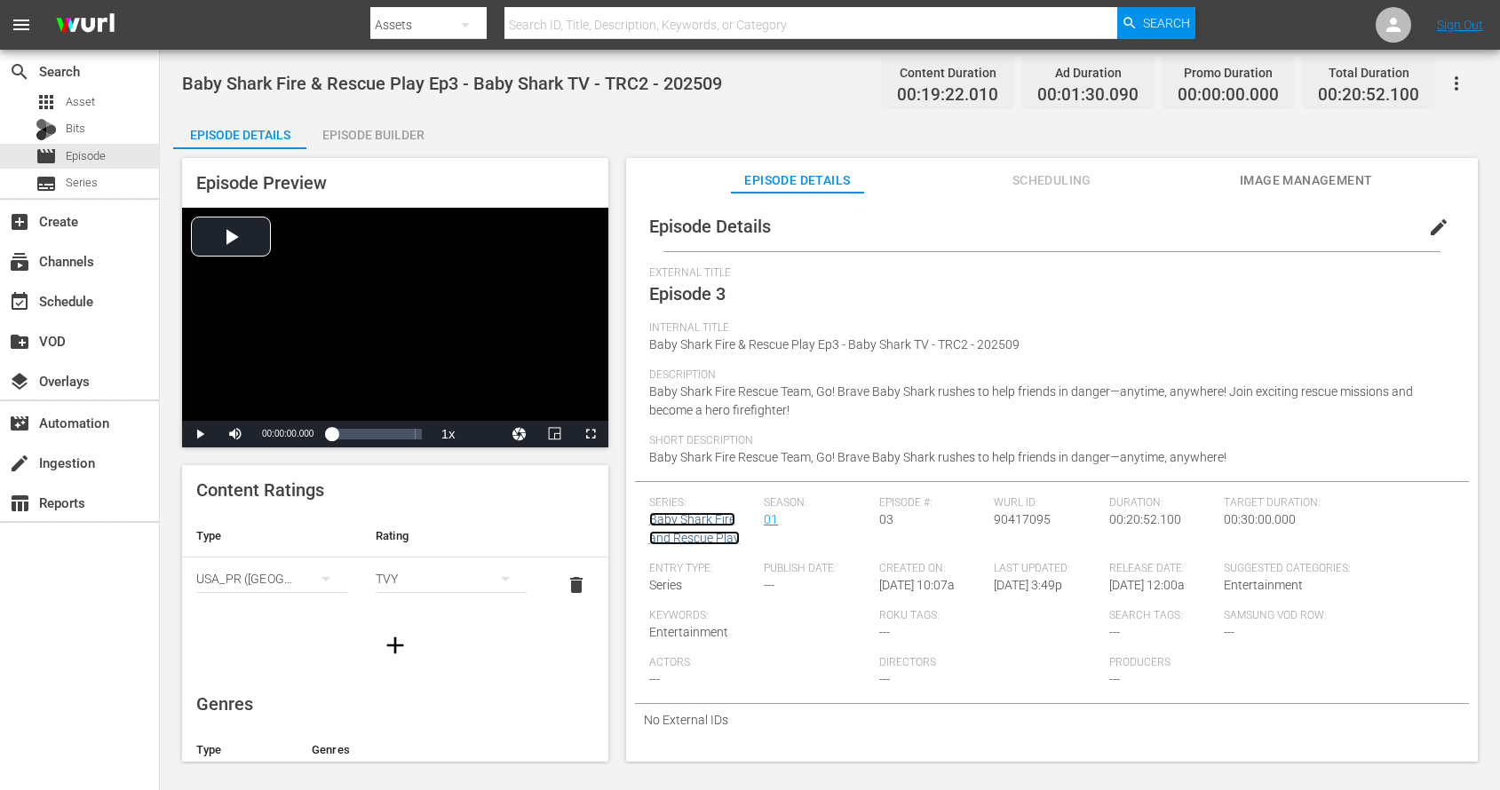
click at [678, 522] on link "Baby Shark Fire and Rescue Play" at bounding box center [694, 528] width 91 height 33
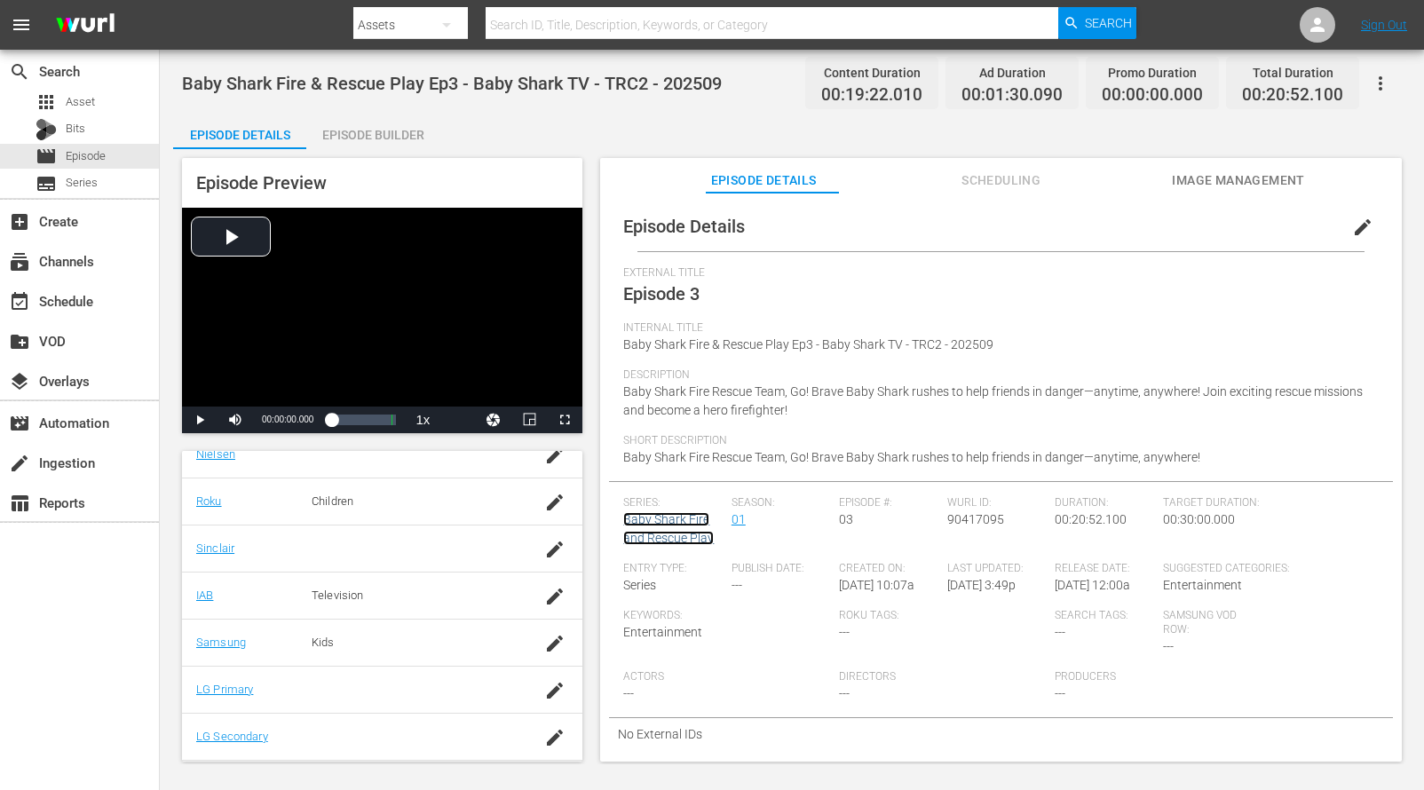
scroll to position [325, 0]
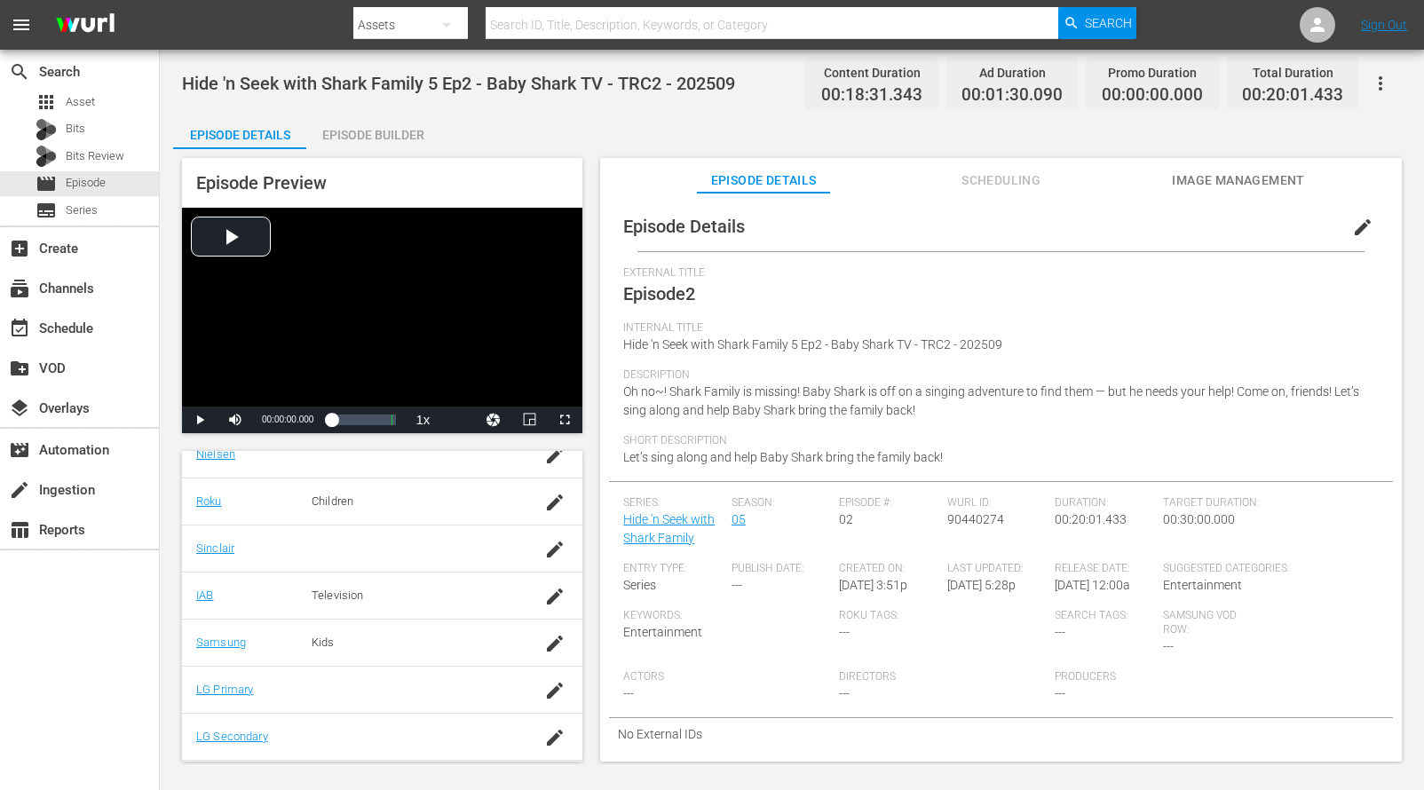
scroll to position [325, 0]
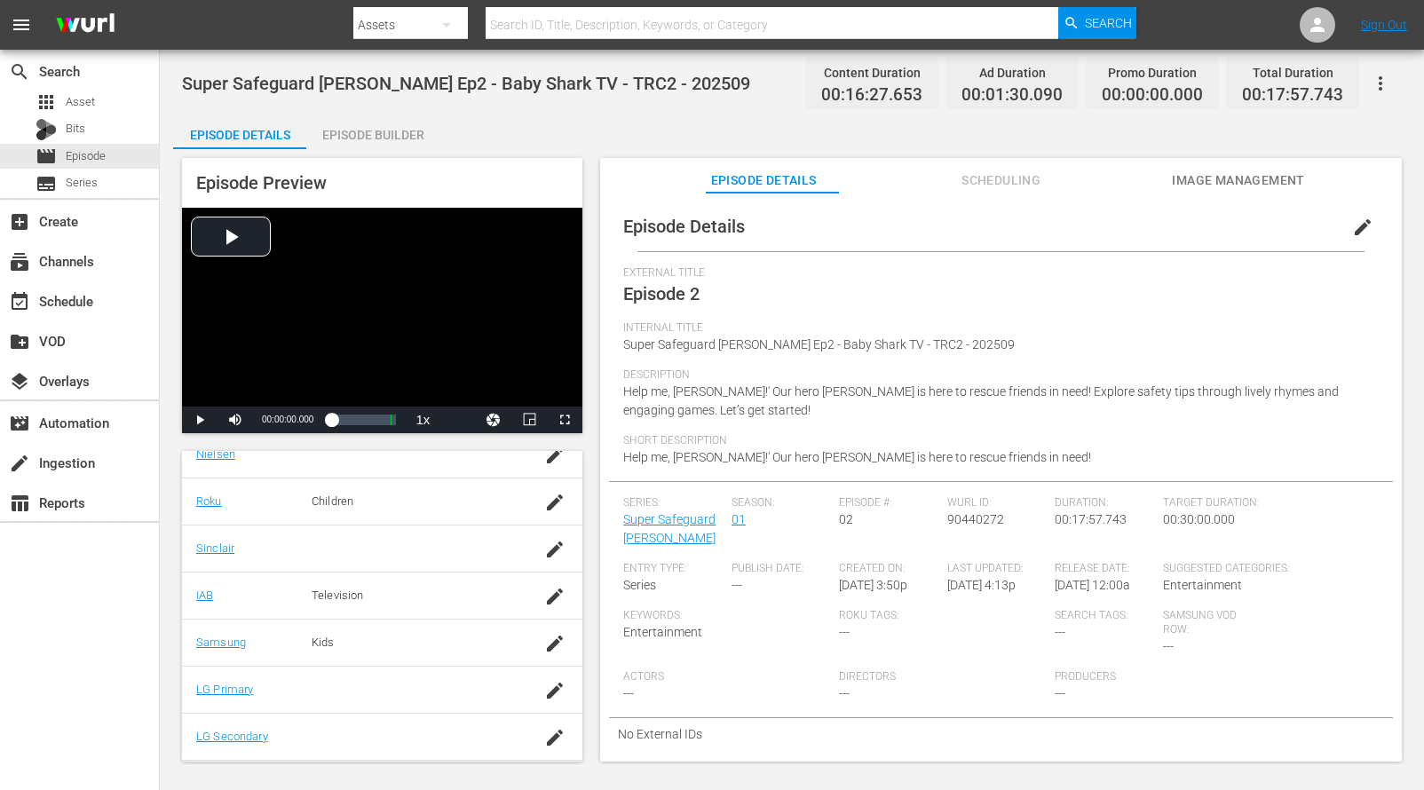
scroll to position [325, 0]
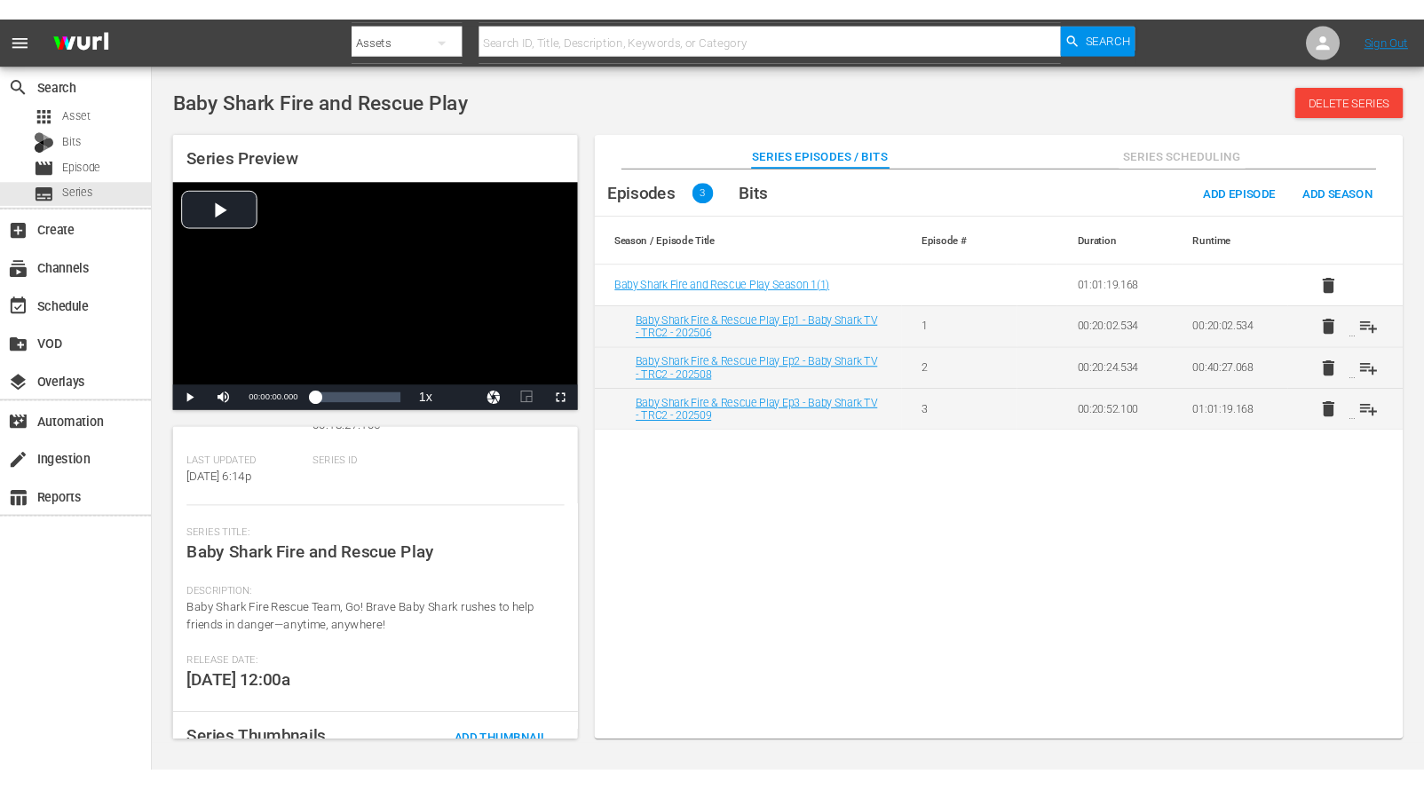
scroll to position [265, 0]
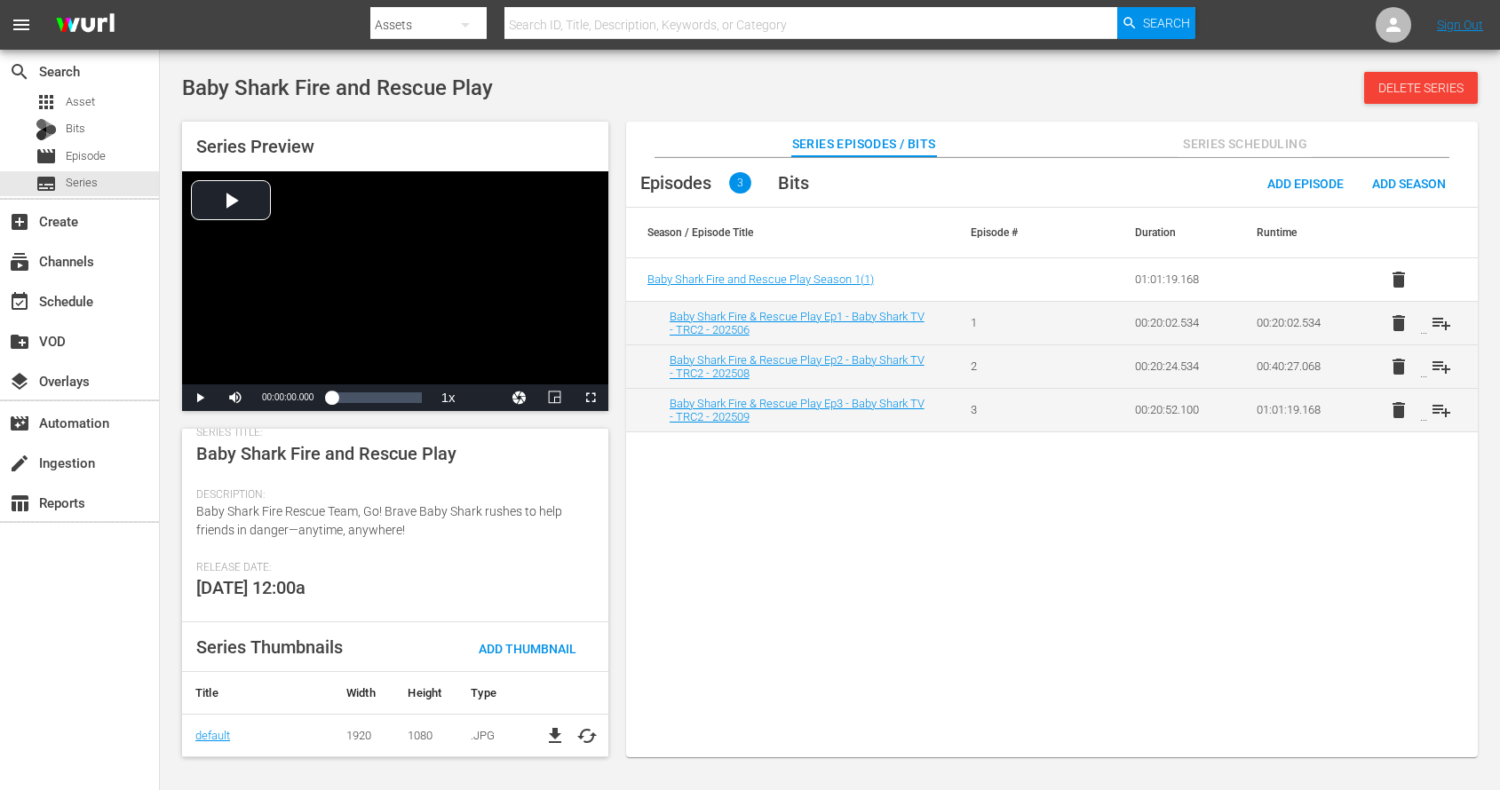
click at [705, 525] on div "Episodes 3 Bits Add Episode Add Season Season / Episode Title Episode # Duratio…" at bounding box center [1052, 467] width 852 height 618
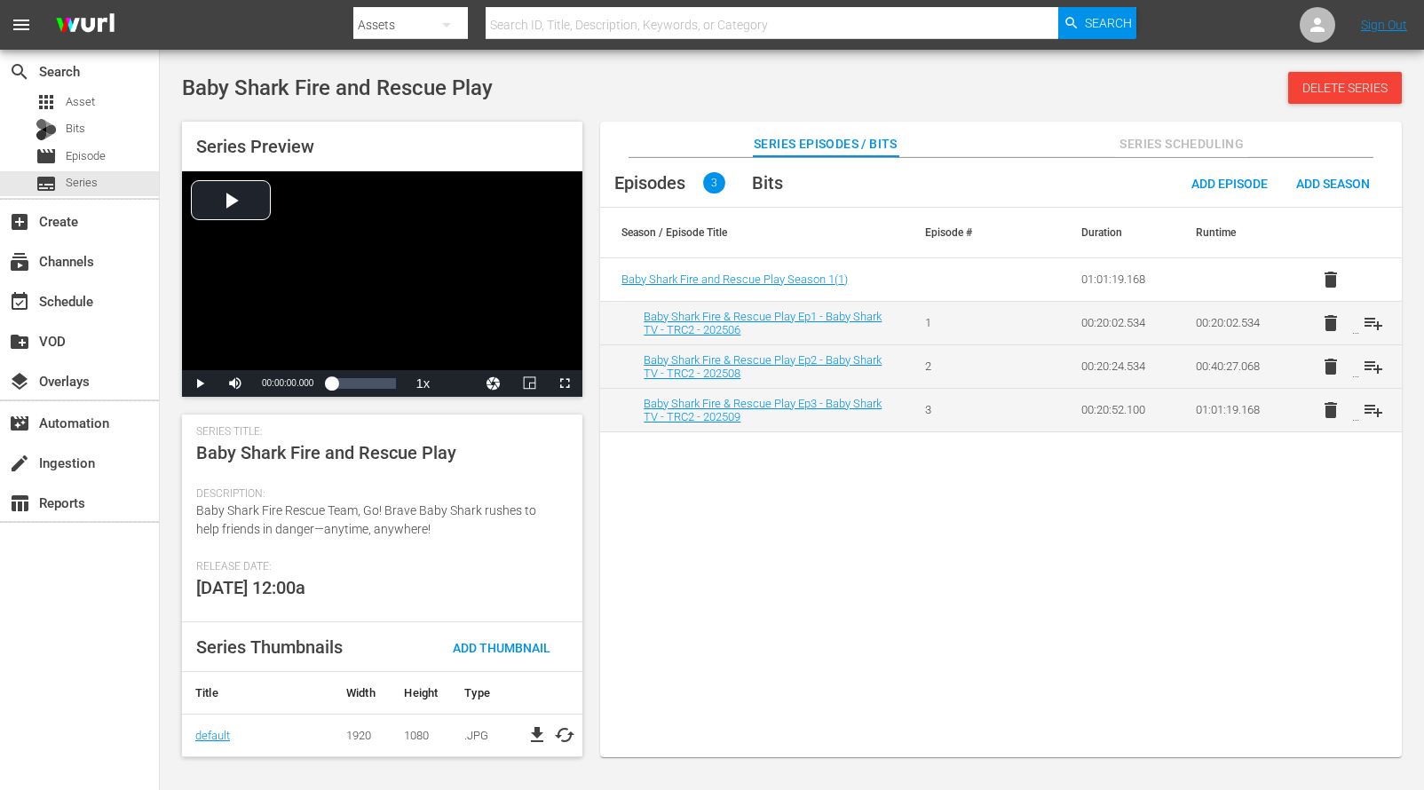
scroll to position [250, 0]
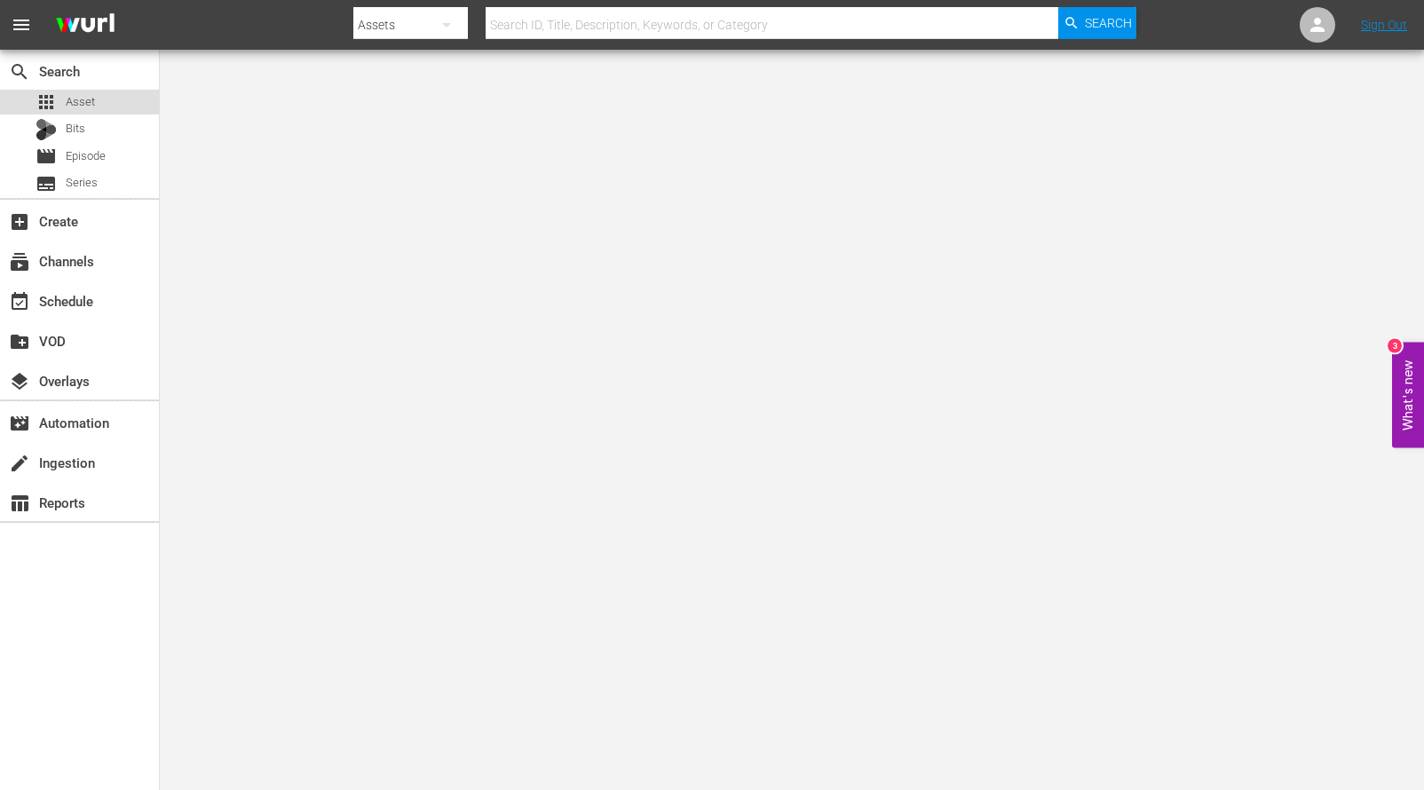
click at [87, 94] on span "Asset" at bounding box center [80, 102] width 29 height 18
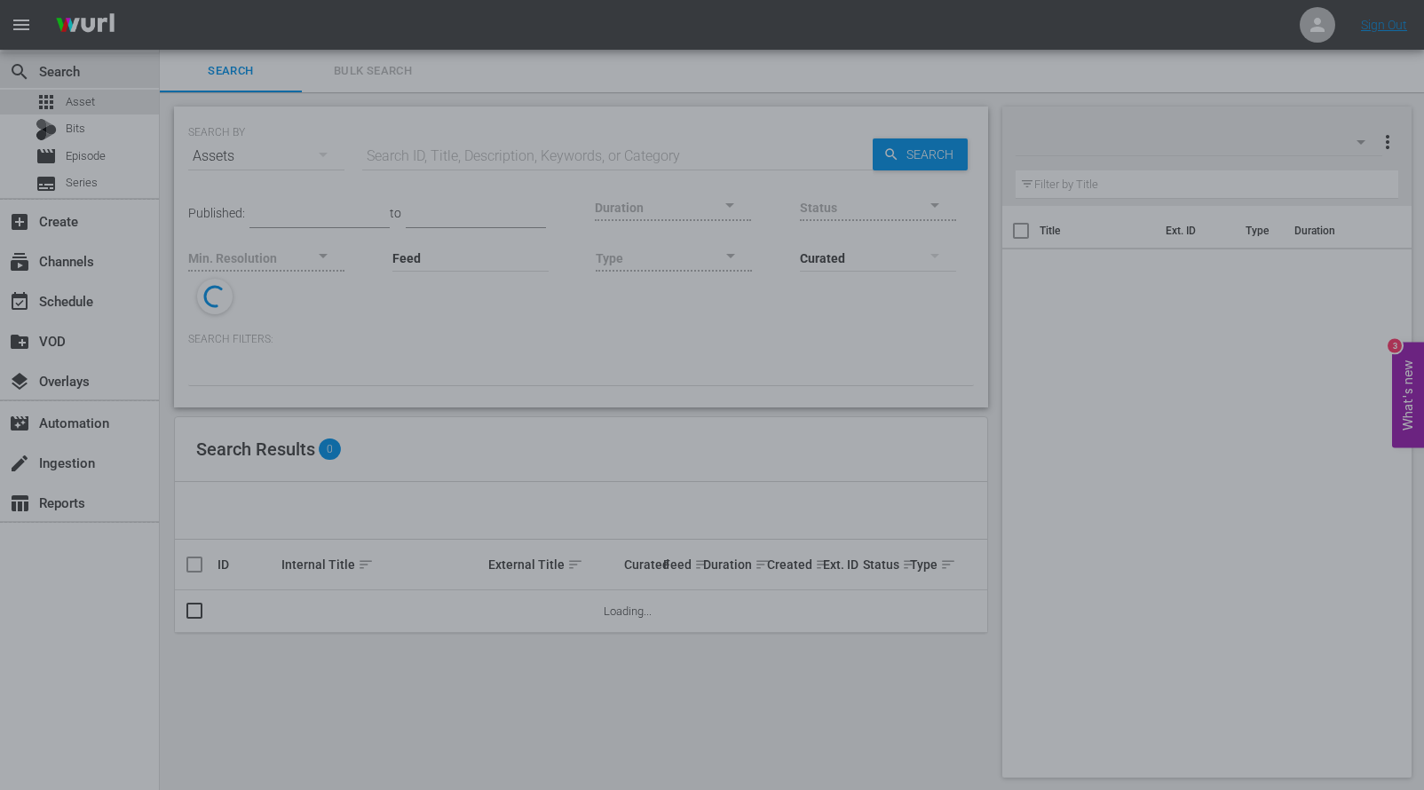
click at [357, 303] on div at bounding box center [712, 395] width 1424 height 790
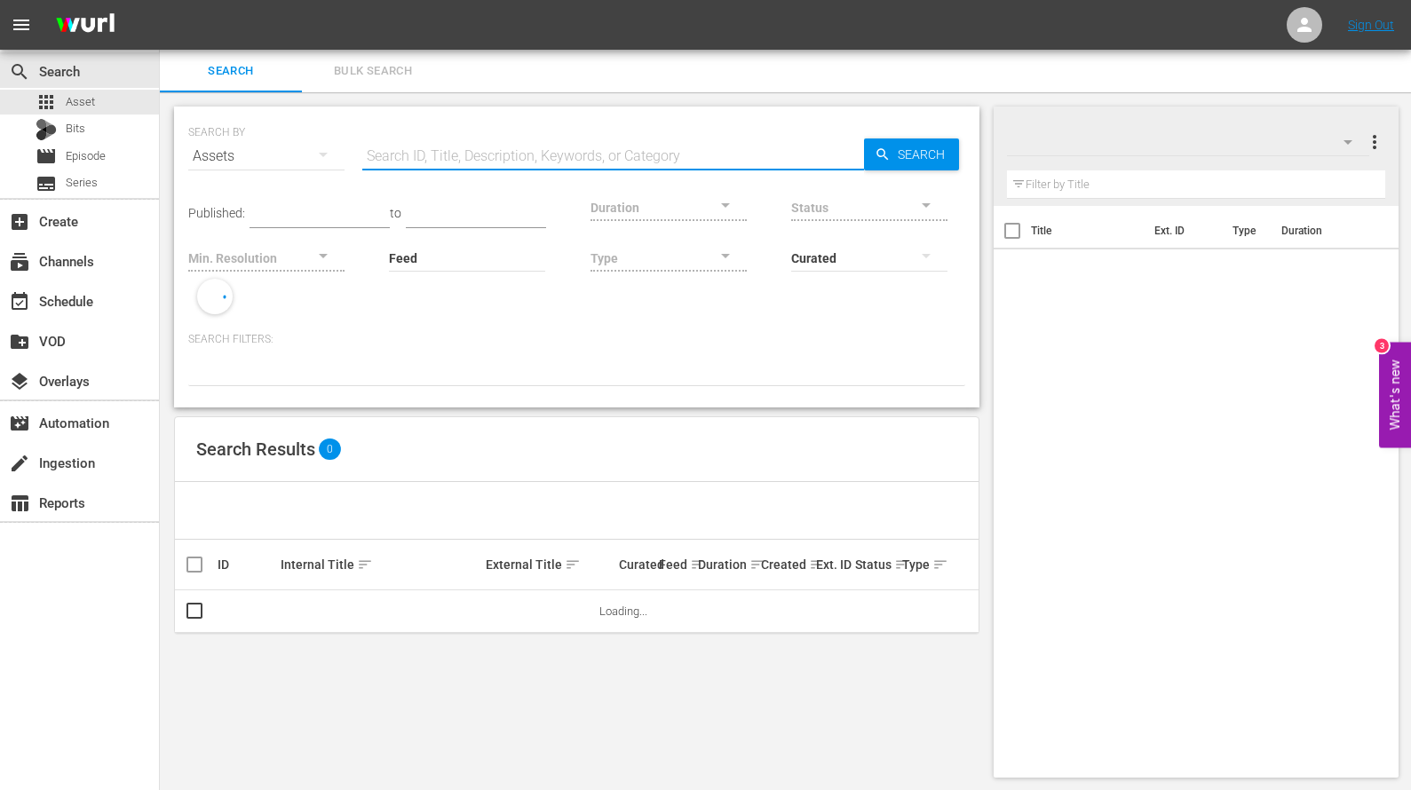
click at [540, 160] on input "text" at bounding box center [613, 156] width 502 height 43
paste input "Pinkfong & Ninimo Songs"
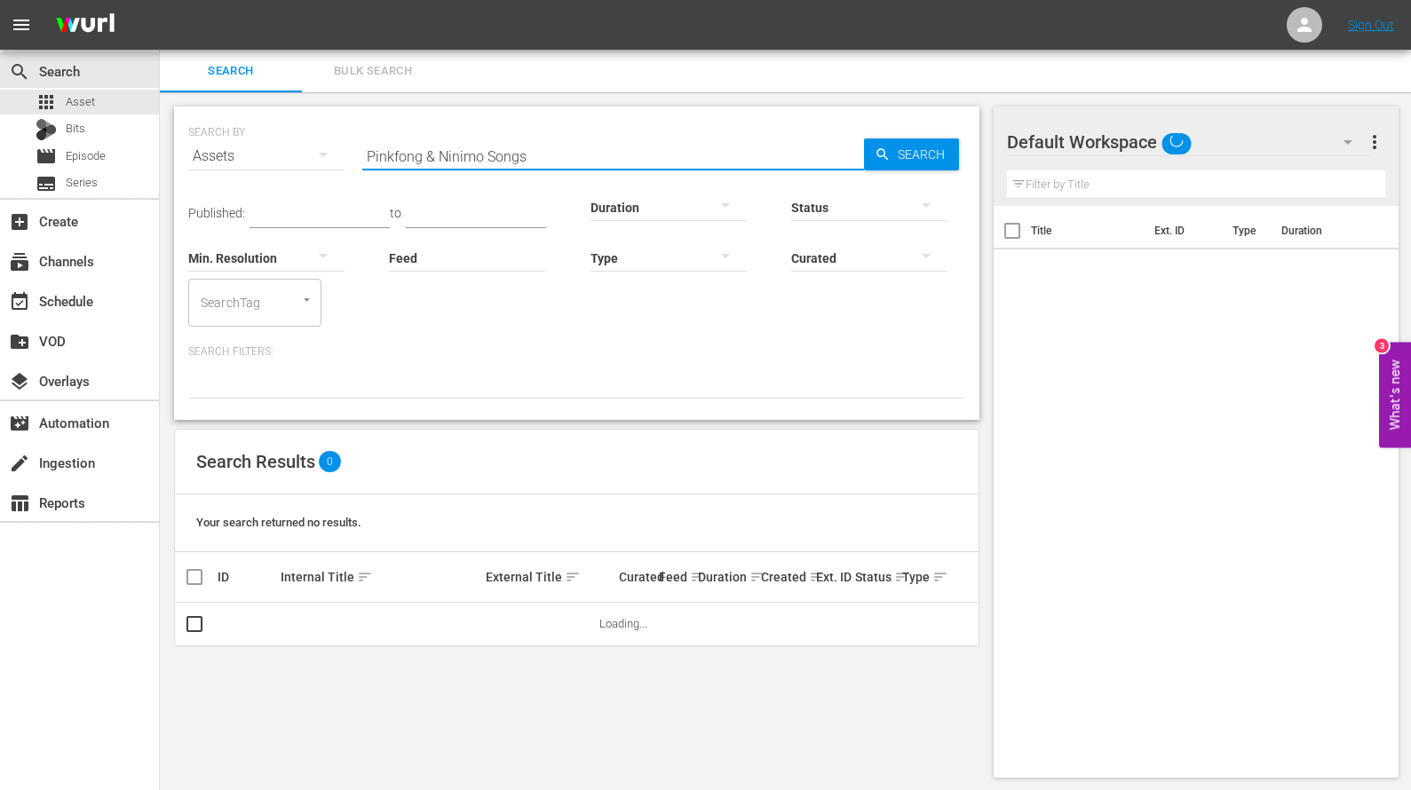
click at [653, 163] on input "Pinkfong & Ninimo Songs" at bounding box center [613, 156] width 502 height 43
type input "Pinkfong & Ninimo Songs"
click at [922, 155] on span "Search" at bounding box center [925, 155] width 68 height 32
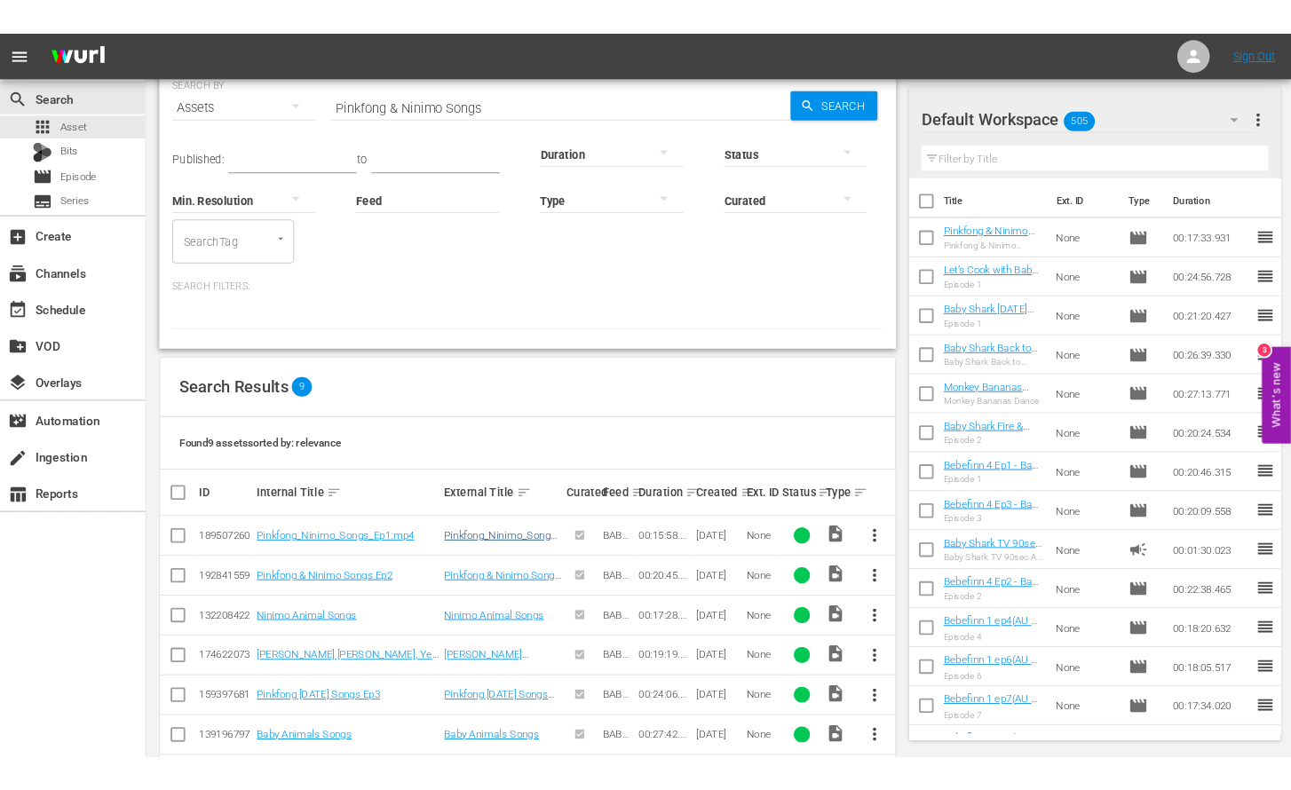
scroll to position [82, 0]
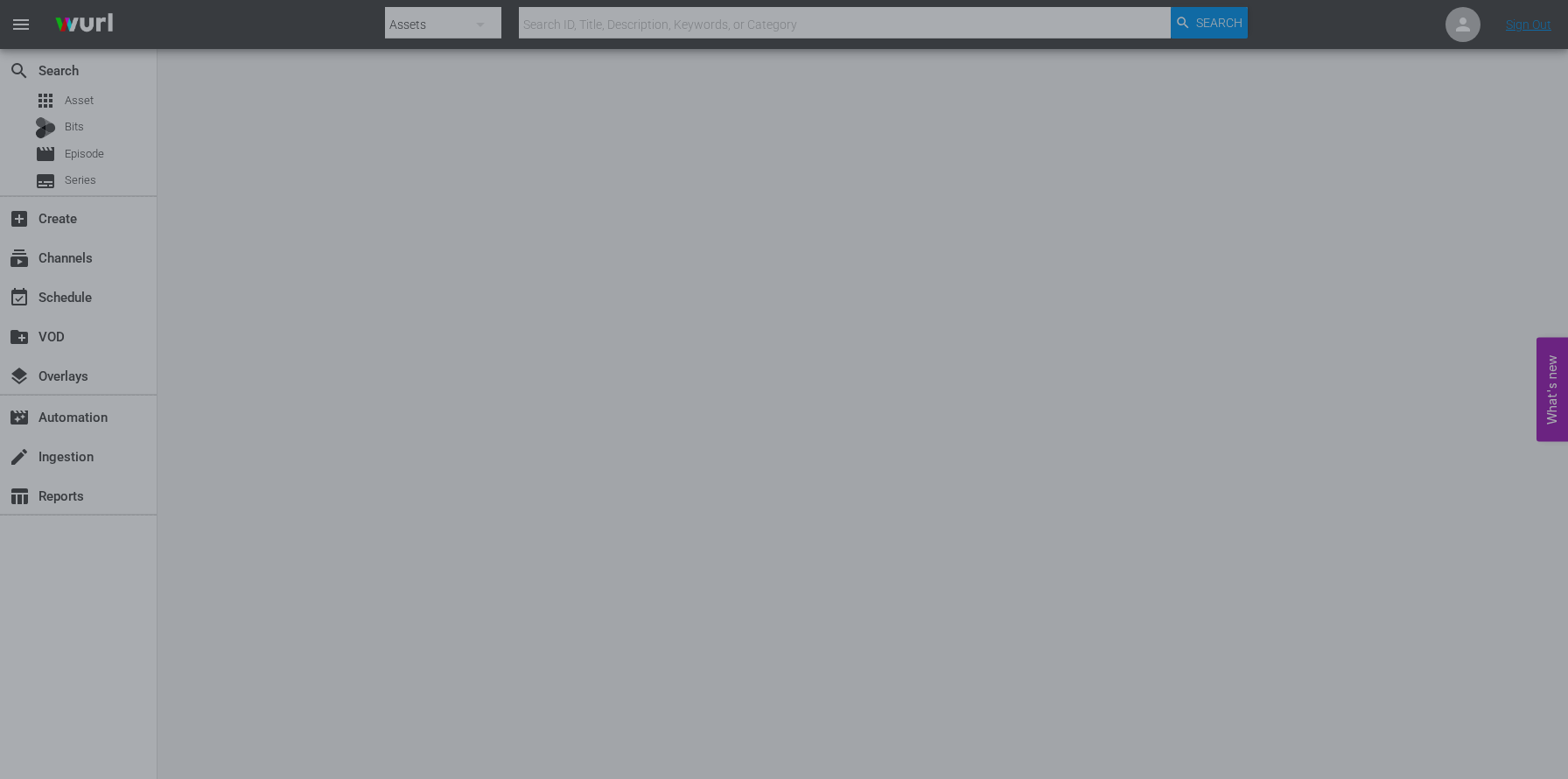
click at [1087, 467] on div at bounding box center [784, 390] width 1568 height 779
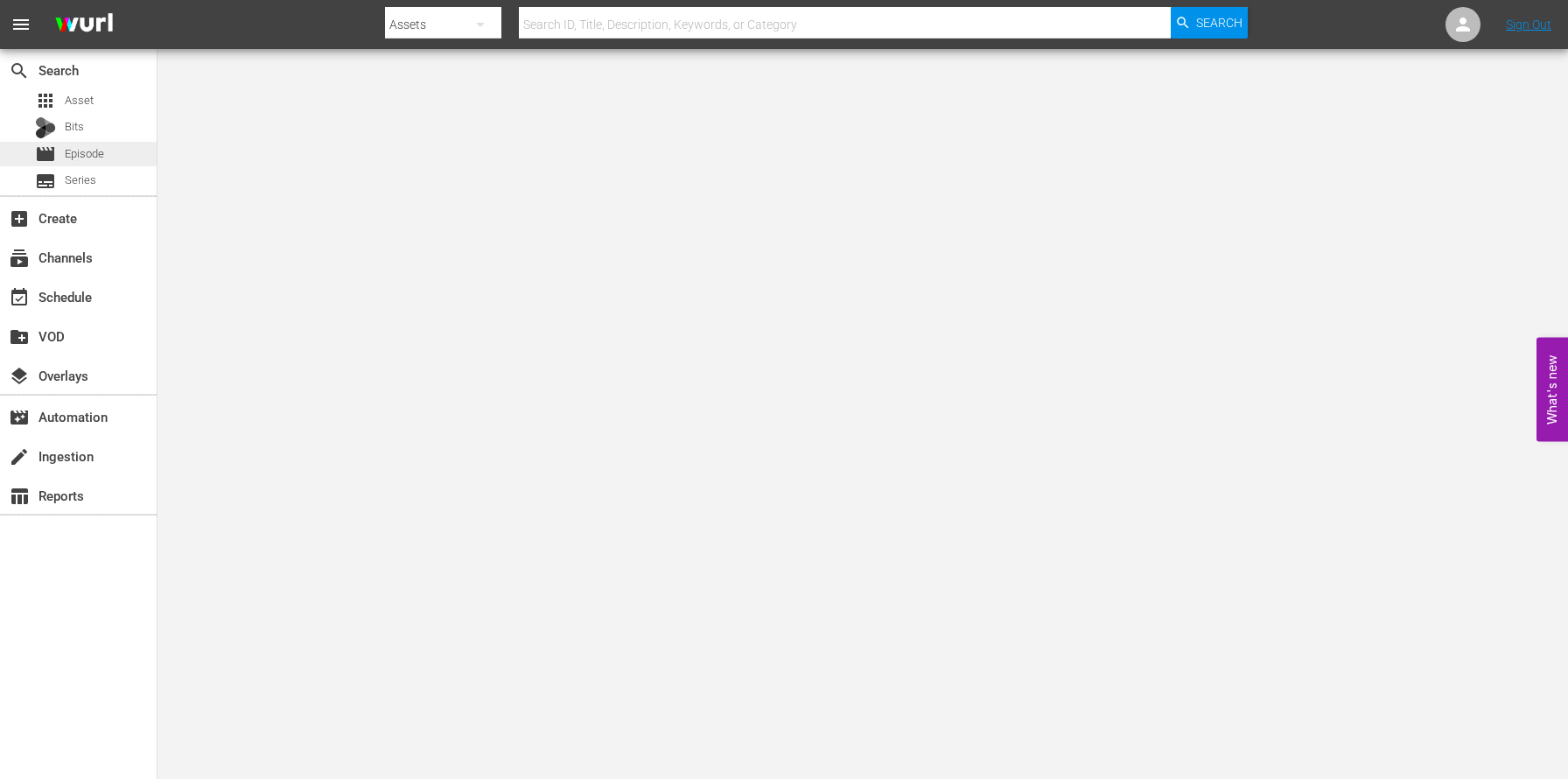
click at [106, 156] on div "movie Episode" at bounding box center [78, 154] width 157 height 25
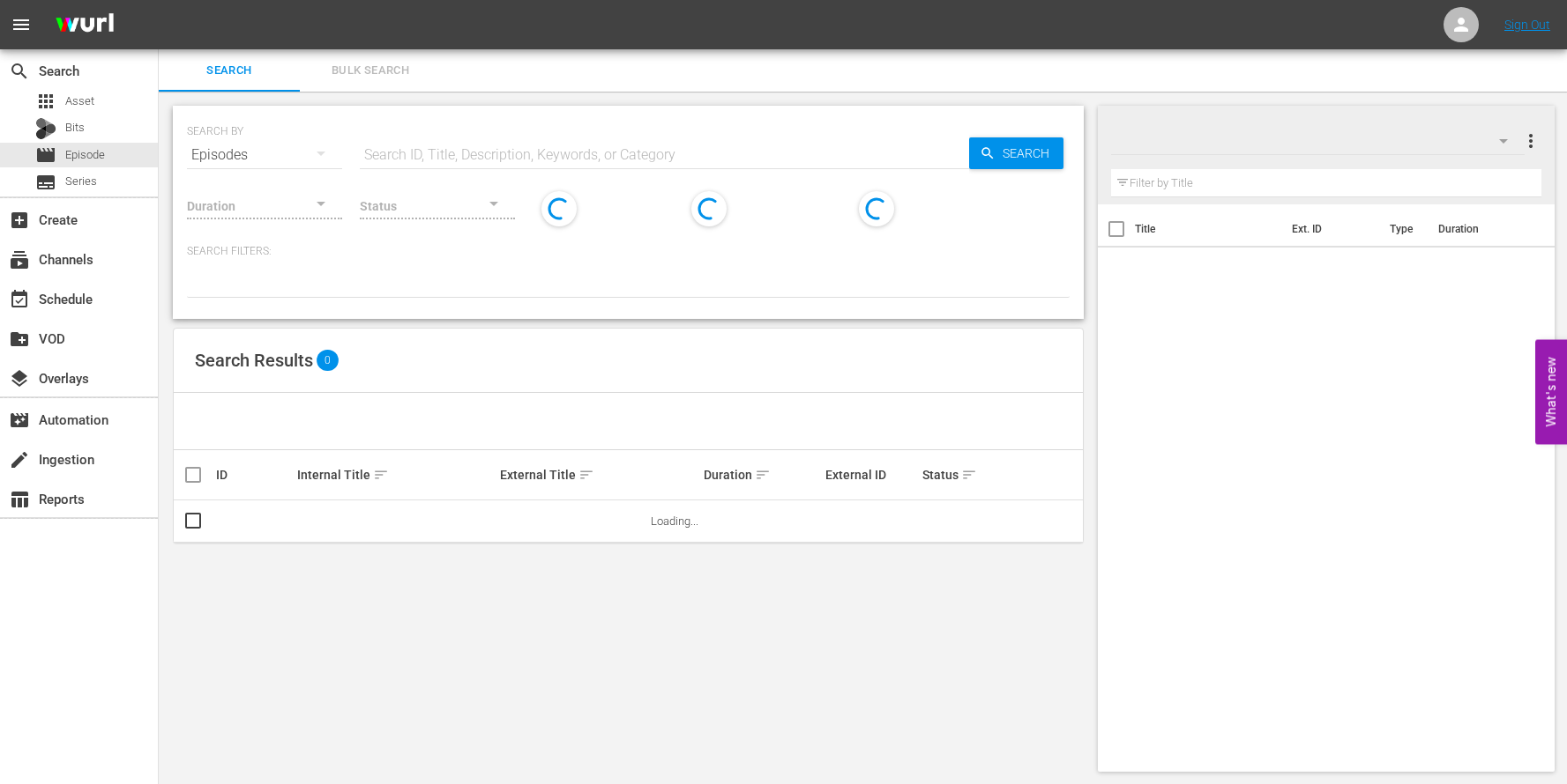
click at [489, 144] on input "text" at bounding box center [664, 155] width 610 height 43
paste input "Pinkfong & Ninimo Songs"
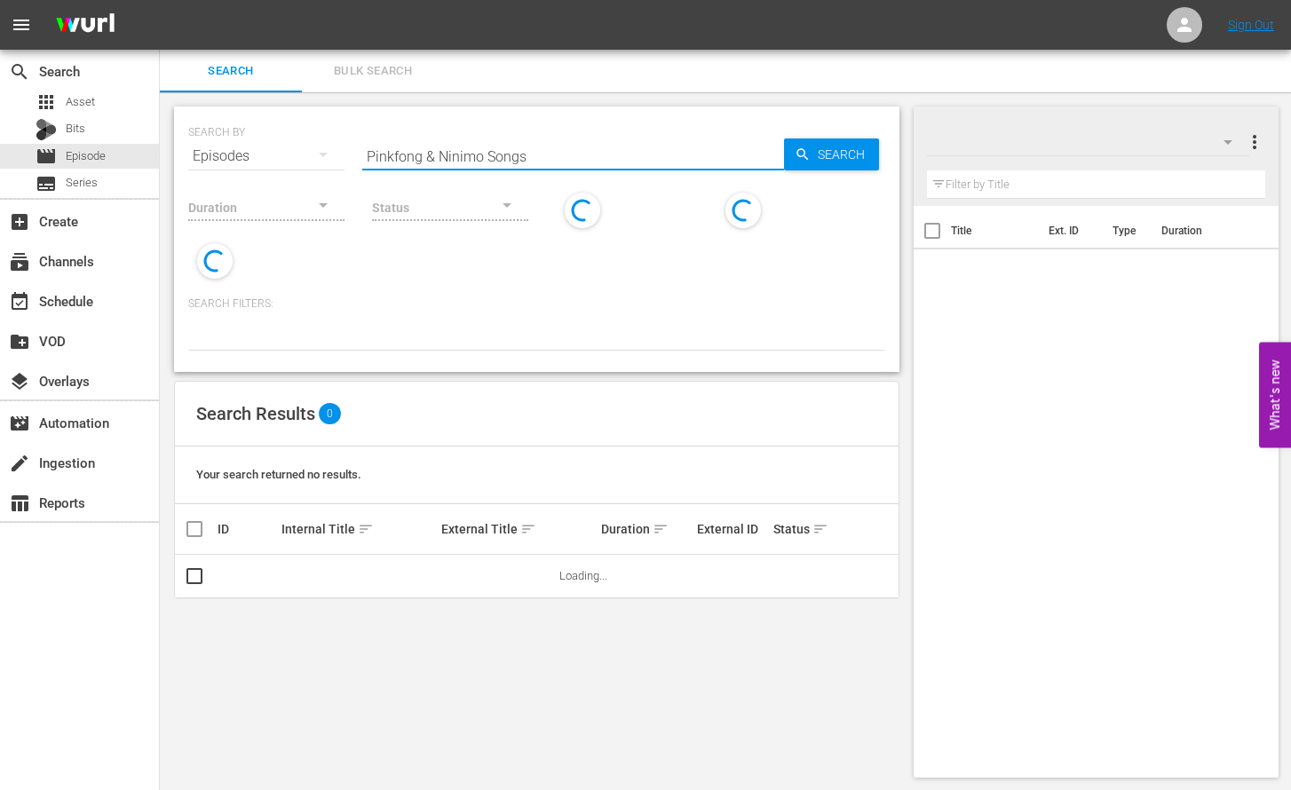
type input "Pinkfong & Ninimo Songs"
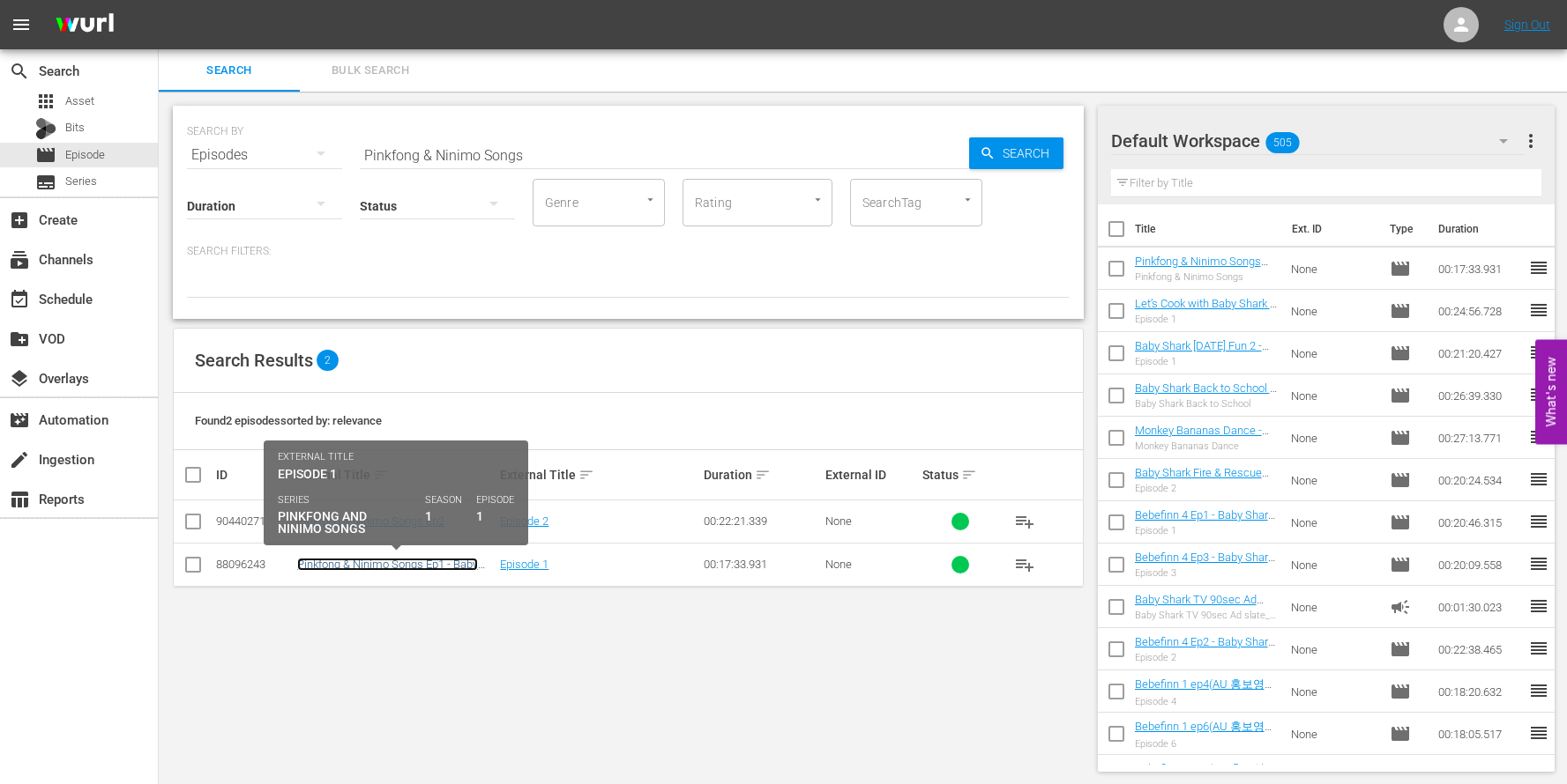
click at [455, 566] on link "Pinkfong & Ninimo Songs Ep1 - Baby Shark TV - TRC2 - 202508" at bounding box center [387, 571] width 181 height 27
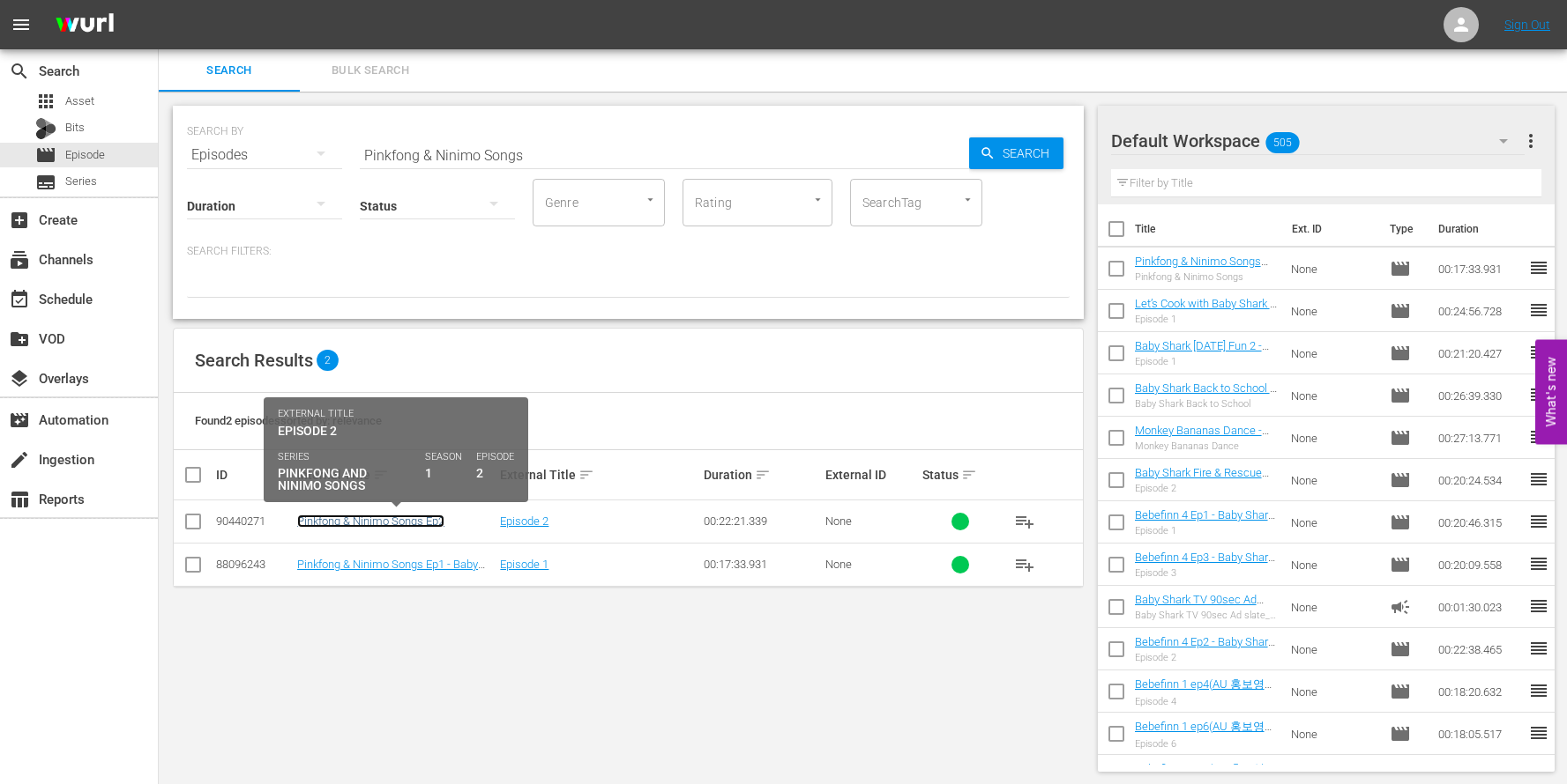
click at [429, 524] on link "Pinkfong & Ninimo Songs Ep2" at bounding box center [370, 521] width 147 height 13
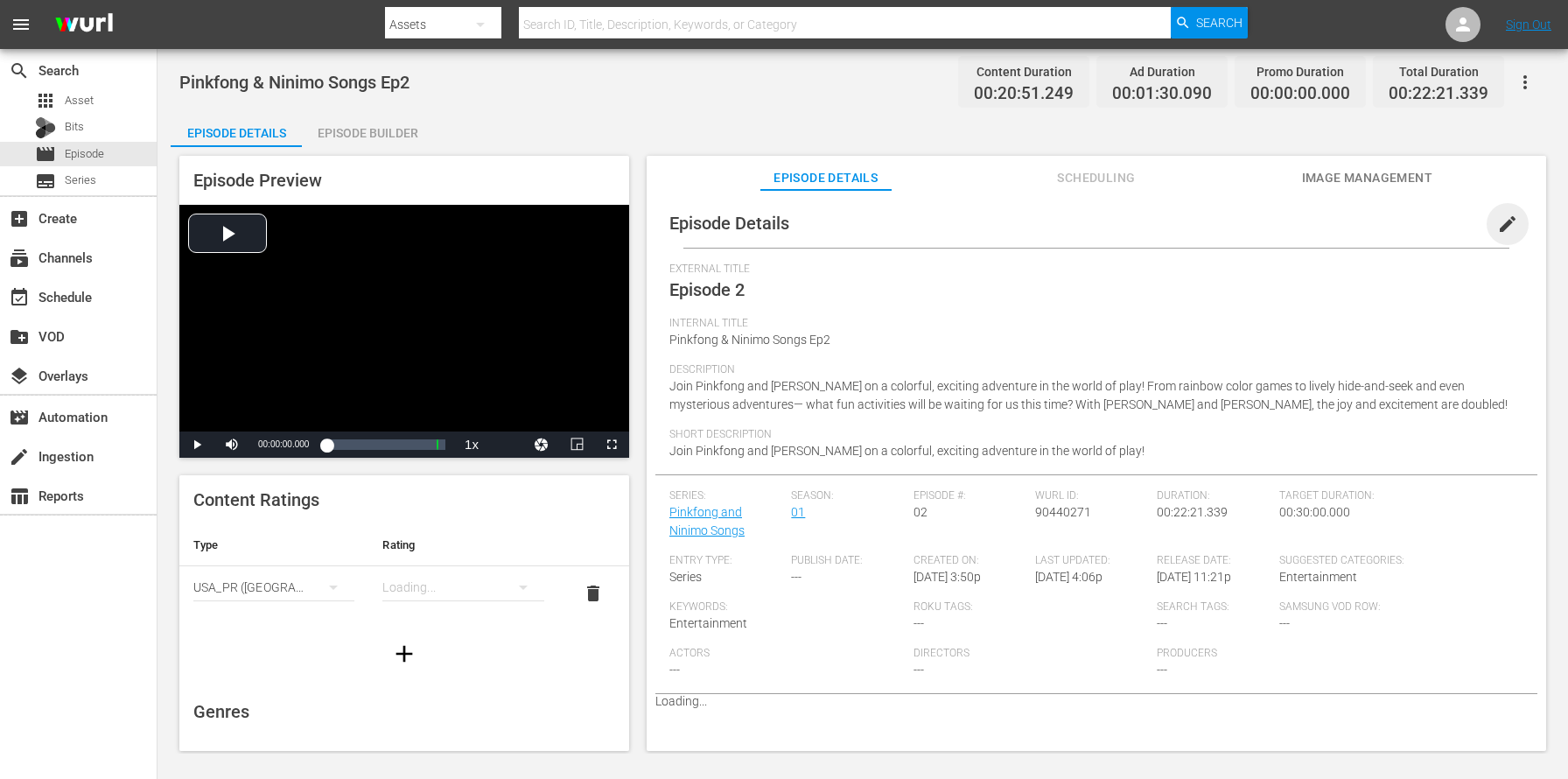
click at [1497, 225] on span "edit" at bounding box center [1507, 224] width 21 height 21
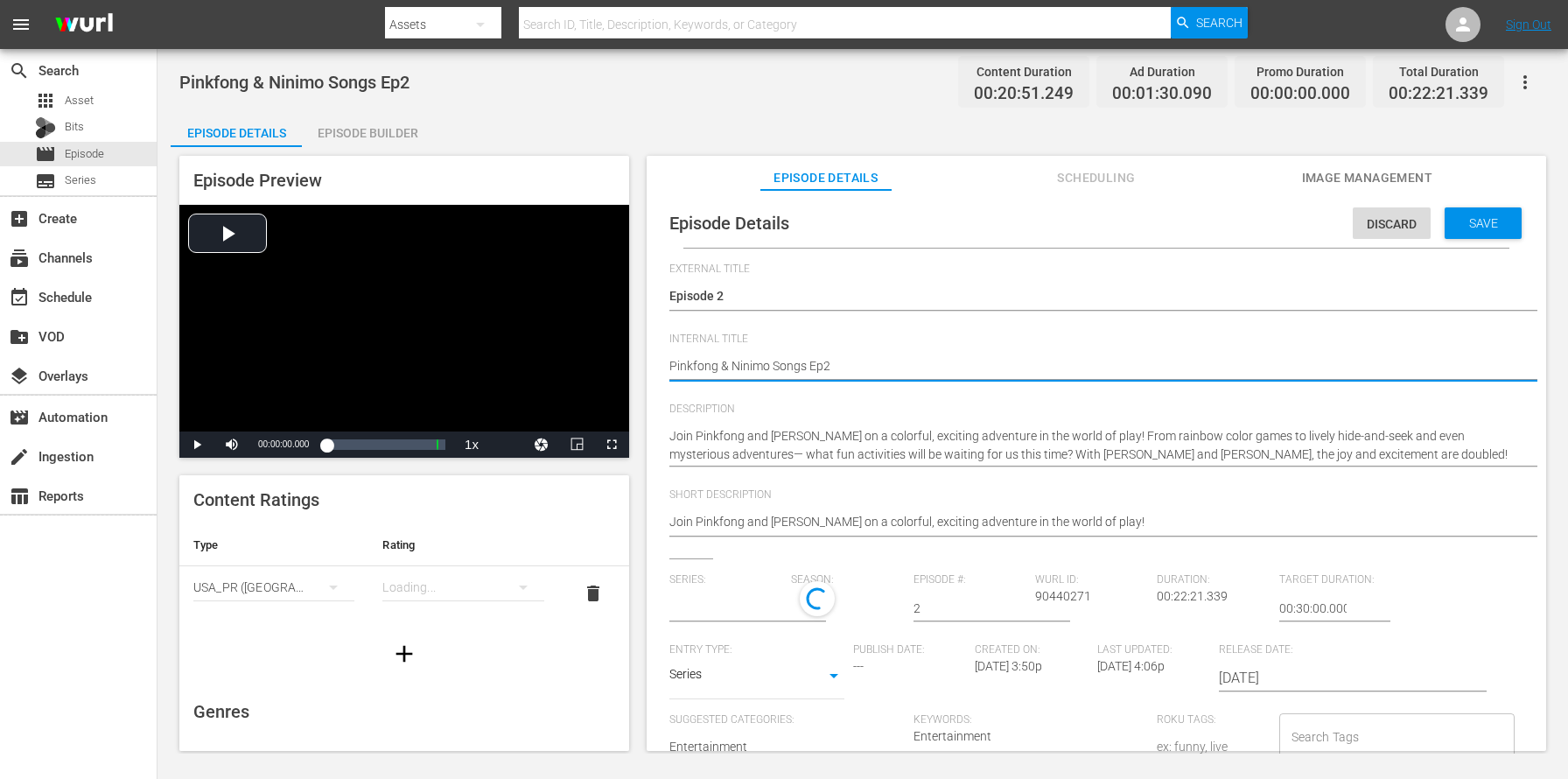
type textarea "Pinkfong & Ninimo Songs Ep2"
paste textarea "- Baby Shark TV - TRC2 - 202509"
type textarea "Pinkfong & Ninimo Songs Ep2 - Baby Shark TV - TRC2 - 202509"
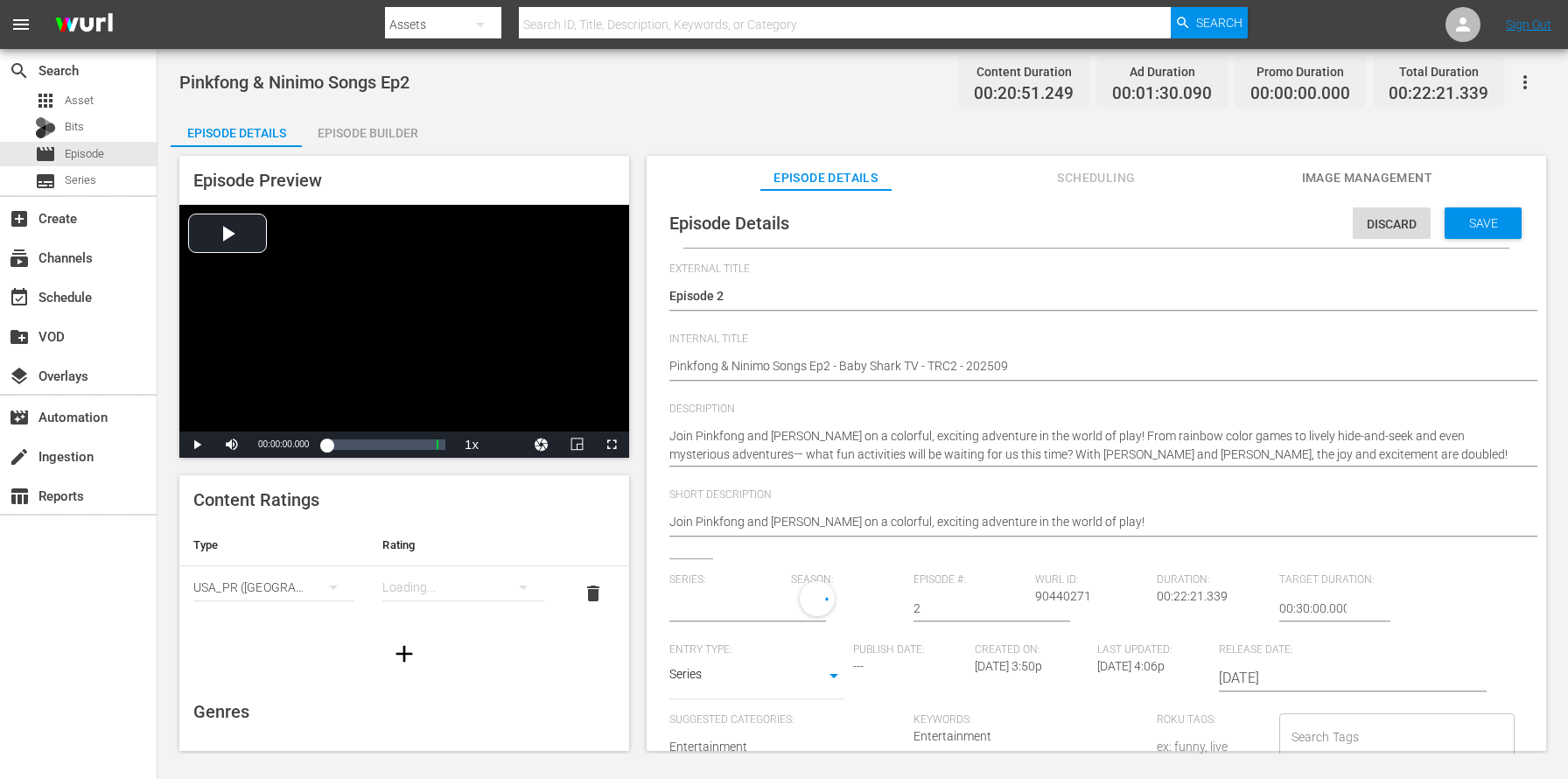
type input "Pinkfong and Ninimo Songs"
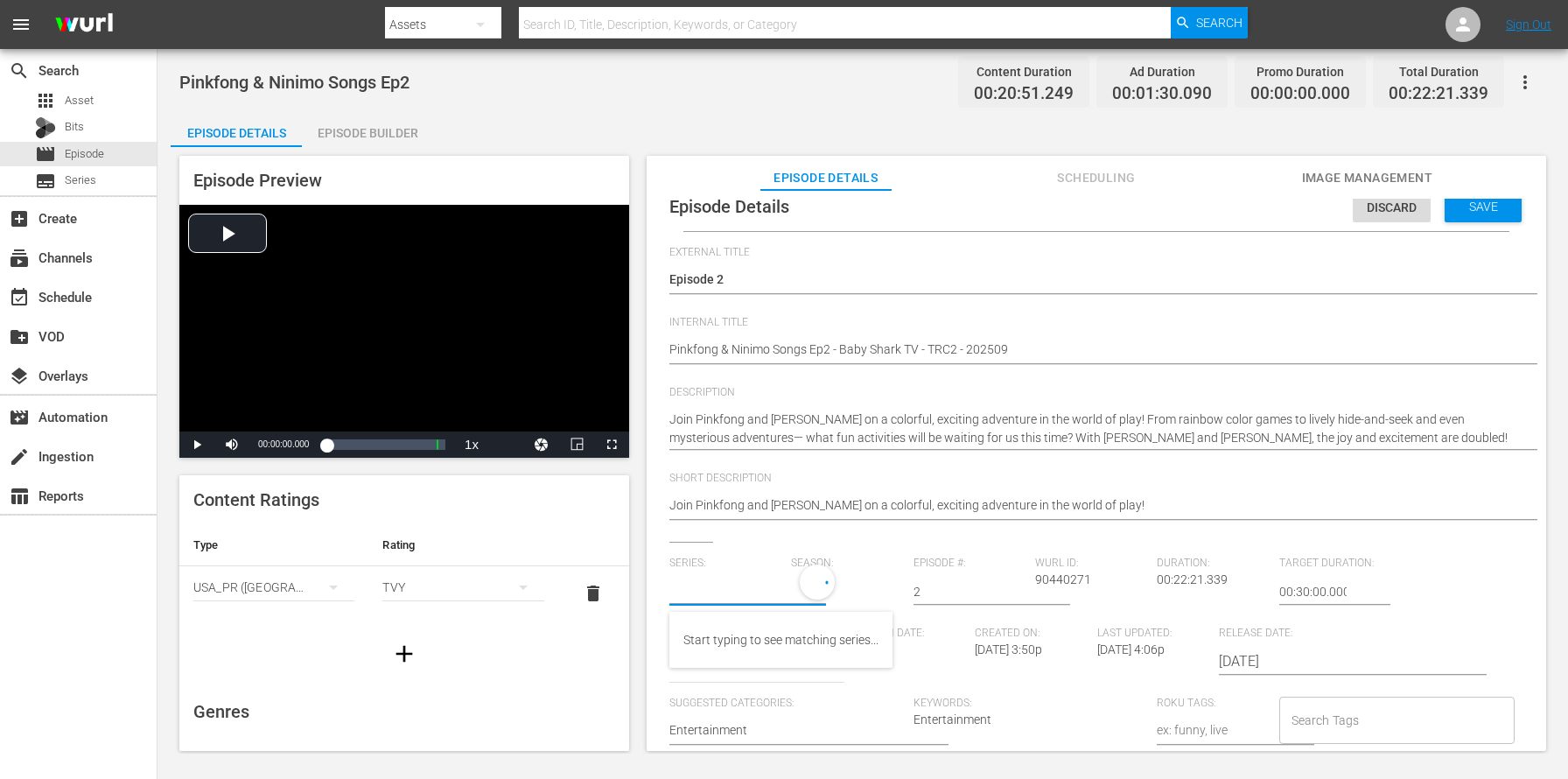
click at [727, 587] on input "text" at bounding box center [725, 592] width 113 height 42
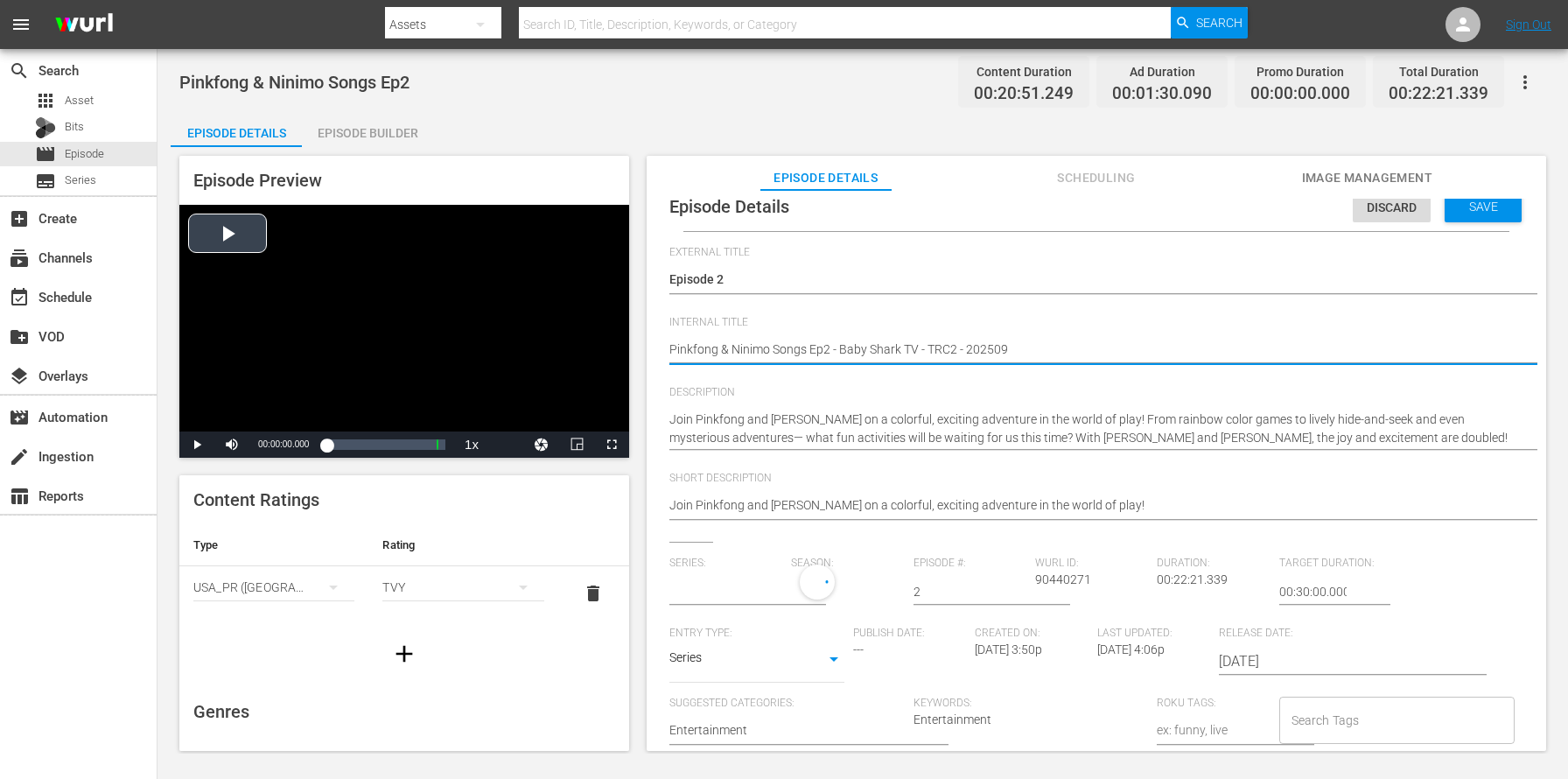
drag, startPoint x: 828, startPoint y: 349, endPoint x: 480, endPoint y: 336, distance: 348.2
click at [480, 336] on div "Episode Preview Video Player is loading. Play Video Play Mute Current Time 00:0…" at bounding box center [862, 456] width 1385 height 618
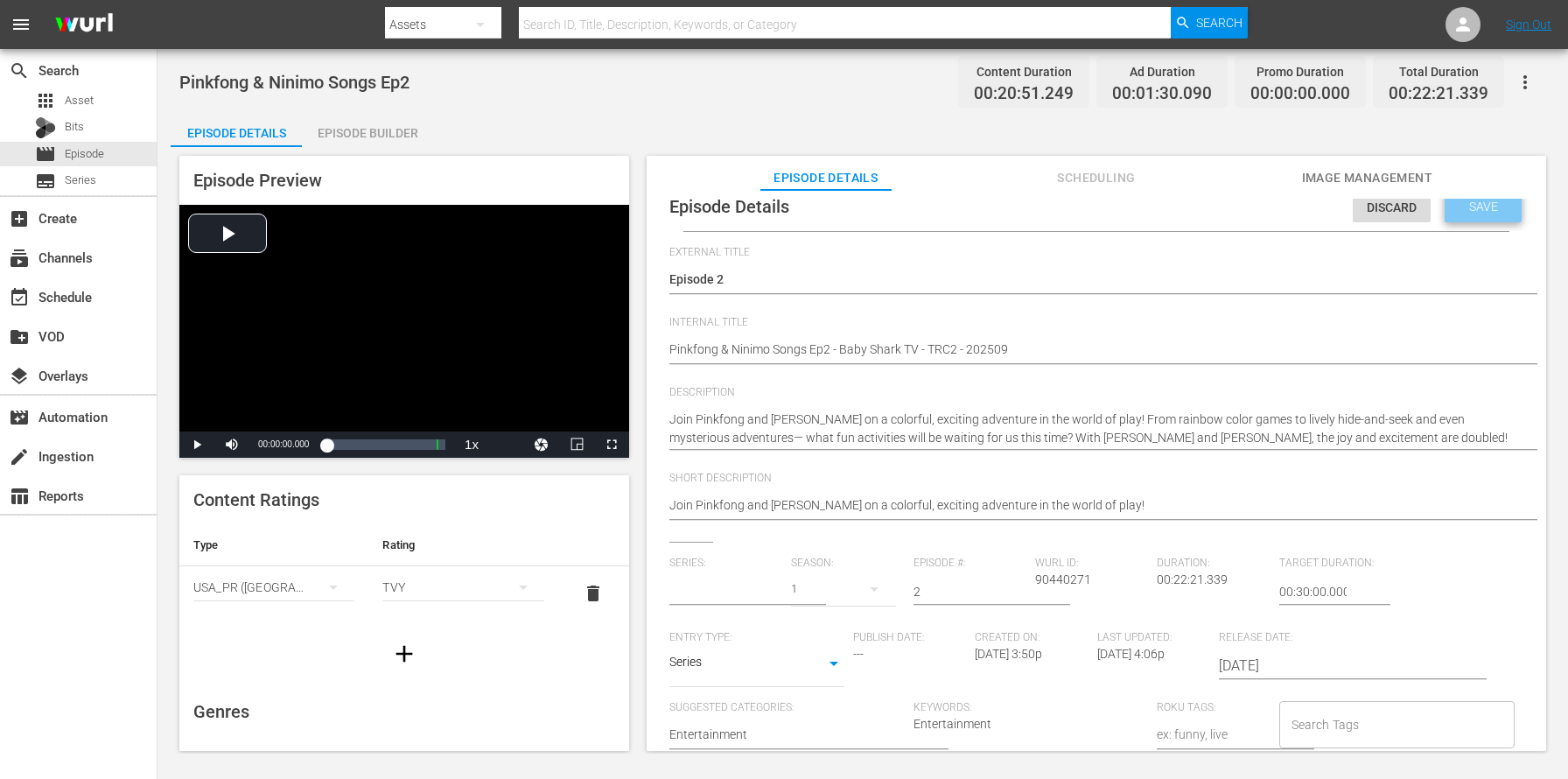
click at [1481, 210] on span "Save" at bounding box center [1484, 206] width 57 height 14
